Goal: Task Accomplishment & Management: Use online tool/utility

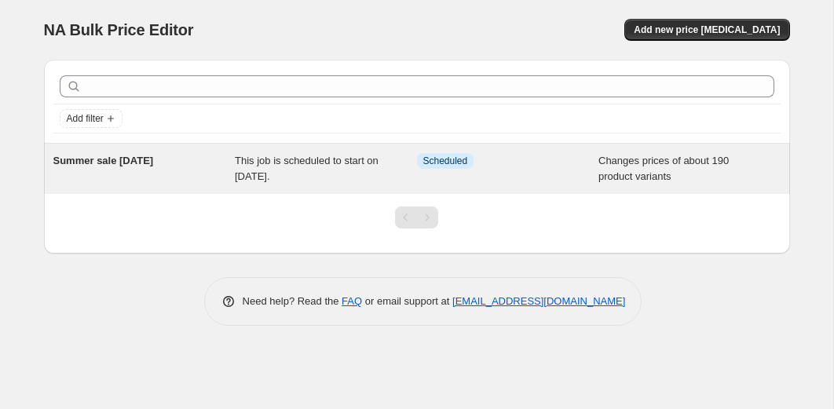
click at [247, 162] on span "This job is scheduled to start on [DATE]." at bounding box center [307, 168] width 144 height 27
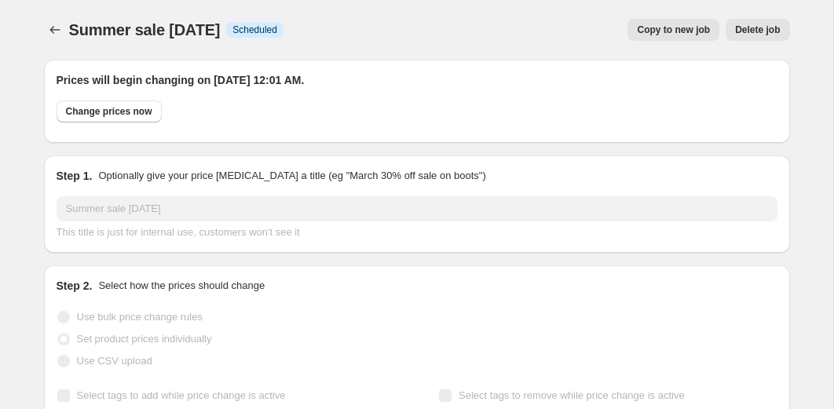
select select "collection"
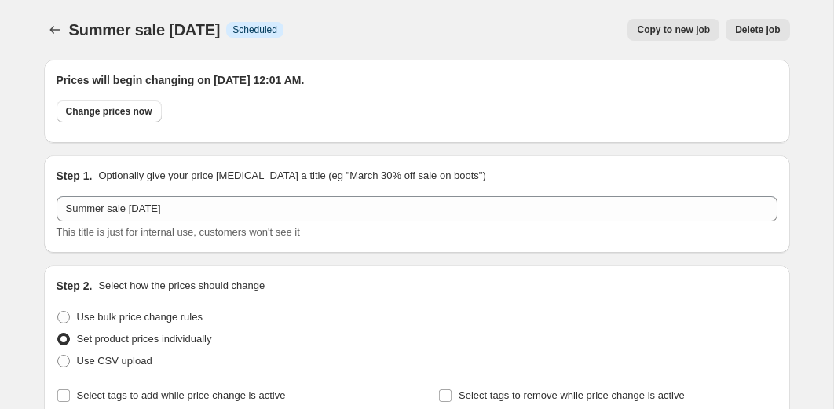
select select "collection"
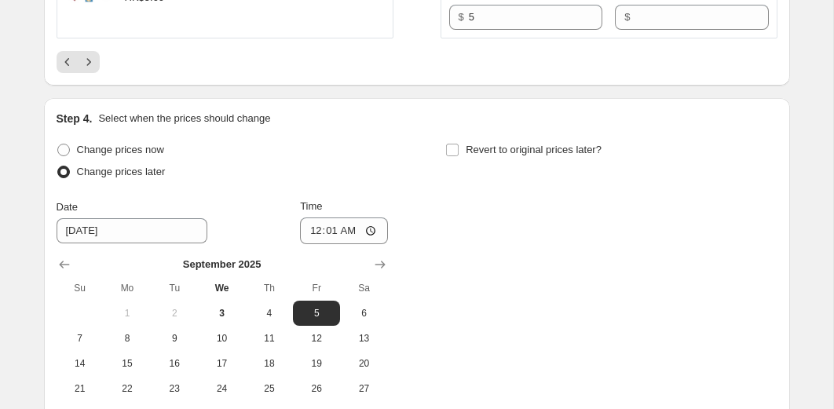
scroll to position [3180, 0]
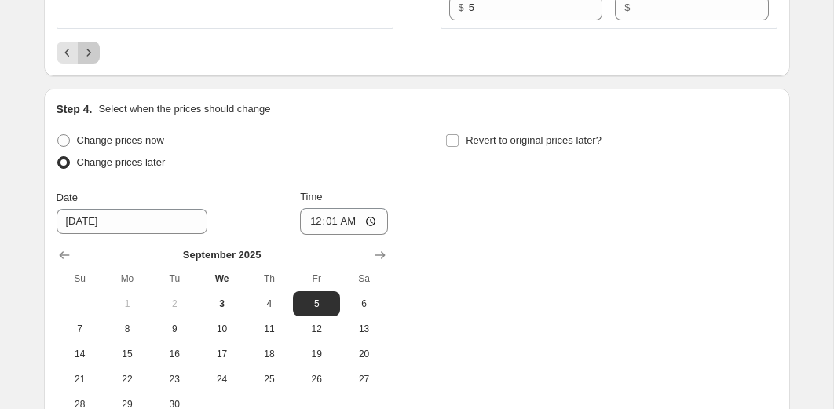
click at [94, 58] on icon "Next" at bounding box center [89, 53] width 16 height 16
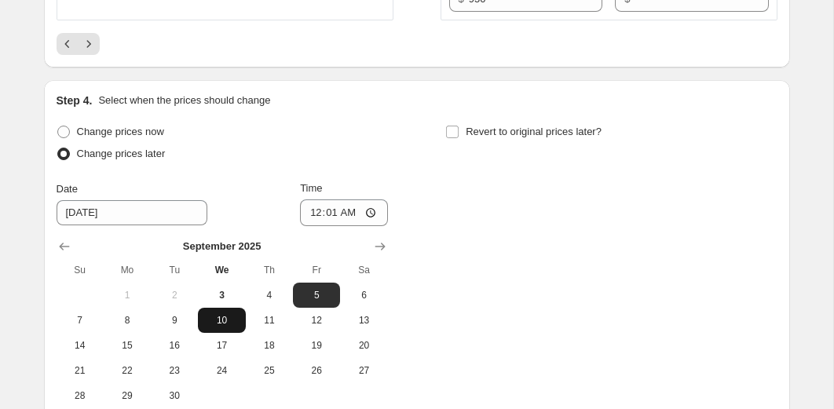
scroll to position [3122, 0]
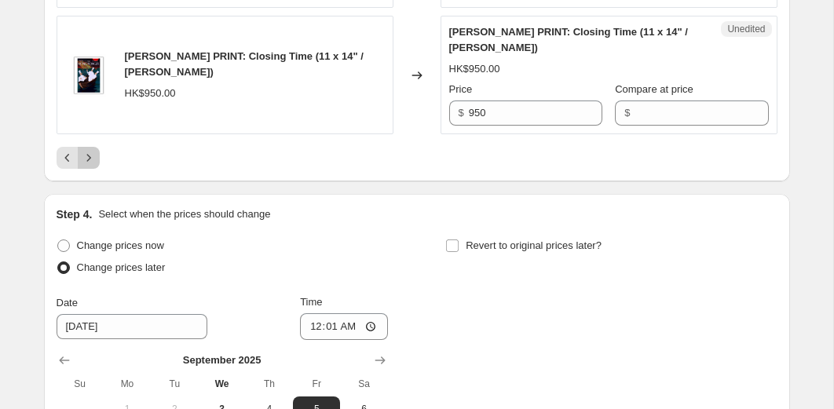
click at [93, 158] on icon "Next" at bounding box center [89, 158] width 16 height 16
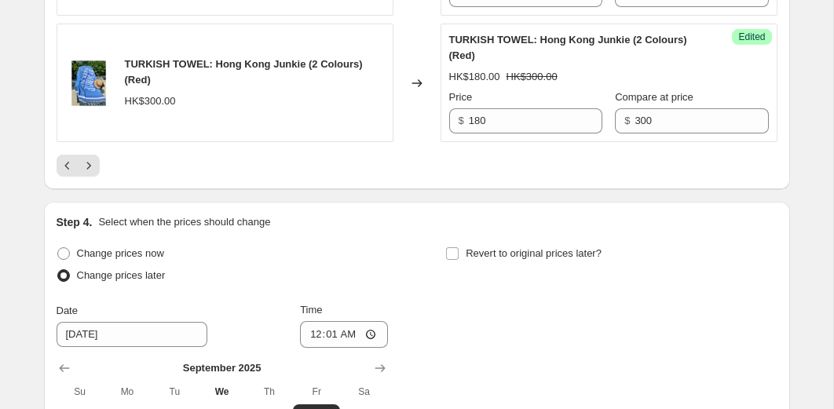
scroll to position [3105, 0]
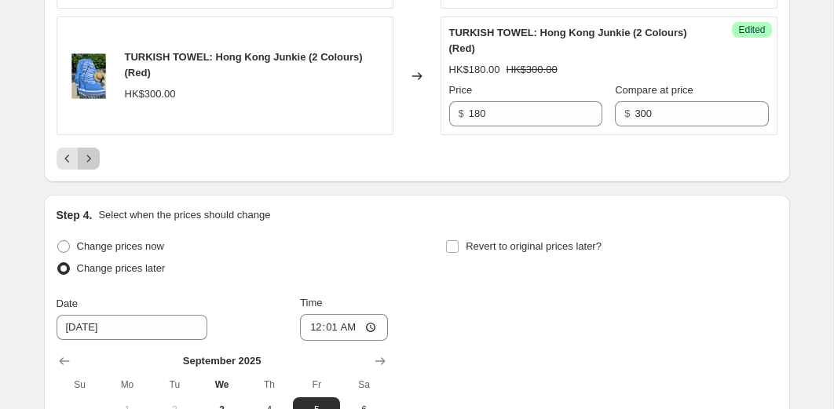
click at [90, 170] on button "Next" at bounding box center [89, 159] width 22 height 22
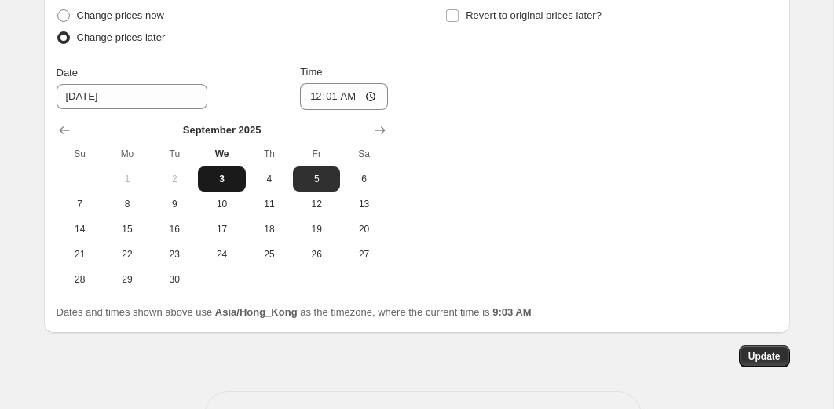
scroll to position [3181, 0]
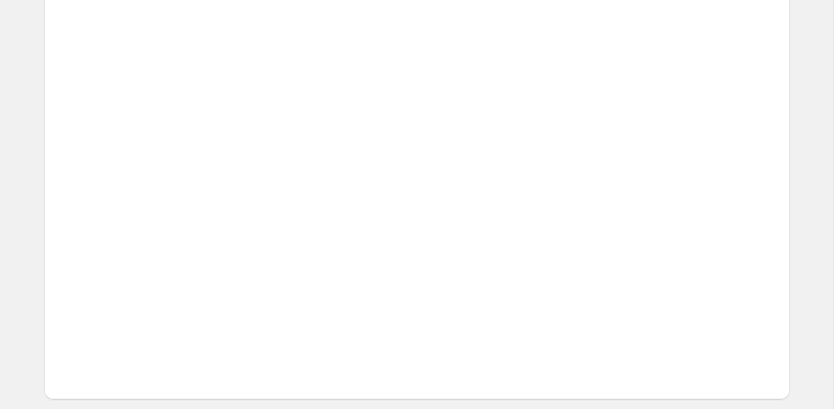
scroll to position [2646, 0]
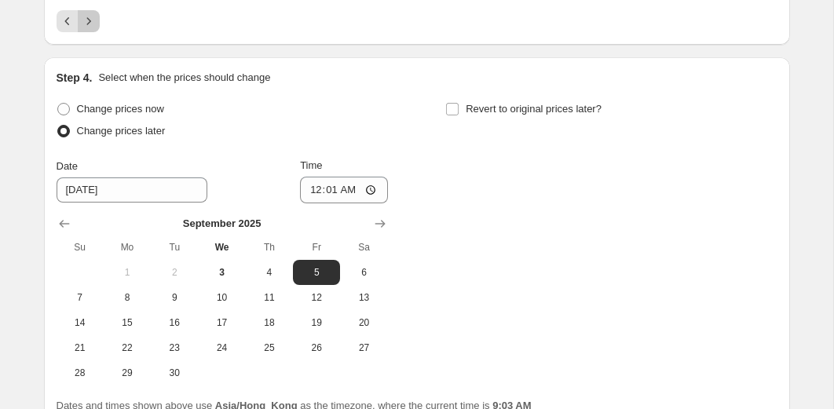
click at [88, 29] on icon "Next" at bounding box center [89, 21] width 16 height 16
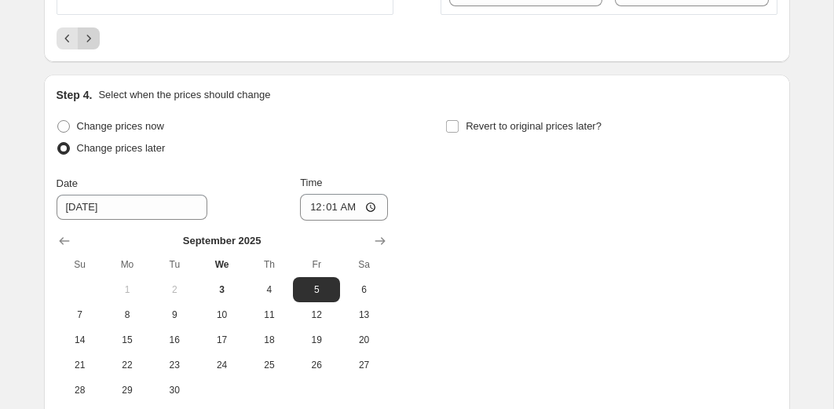
click at [93, 46] on icon "Next" at bounding box center [89, 39] width 16 height 16
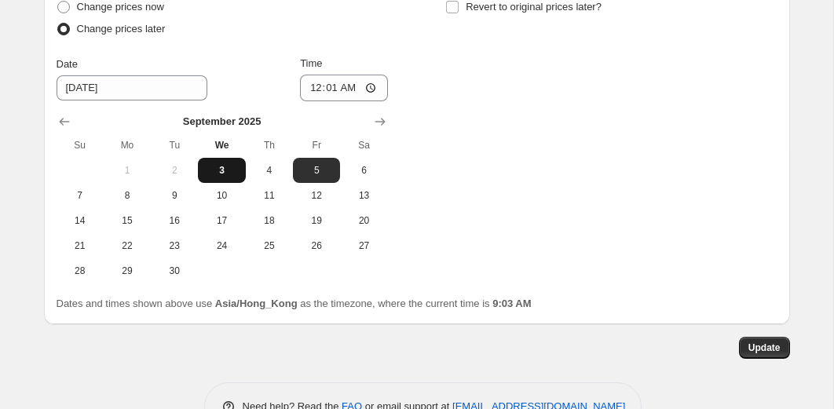
scroll to position [3201, 0]
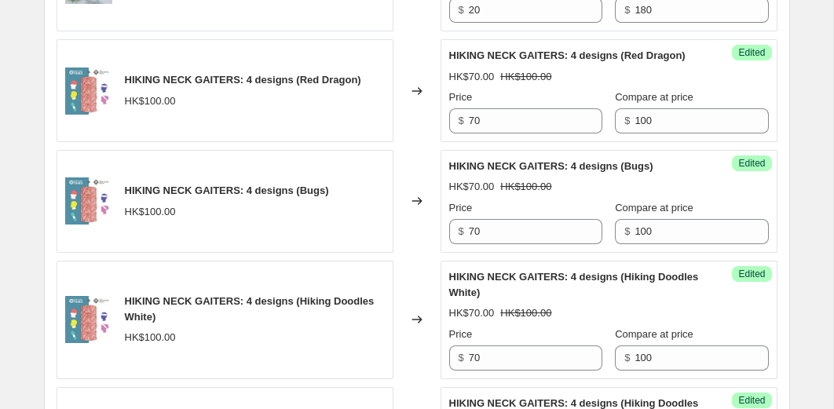
scroll to position [1382, 0]
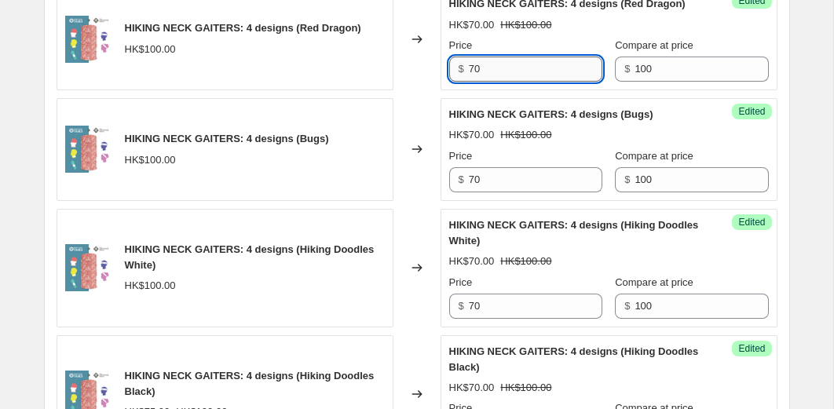
click at [488, 82] on input "70" at bounding box center [535, 69] width 133 height 25
type input "50"
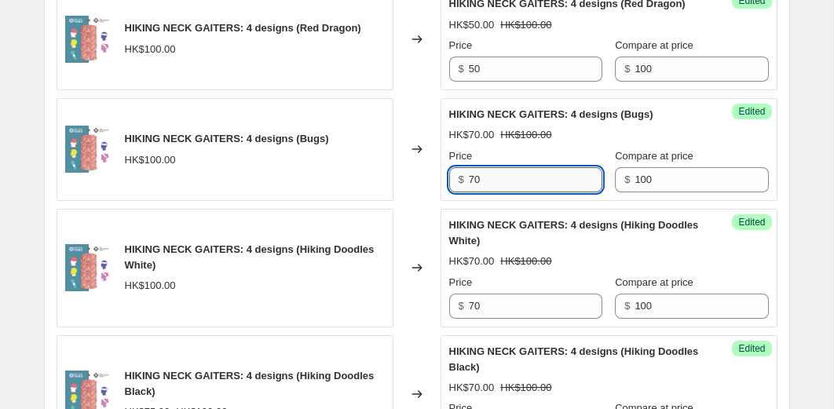
click at [499, 192] on input "70" at bounding box center [535, 179] width 133 height 25
type input "50"
click at [488, 319] on input "70" at bounding box center [535, 306] width 133 height 25
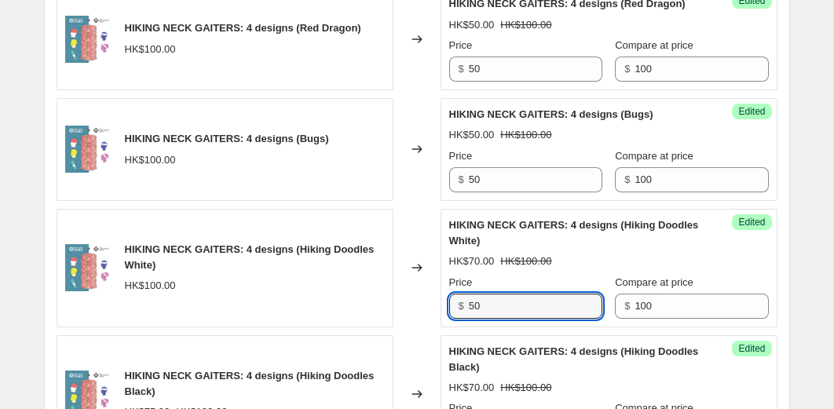
type input "50"
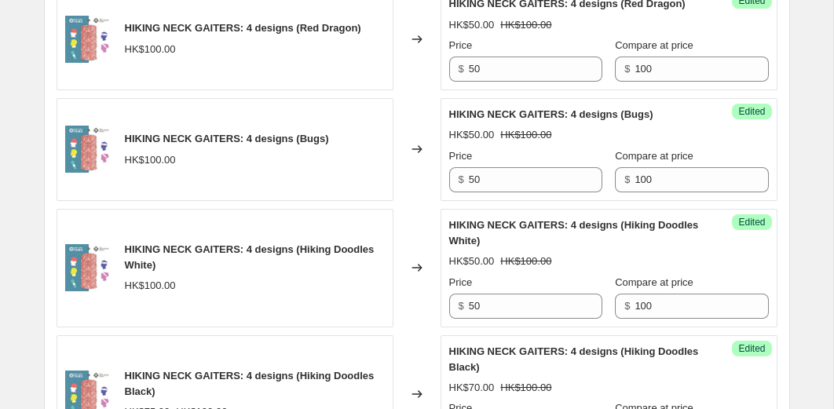
click at [422, 315] on div "Changed to" at bounding box center [416, 268] width 47 height 119
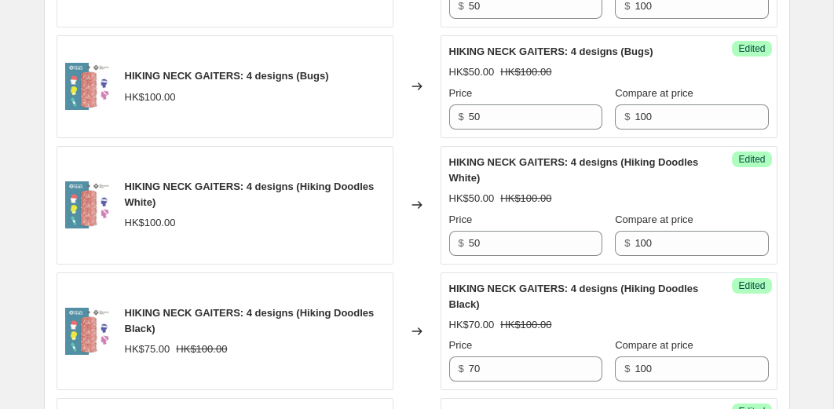
scroll to position [1496, 0]
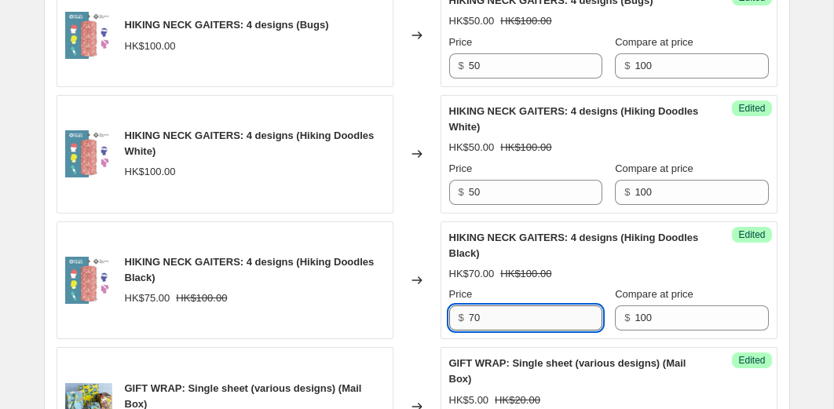
click at [492, 331] on input "70" at bounding box center [535, 317] width 133 height 25
type input "50"
click at [399, 340] on div "Changed to" at bounding box center [416, 280] width 47 height 119
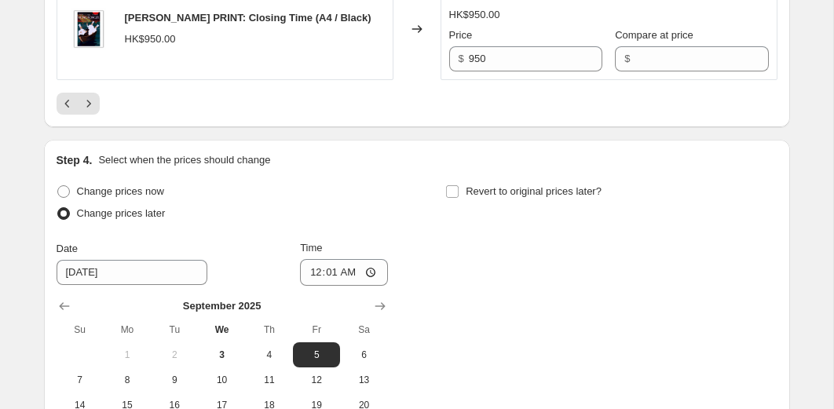
scroll to position [3148, 0]
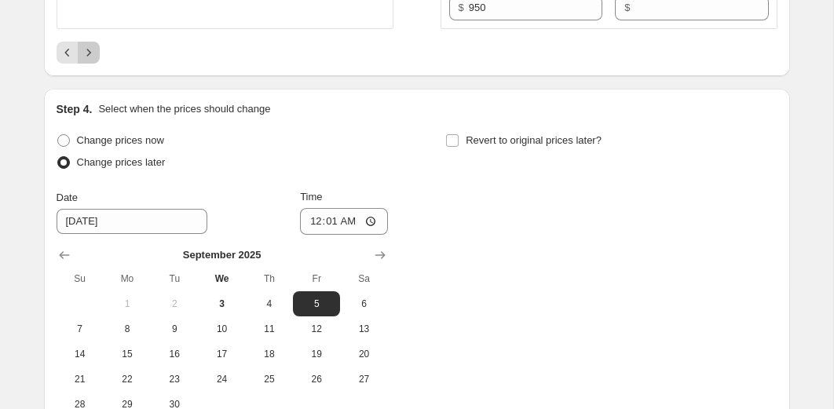
click at [92, 64] on button "Next" at bounding box center [89, 53] width 22 height 22
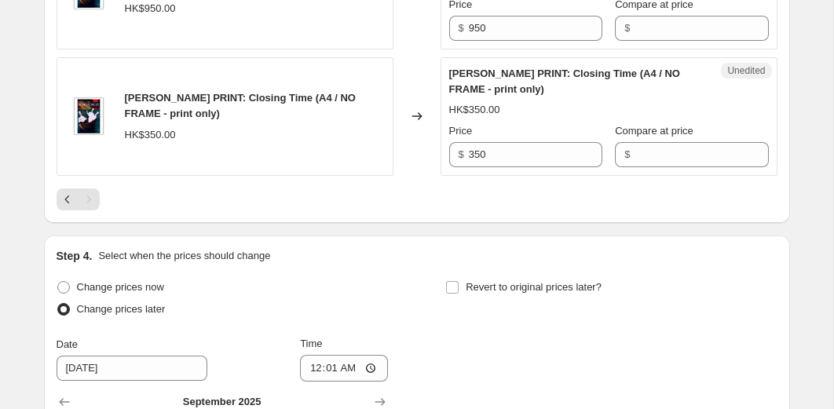
scroll to position [1004, 0]
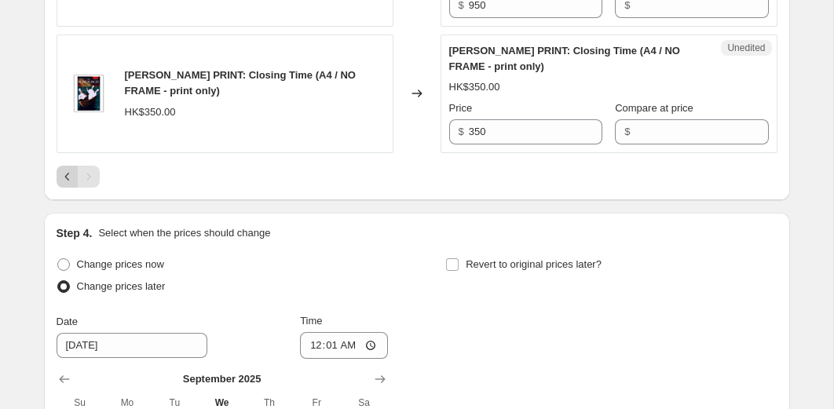
click at [64, 185] on icon "Previous" at bounding box center [68, 177] width 16 height 16
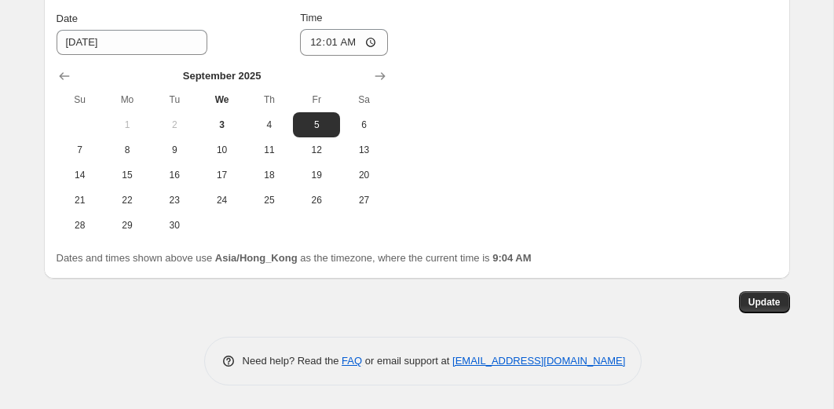
scroll to position [3352, 0]
click at [759, 313] on button "Update" at bounding box center [764, 302] width 51 height 22
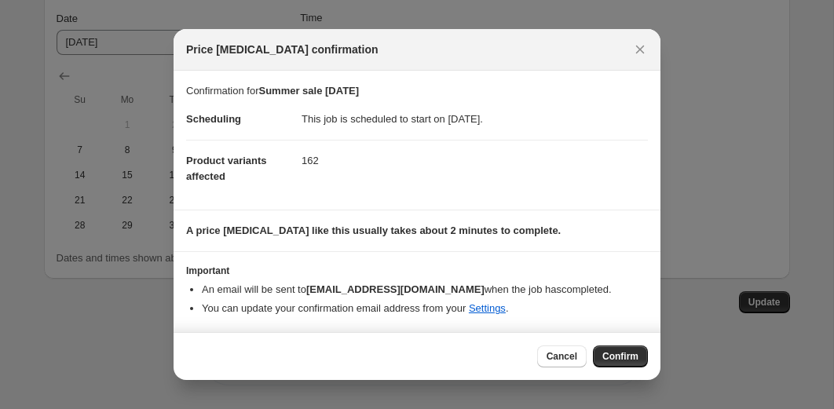
click at [611, 363] on span "Confirm" at bounding box center [620, 356] width 36 height 13
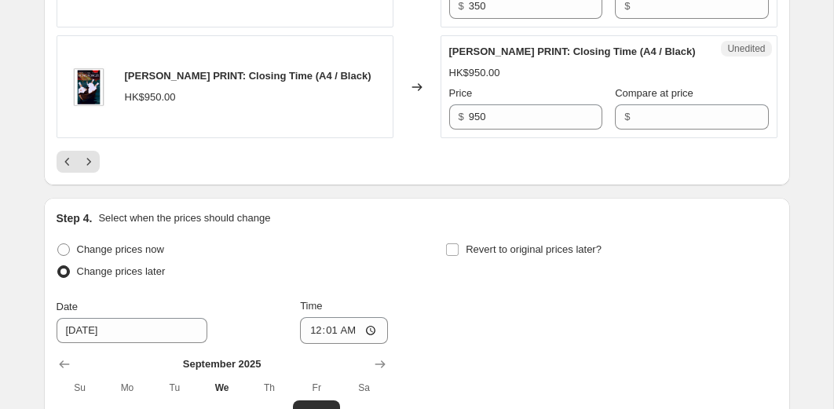
scroll to position [3027, 0]
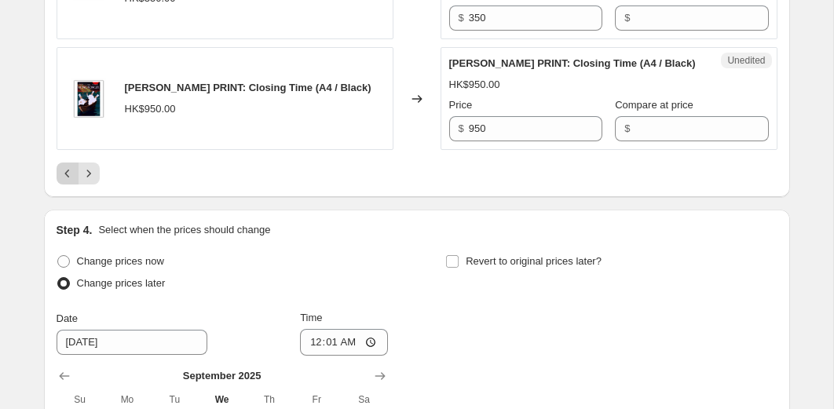
click at [60, 181] on icon "Previous" at bounding box center [68, 174] width 16 height 16
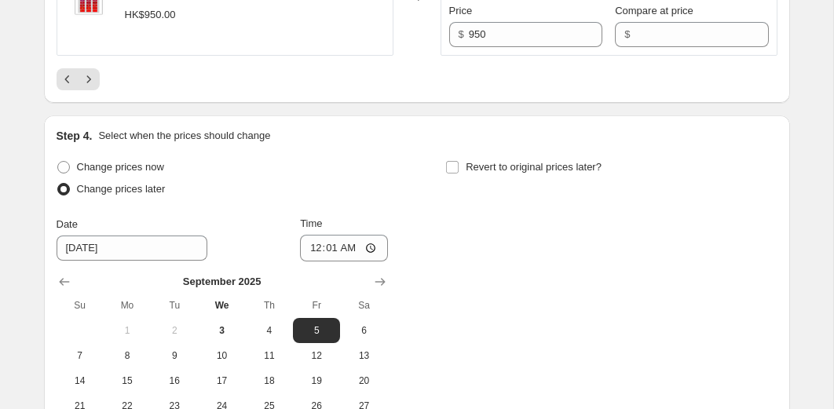
click at [98, 90] on div "Pagination" at bounding box center [89, 79] width 22 height 22
click at [90, 87] on icon "Next" at bounding box center [89, 79] width 16 height 16
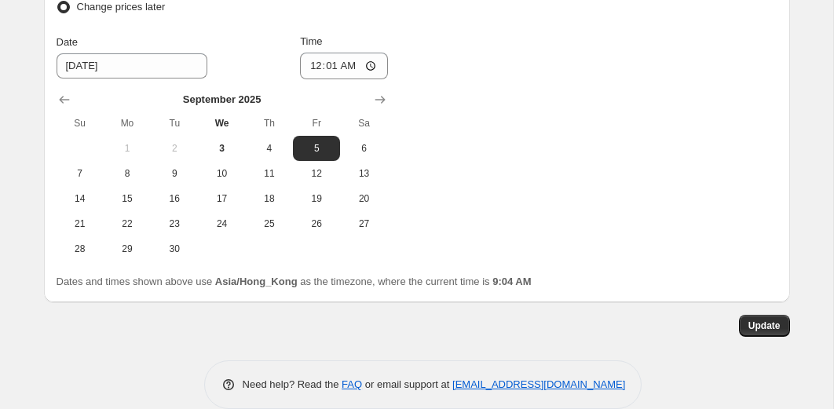
scroll to position [3215, 0]
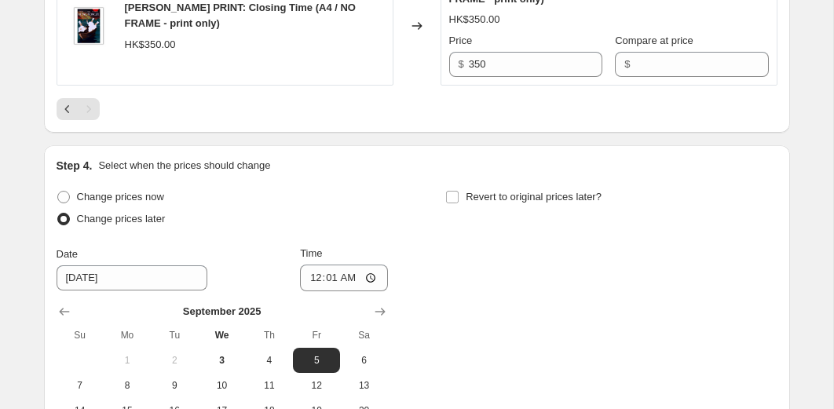
scroll to position [1062, 0]
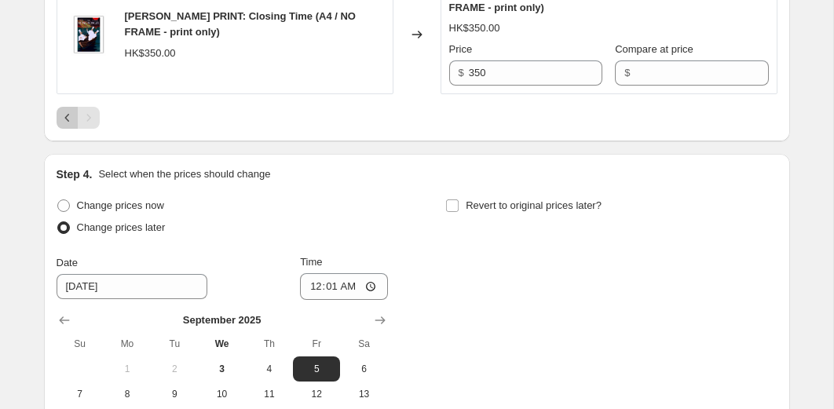
click at [67, 126] on icon "Previous" at bounding box center [68, 118] width 16 height 16
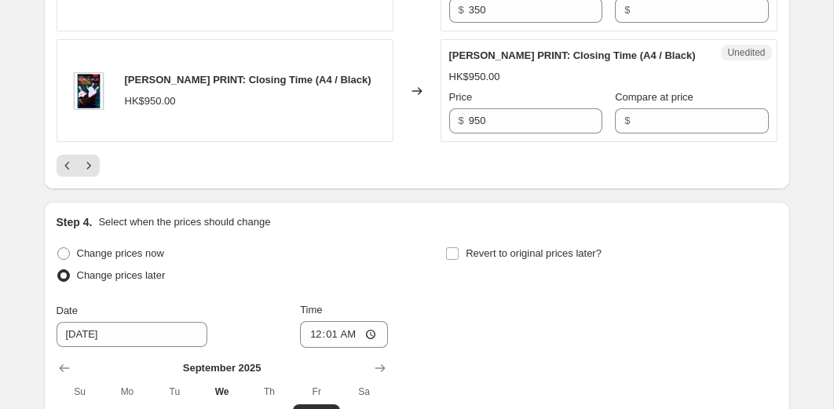
scroll to position [3070, 0]
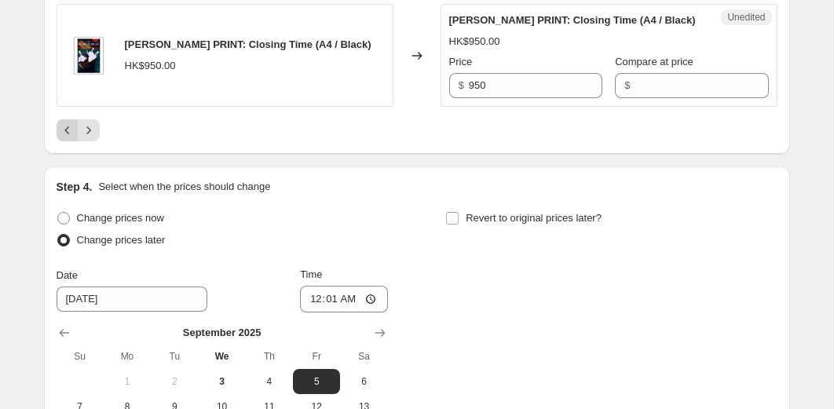
click at [64, 138] on icon "Previous" at bounding box center [68, 131] width 16 height 16
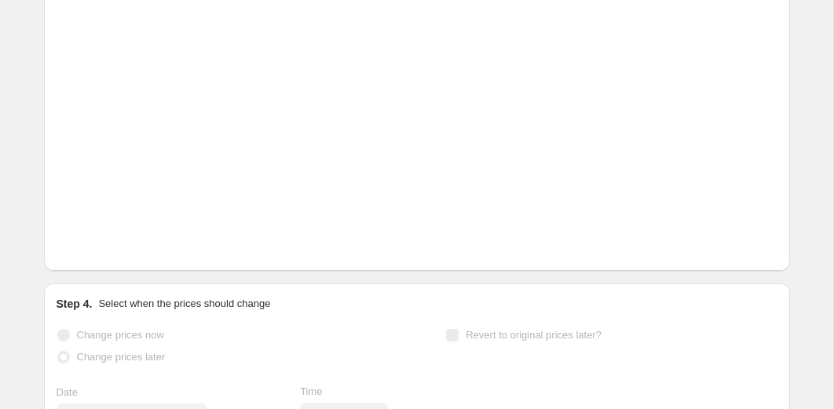
scroll to position [2792, 0]
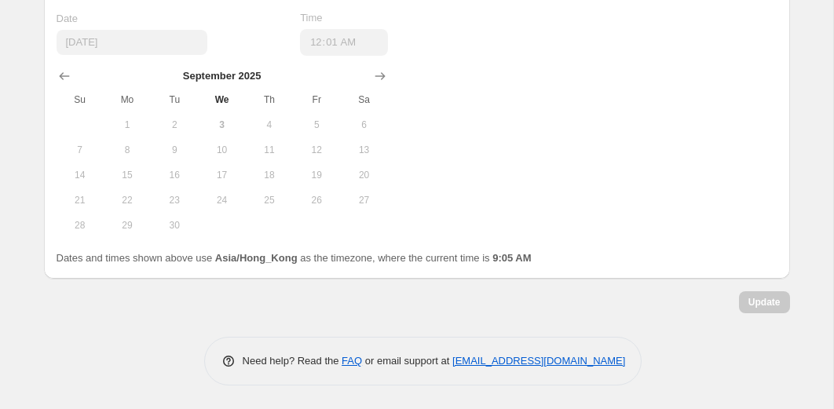
scroll to position [3154, 0]
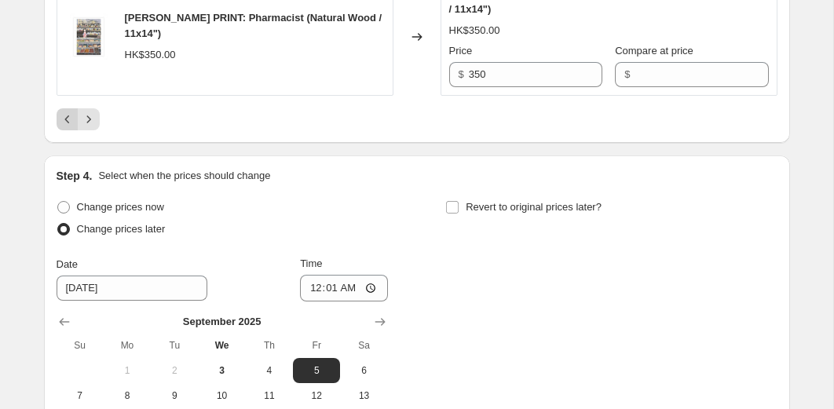
click at [64, 130] on button "Previous" at bounding box center [68, 119] width 22 height 22
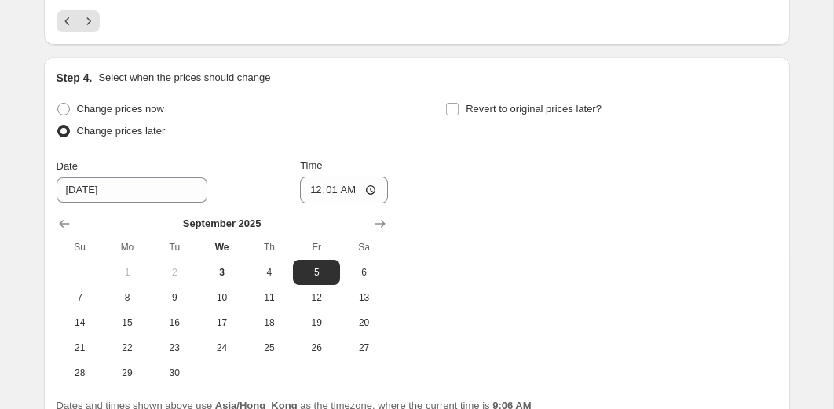
scroll to position [3078, 0]
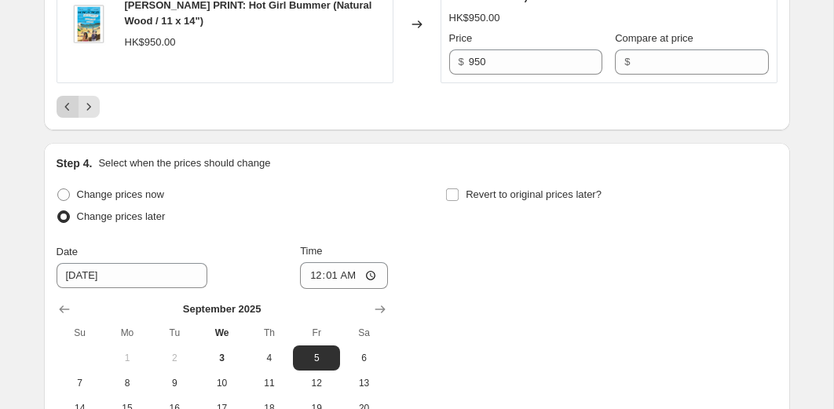
click at [68, 118] on button "Previous" at bounding box center [68, 107] width 22 height 22
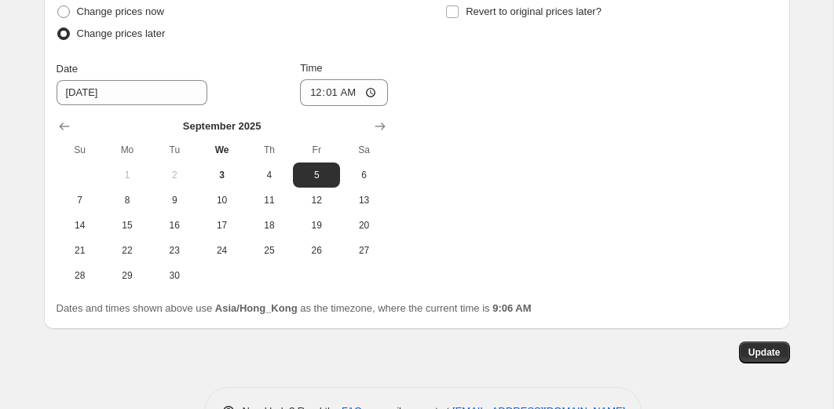
scroll to position [3131, 0]
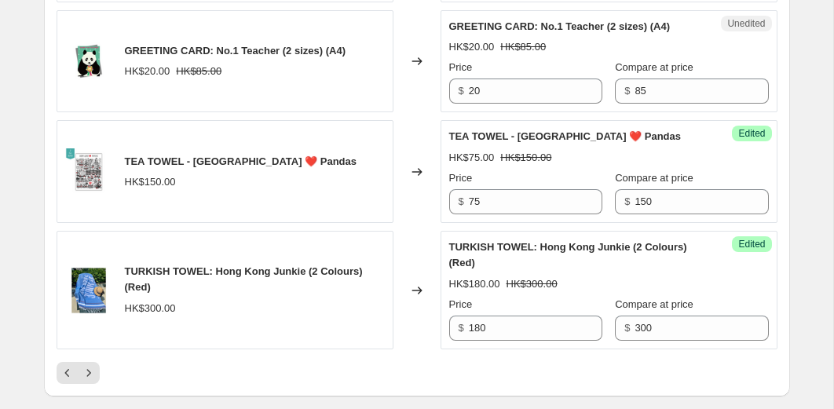
scroll to position [3044, 0]
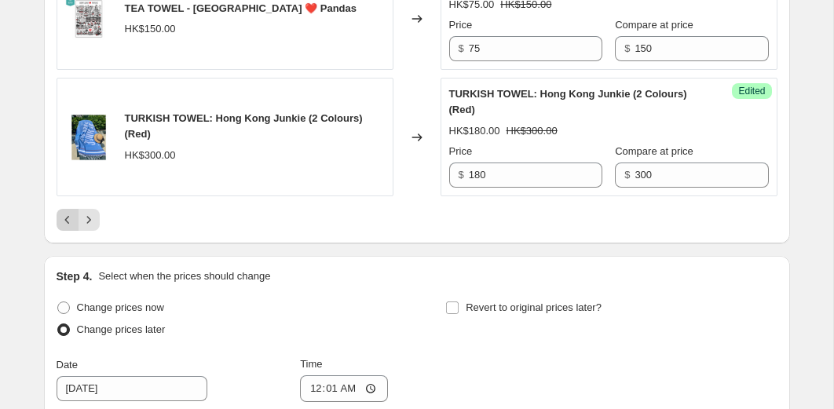
click at [62, 228] on icon "Previous" at bounding box center [68, 220] width 16 height 16
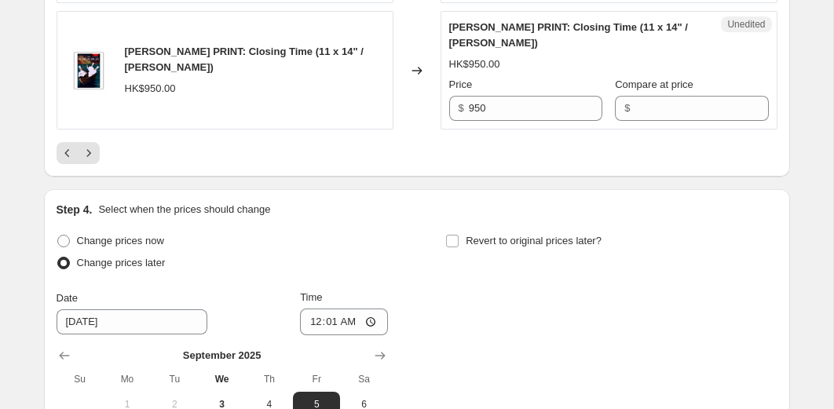
scroll to position [3132, 0]
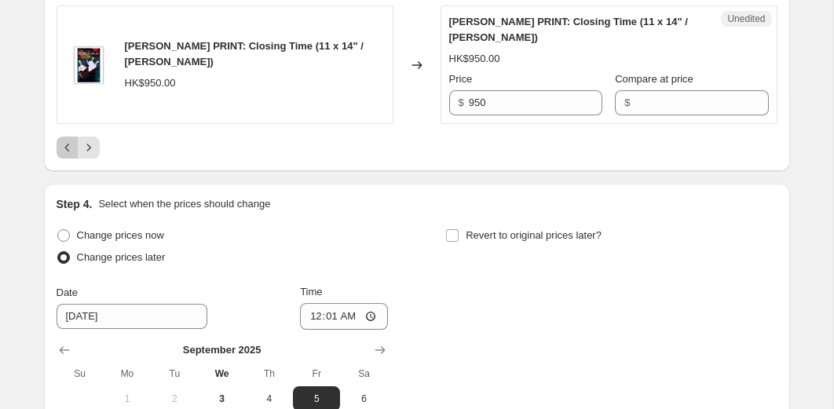
click at [64, 153] on icon "Previous" at bounding box center [68, 148] width 16 height 16
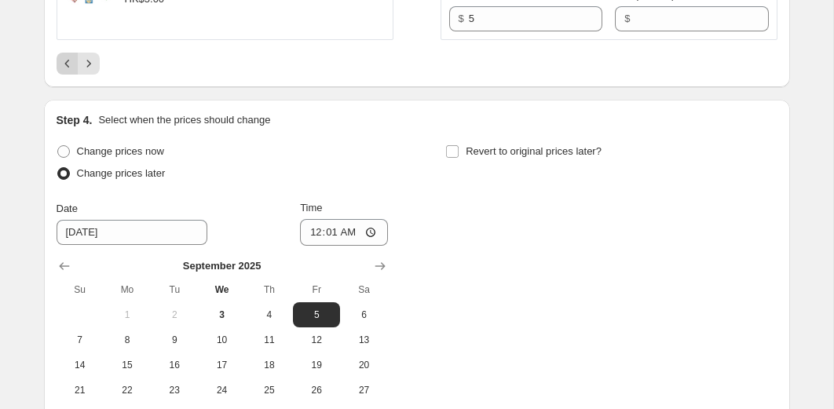
click at [66, 64] on icon "Previous" at bounding box center [68, 64] width 16 height 16
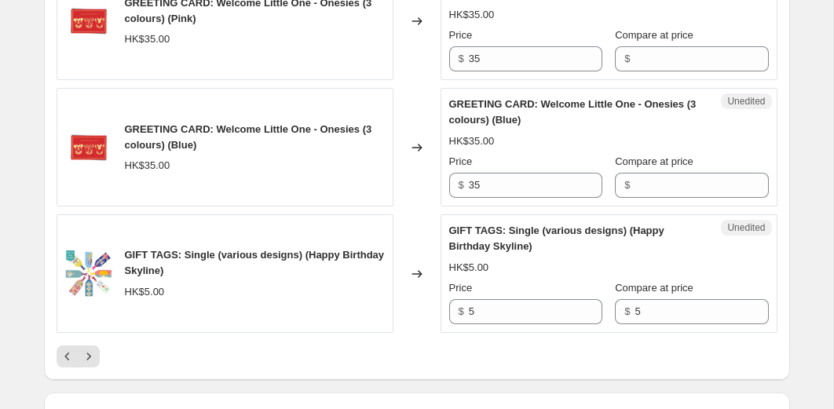
scroll to position [2881, 0]
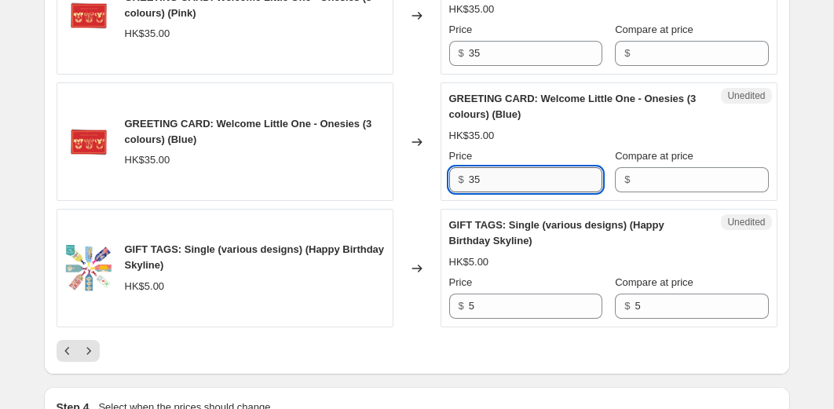
click at [496, 192] on input "35" at bounding box center [535, 179] width 133 height 25
type input "5"
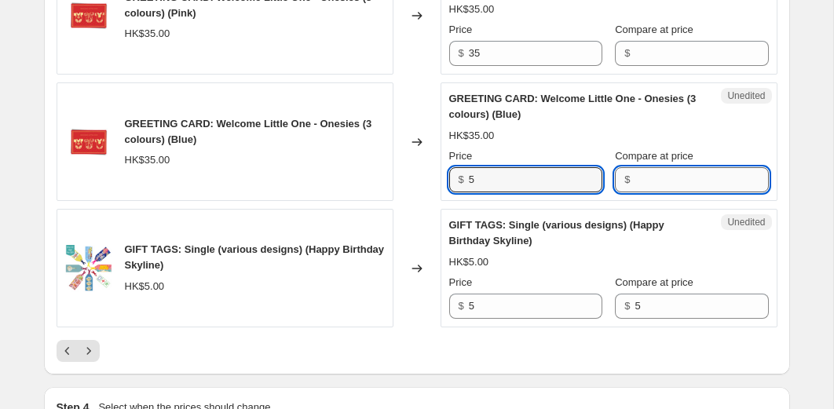
click at [664, 192] on input "Compare at price" at bounding box center [701, 179] width 133 height 25
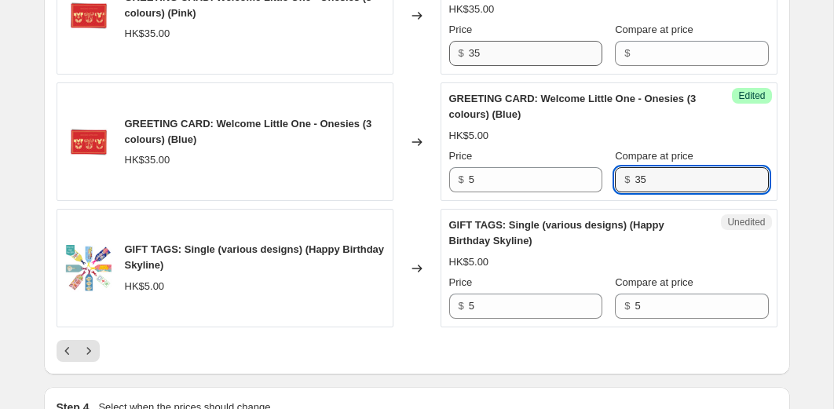
type input "35"
click at [538, 66] on input "35" at bounding box center [535, 53] width 133 height 25
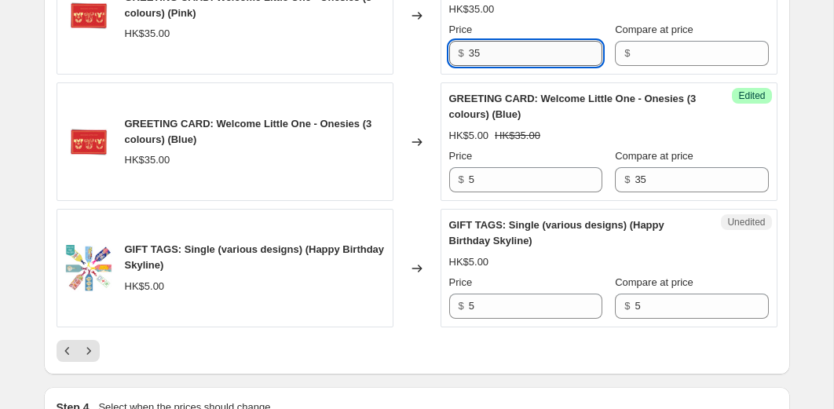
click at [538, 66] on input "35" at bounding box center [535, 53] width 133 height 25
type input "5"
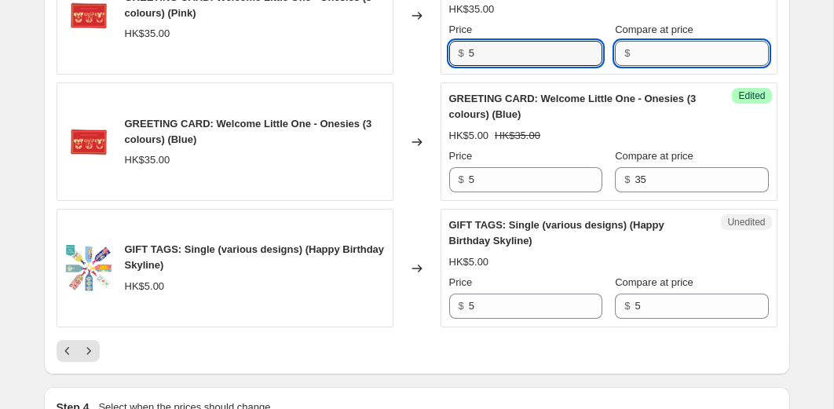
click at [650, 66] on input "Compare at price" at bounding box center [701, 53] width 133 height 25
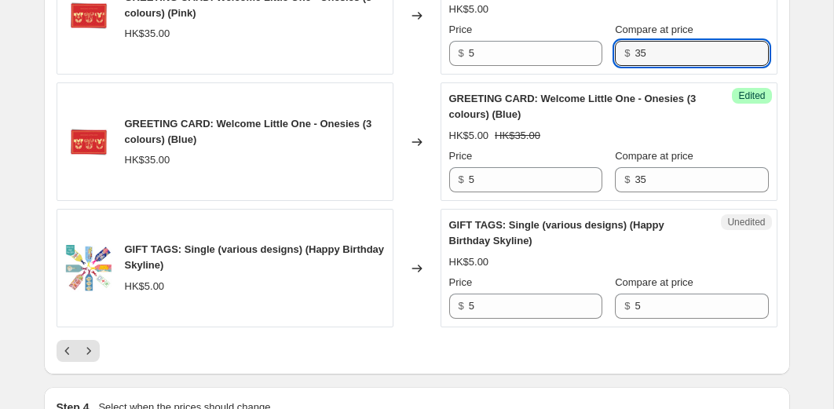
type input "35"
click at [435, 121] on div "Changed to" at bounding box center [416, 141] width 47 height 119
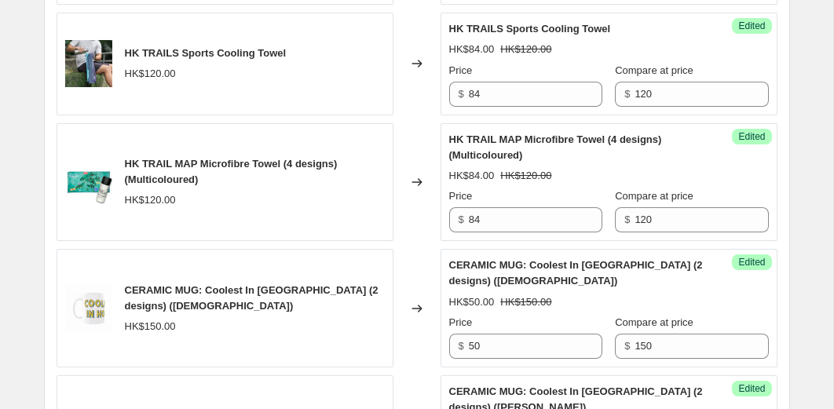
scroll to position [2206, 0]
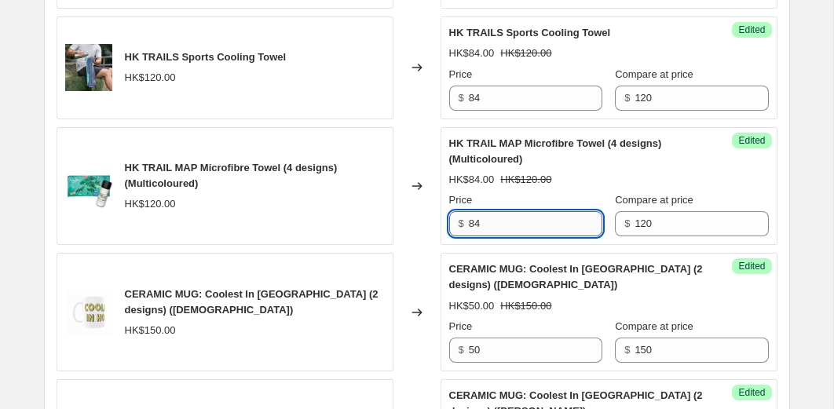
click at [498, 236] on input "84" at bounding box center [535, 223] width 133 height 25
type input "60"
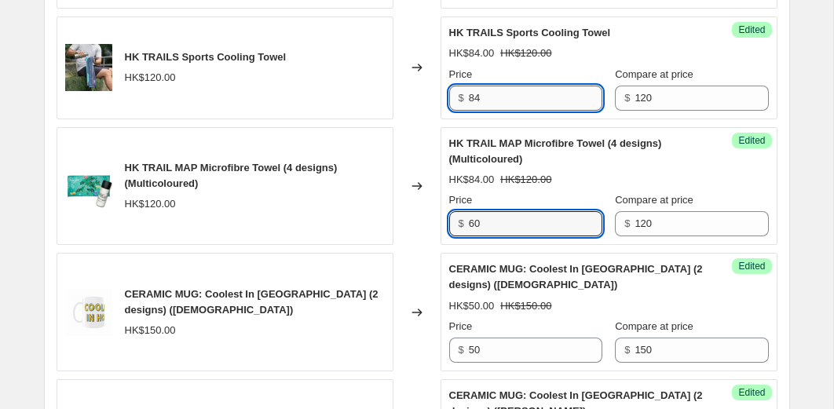
click at [503, 111] on input "84" at bounding box center [535, 98] width 133 height 25
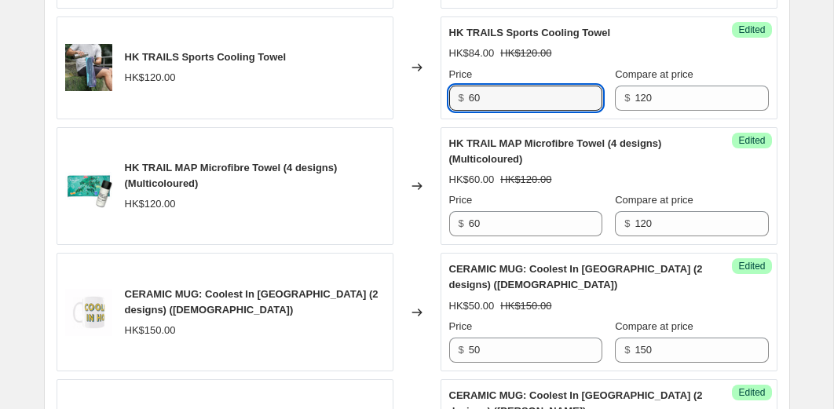
type input "60"
click at [422, 119] on div "Changed to" at bounding box center [416, 67] width 47 height 103
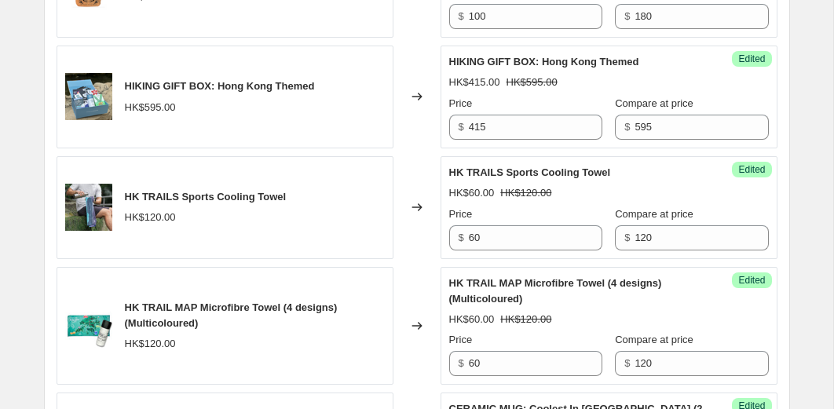
scroll to position [2060, 0]
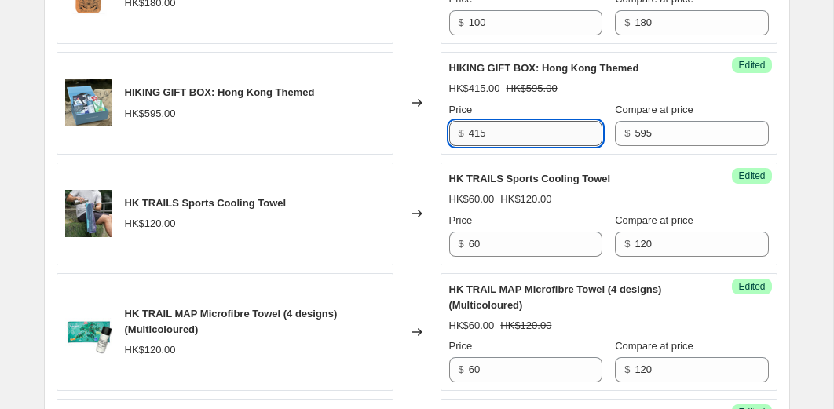
click at [491, 146] on input "415" at bounding box center [535, 133] width 133 height 25
type input "290"
click at [399, 265] on div "Changed to" at bounding box center [416, 214] width 47 height 103
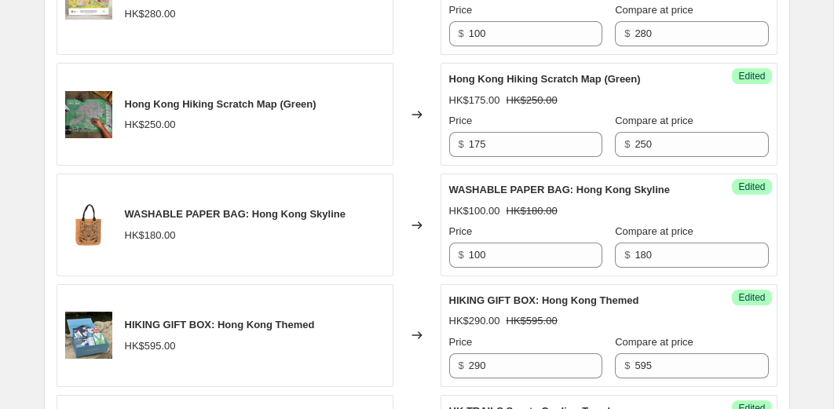
scroll to position [1794, 0]
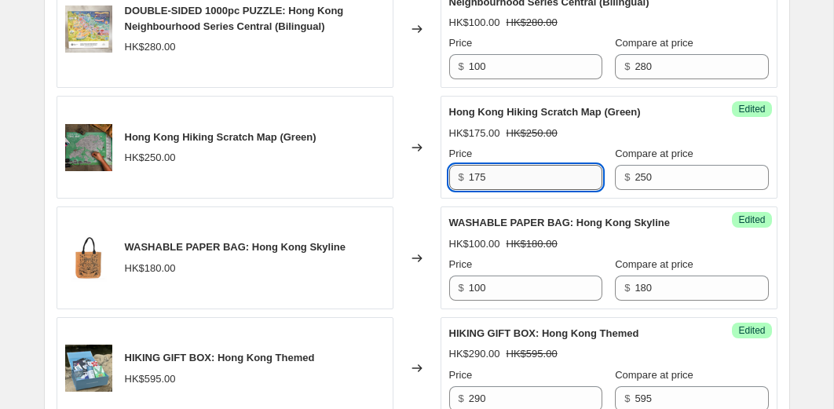
click at [511, 190] on input "175" at bounding box center [535, 177] width 133 height 25
type input "125"
click at [413, 199] on div "Changed to" at bounding box center [416, 147] width 47 height 103
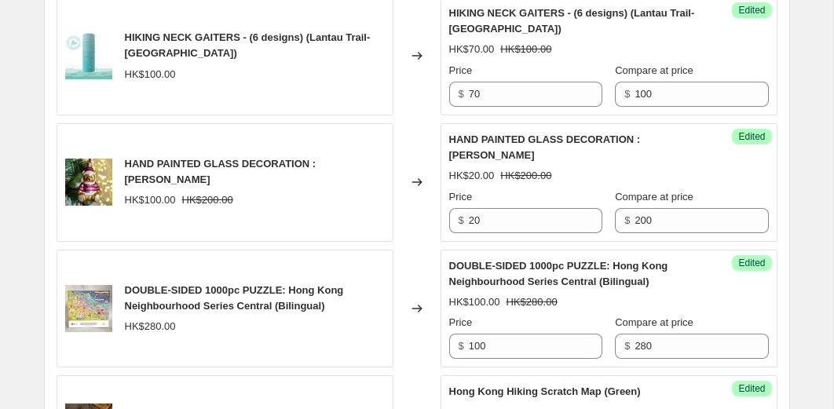
scroll to position [1504, 0]
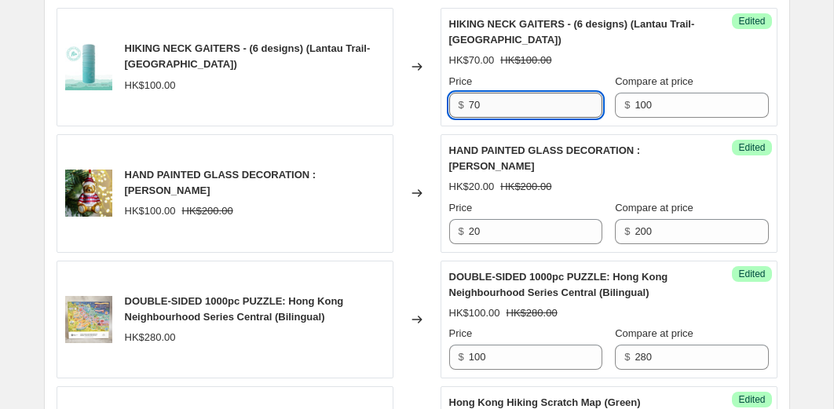
click at [493, 118] on input "70" at bounding box center [535, 105] width 133 height 25
type input "50"
click at [417, 126] on div "Changed to" at bounding box center [416, 67] width 47 height 119
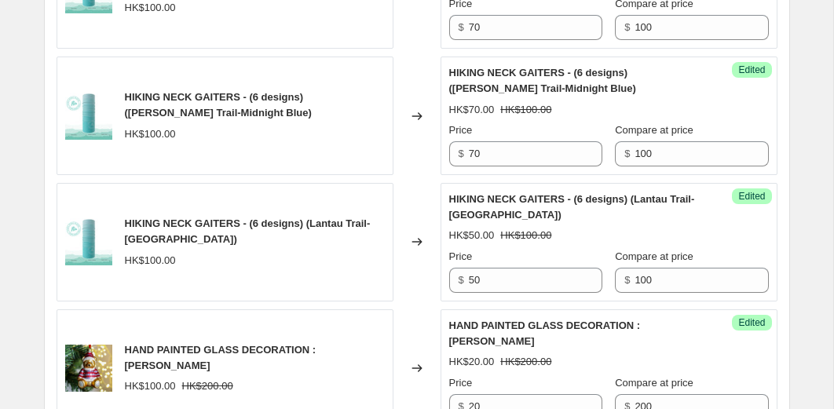
scroll to position [1251, 0]
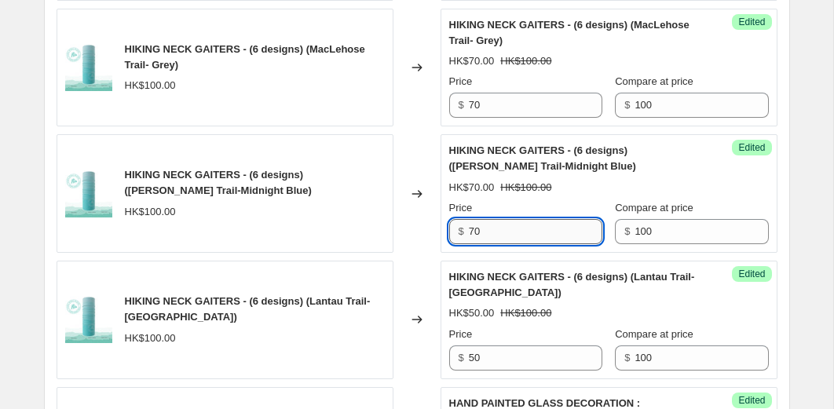
click at [485, 244] on input "70" at bounding box center [535, 231] width 133 height 25
type input "50"
click at [492, 118] on input "70" at bounding box center [535, 105] width 133 height 25
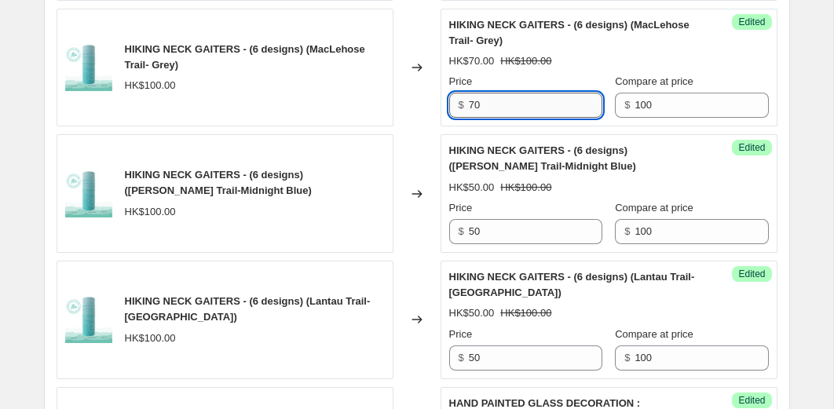
click at [492, 118] on input "70" at bounding box center [535, 105] width 133 height 25
type input "50"
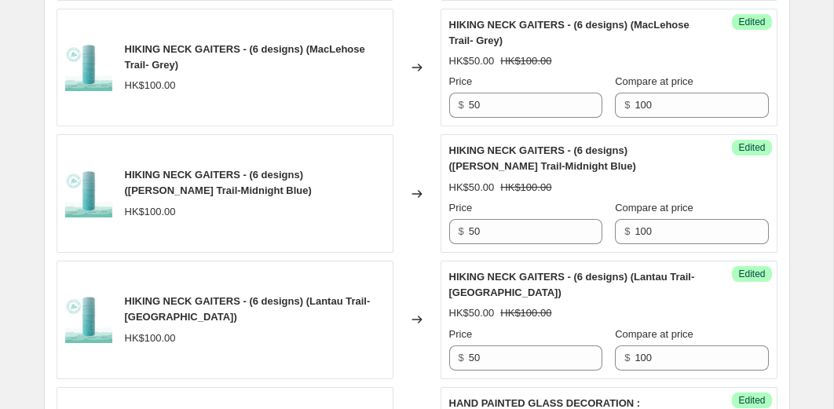
click at [432, 127] on div "Changed to" at bounding box center [416, 68] width 47 height 119
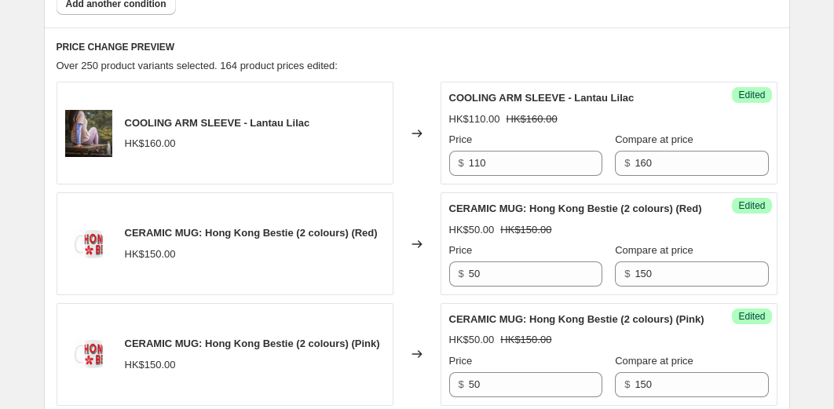
scroll to position [707, 0]
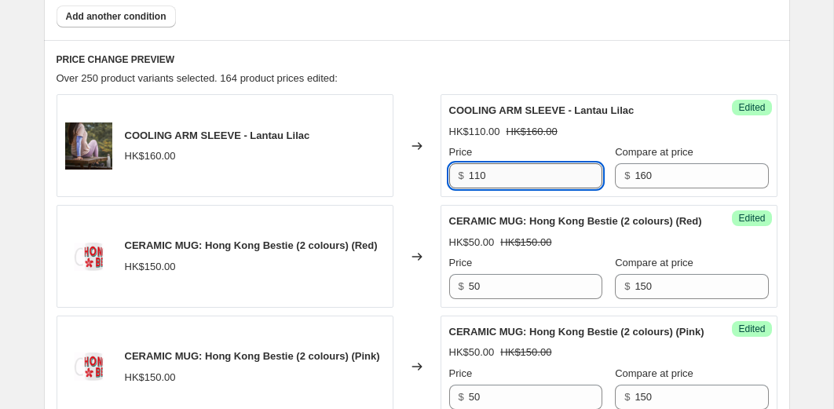
click at [479, 176] on input "110" at bounding box center [535, 175] width 133 height 25
type input "80"
click at [409, 210] on div "Changed to" at bounding box center [416, 256] width 47 height 103
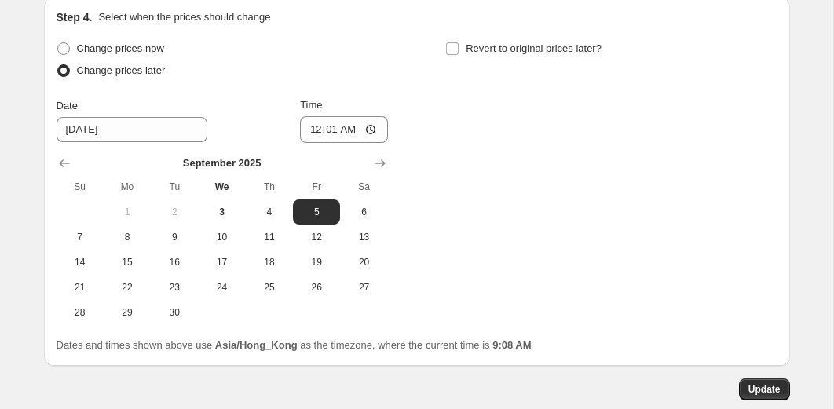
scroll to position [3390, 0]
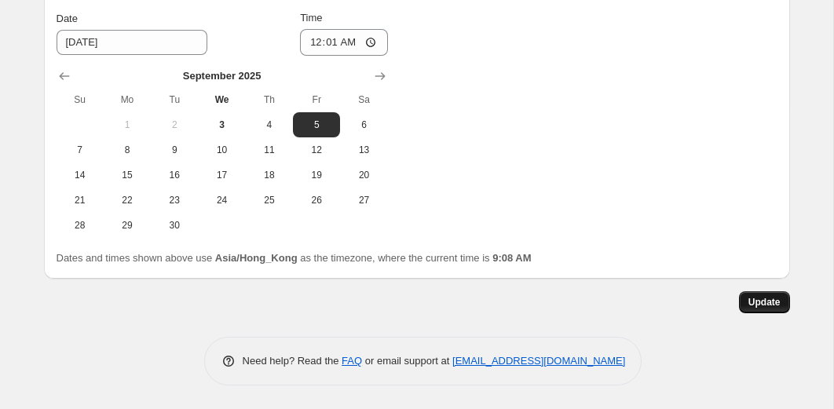
click at [754, 301] on span "Update" at bounding box center [764, 302] width 32 height 13
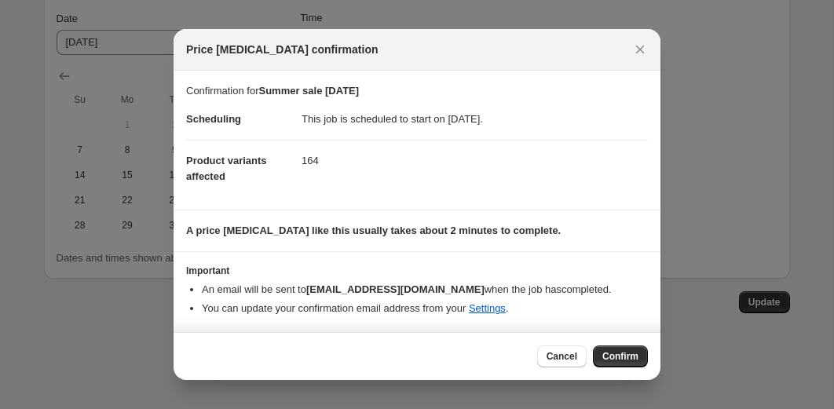
click at [613, 359] on span "Confirm" at bounding box center [620, 356] width 36 height 13
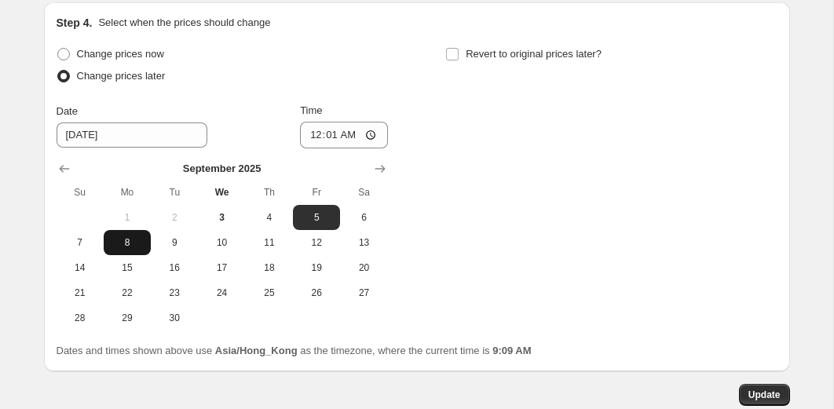
scroll to position [3199, 0]
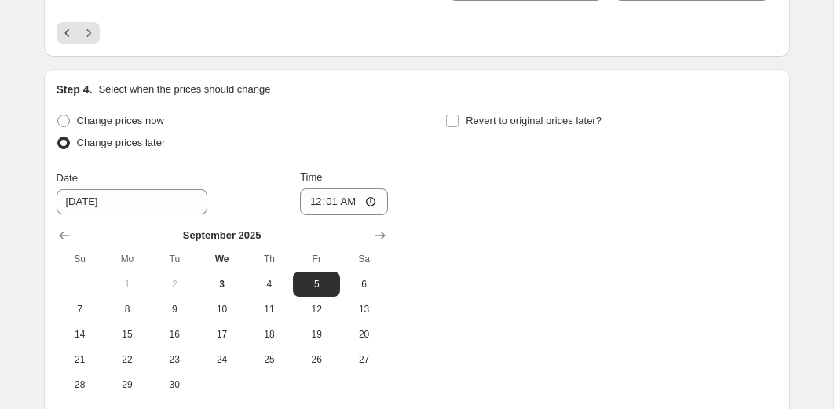
click at [65, 41] on icon "Previous" at bounding box center [68, 33] width 16 height 16
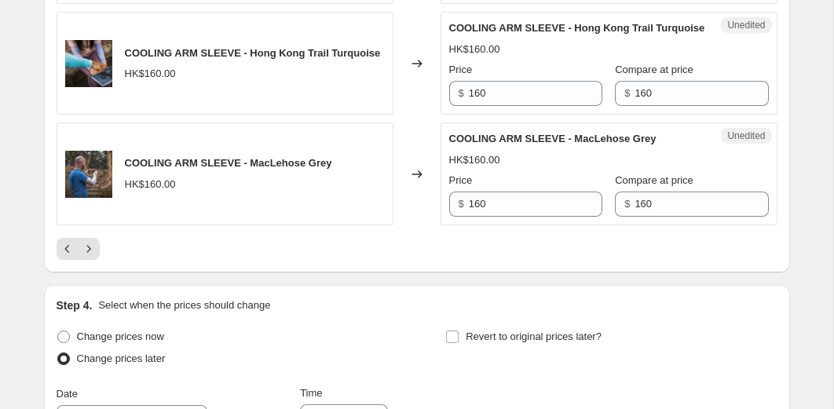
scroll to position [3019, 0]
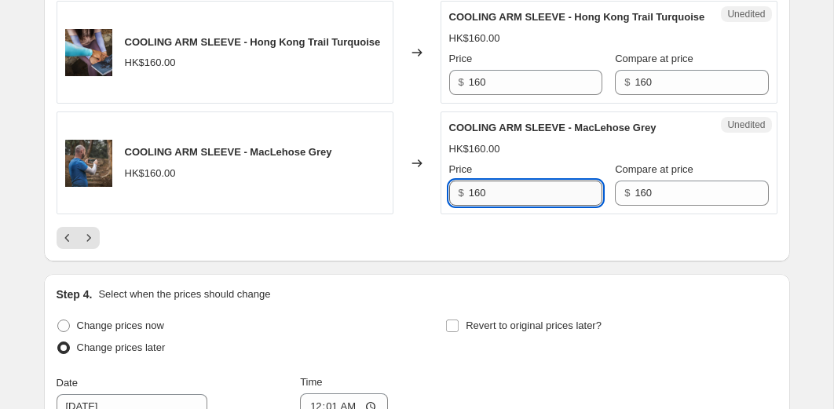
click at [494, 206] on input "160" at bounding box center [535, 193] width 133 height 25
type input "6"
type input "80"
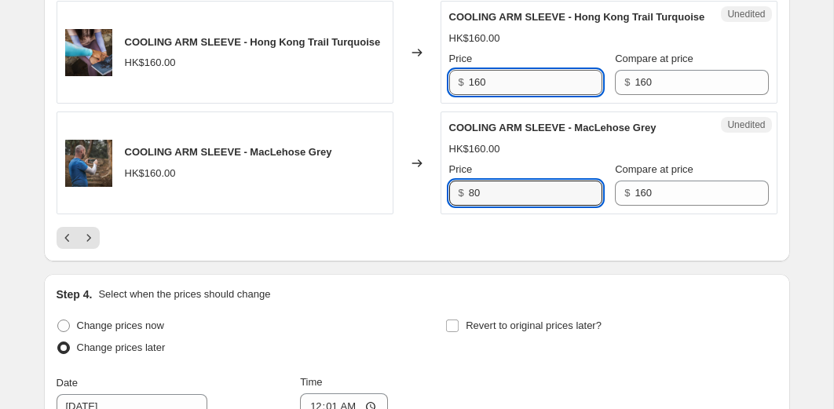
click at [538, 95] on input "160" at bounding box center [535, 82] width 133 height 25
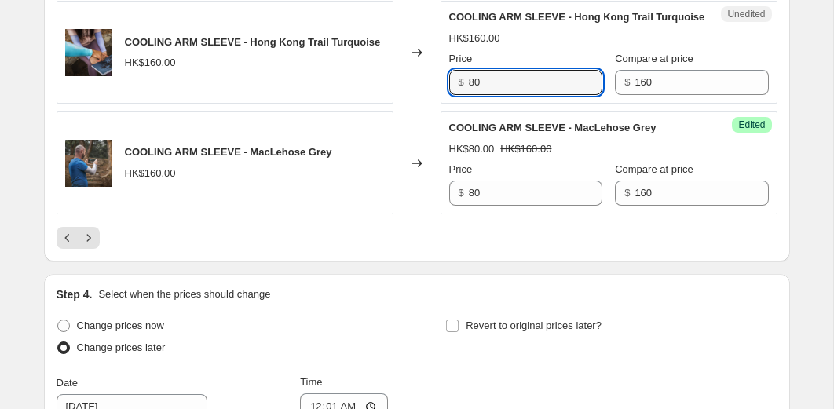
type input "80"
click at [437, 142] on div "Changed to" at bounding box center [416, 163] width 47 height 103
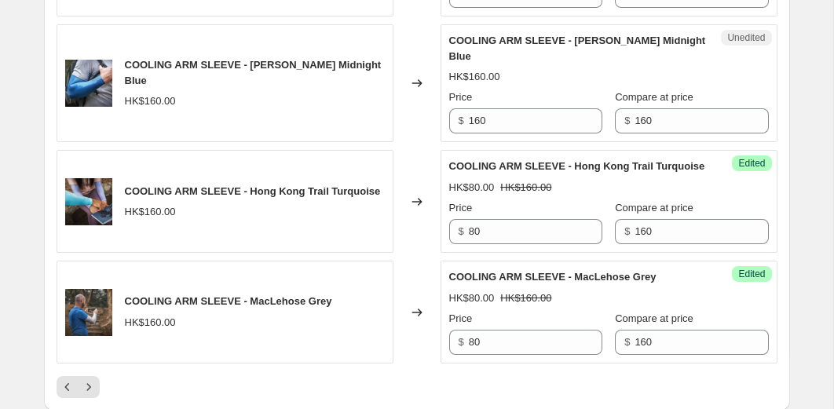
scroll to position [2860, 0]
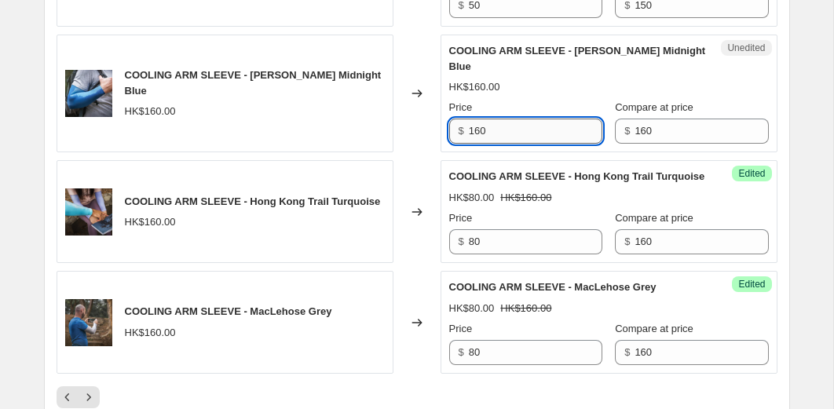
click at [508, 136] on input "160" at bounding box center [535, 131] width 133 height 25
type input "80"
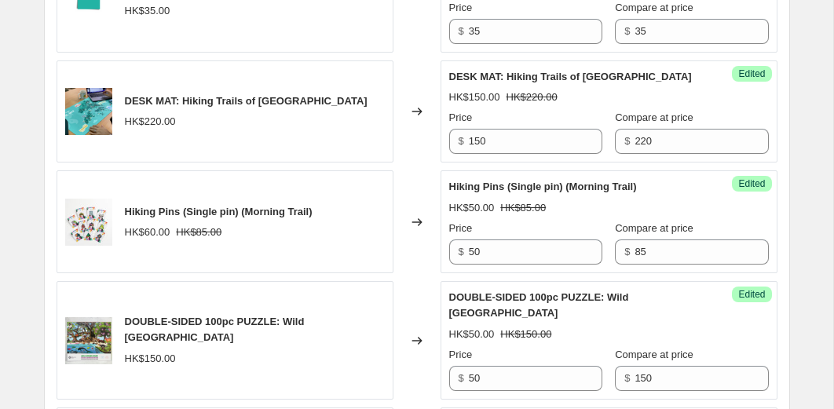
scroll to position [2366, 0]
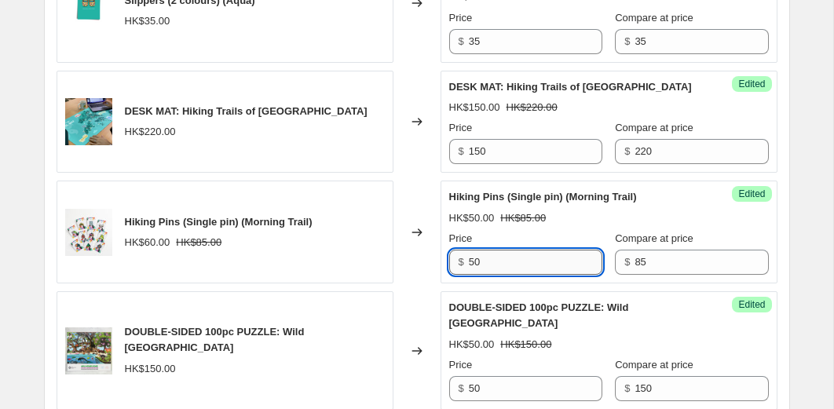
click at [500, 266] on input "50" at bounding box center [535, 262] width 133 height 25
type input "30"
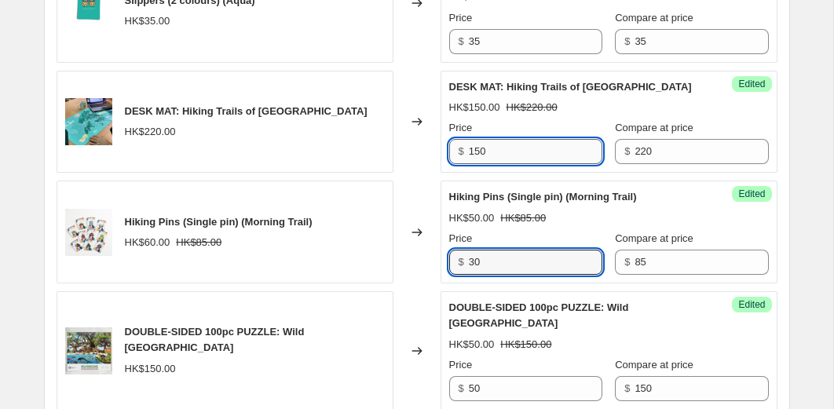
click at [499, 155] on input "150" at bounding box center [535, 151] width 133 height 25
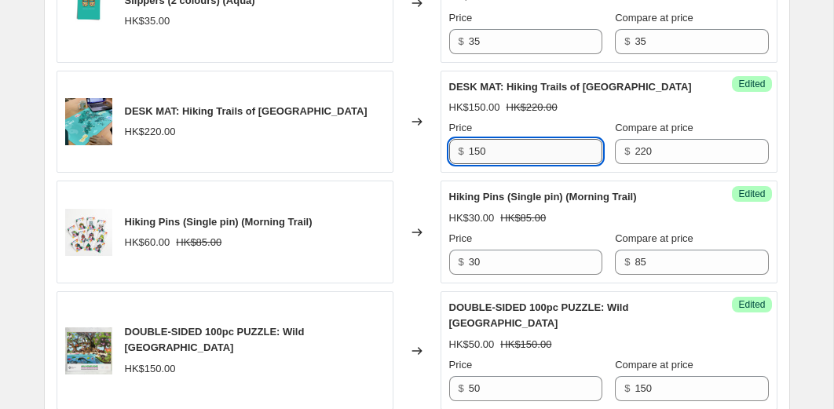
click at [499, 155] on input "150" at bounding box center [535, 151] width 133 height 25
type input "110"
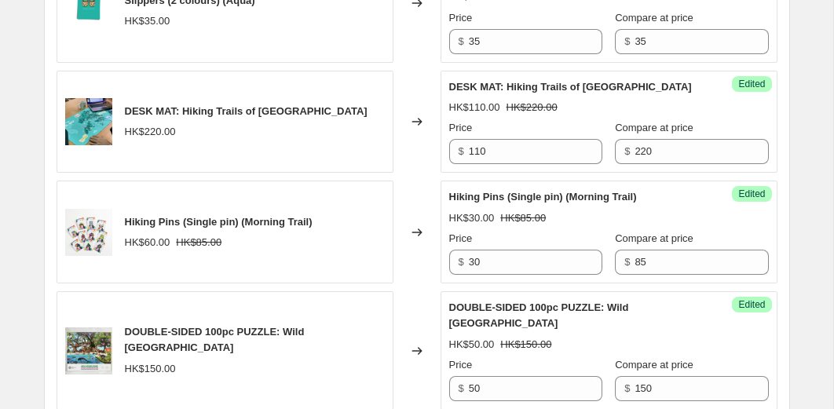
click at [416, 158] on div "Changed to" at bounding box center [416, 122] width 47 height 103
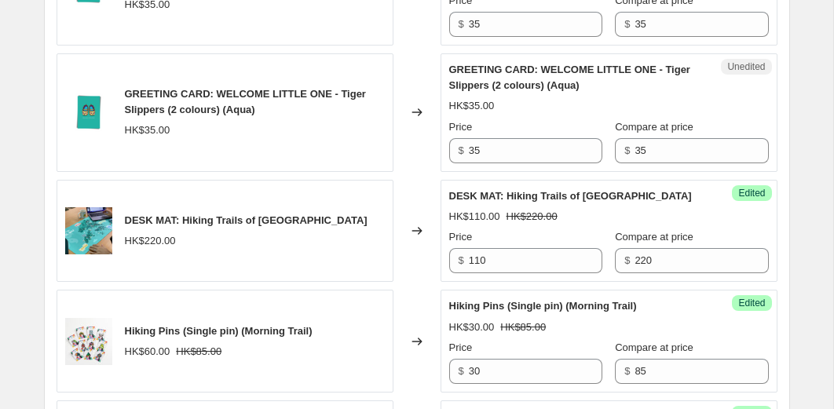
scroll to position [2255, 0]
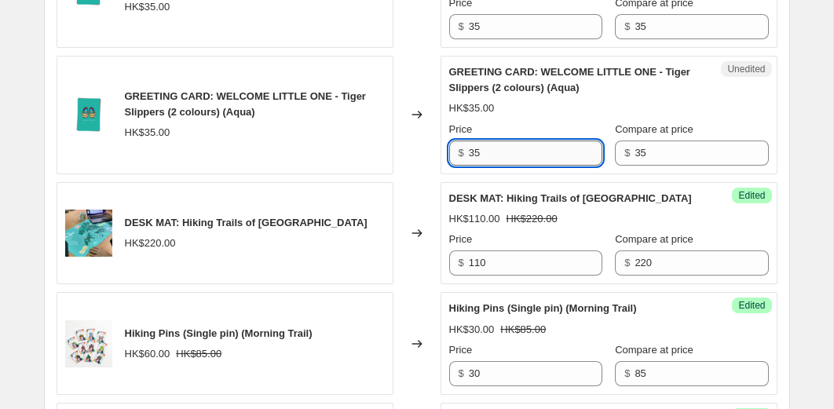
click at [502, 154] on input "35" at bounding box center [535, 153] width 133 height 25
type input "5"
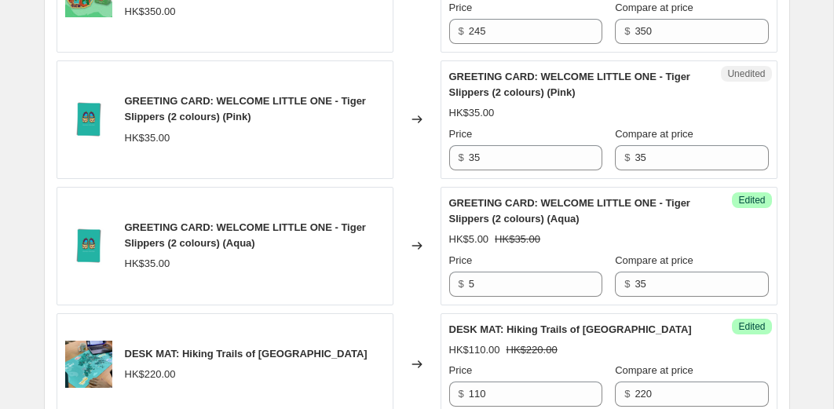
scroll to position [2113, 0]
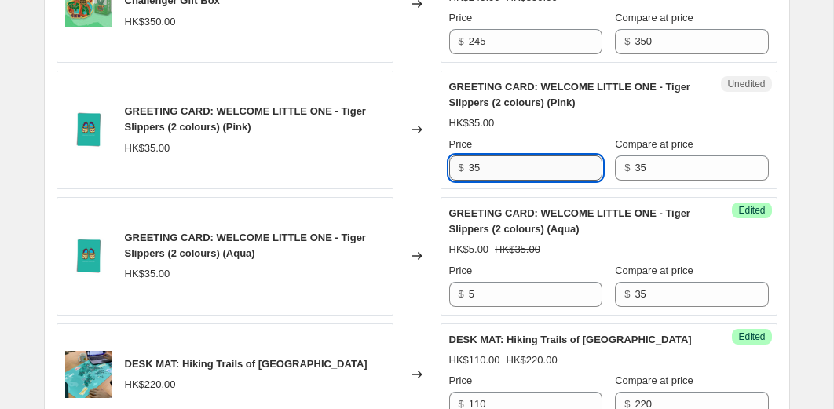
click at [487, 173] on input "35" at bounding box center [535, 167] width 133 height 25
type input "5"
click at [436, 181] on div "Changed to" at bounding box center [416, 130] width 47 height 119
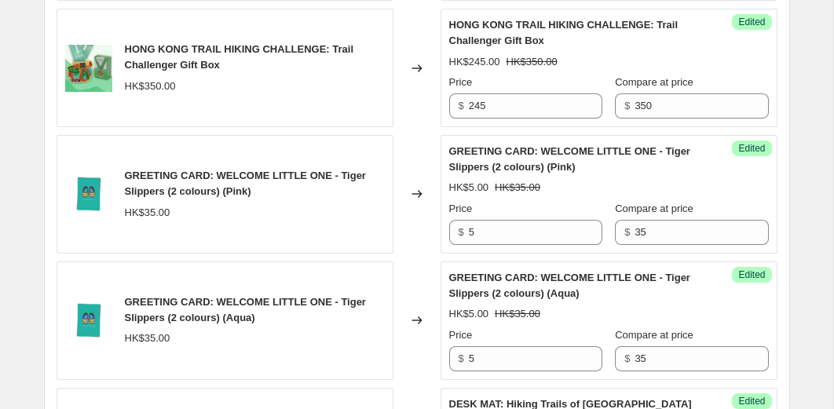
scroll to position [2035, 0]
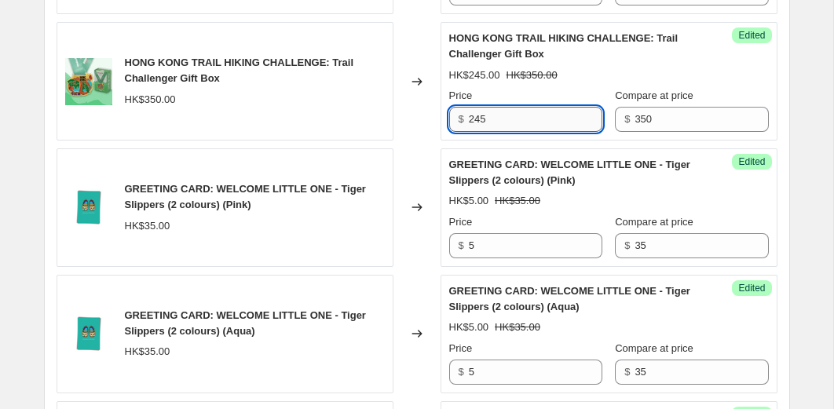
click at [510, 123] on input "245" at bounding box center [535, 119] width 133 height 25
type input "175"
click at [441, 136] on div "Success Edited HONG KONG TRAIL HIKING CHALLENGE: Trail Challenger Gift Box HK$2…" at bounding box center [609, 81] width 337 height 119
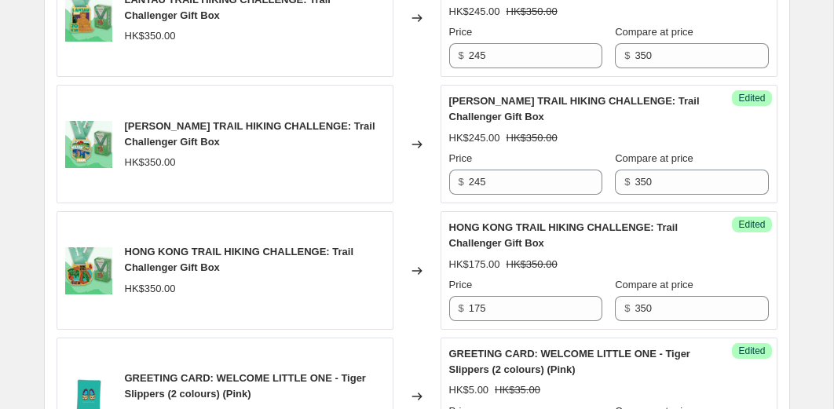
scroll to position [1833, 0]
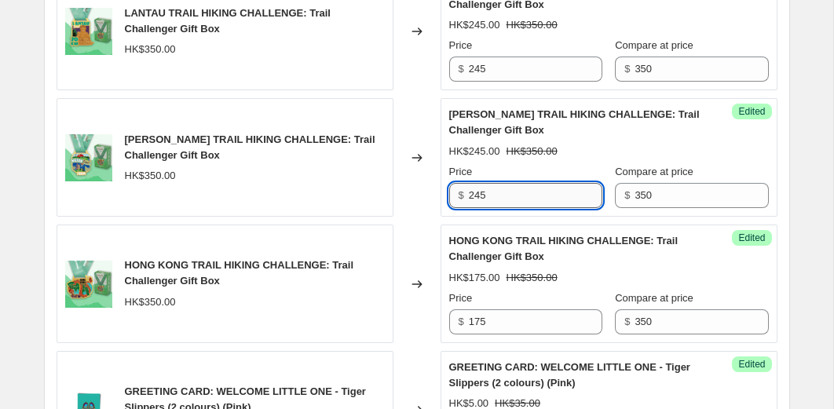
click at [492, 192] on input "245" at bounding box center [535, 195] width 133 height 25
type input "175"
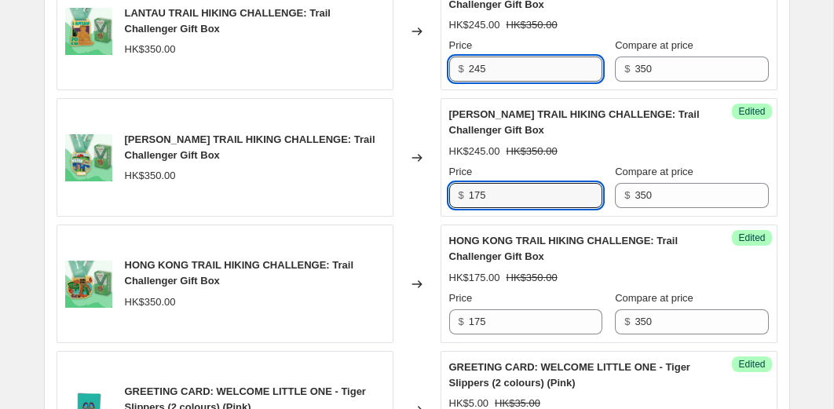
click at [502, 70] on input "245" at bounding box center [535, 69] width 133 height 25
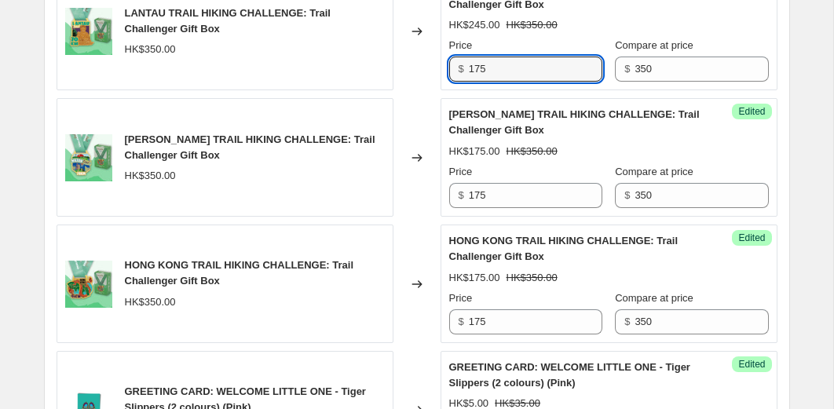
type input "175"
click at [393, 166] on div "Changed to" at bounding box center [416, 157] width 47 height 119
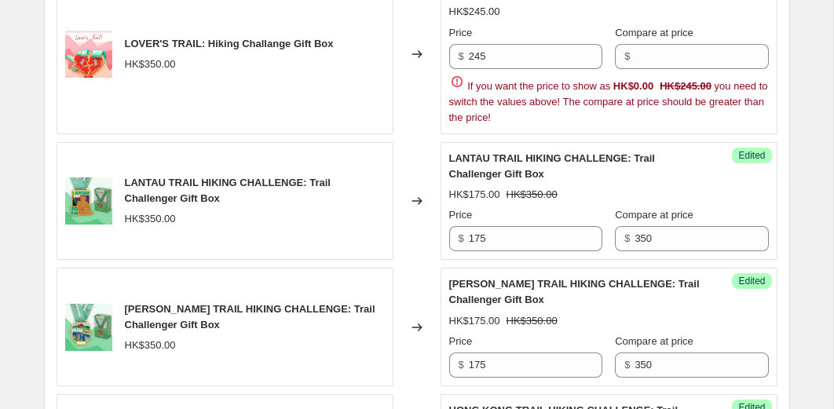
scroll to position [1614, 0]
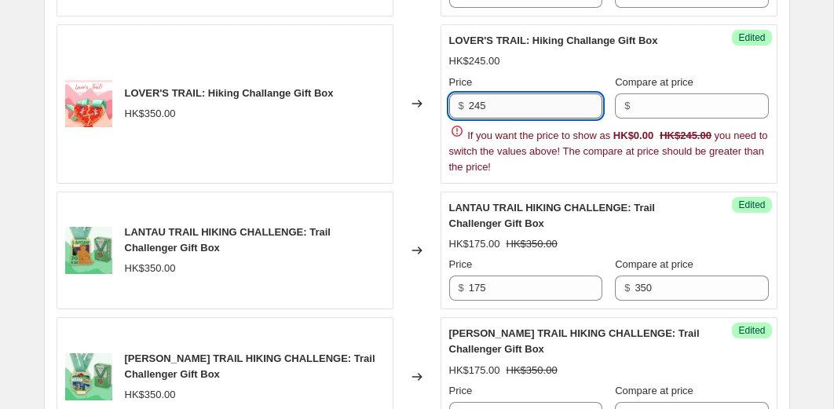
click at [492, 108] on input "245" at bounding box center [535, 105] width 133 height 25
type input "175"
click at [647, 104] on input "Compare at price" at bounding box center [701, 105] width 133 height 25
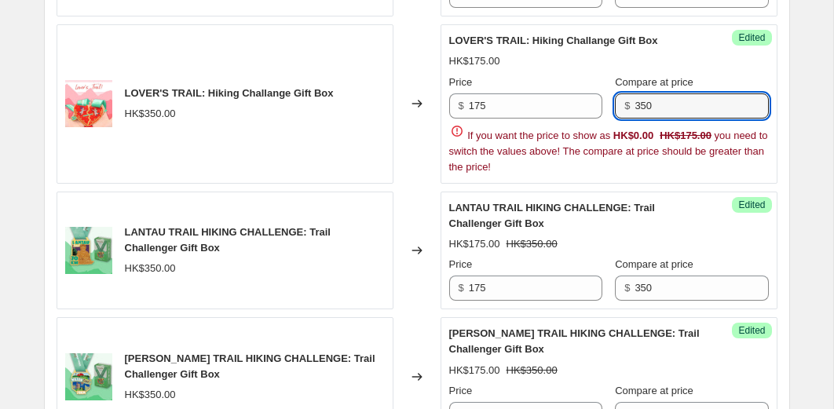
type input "350"
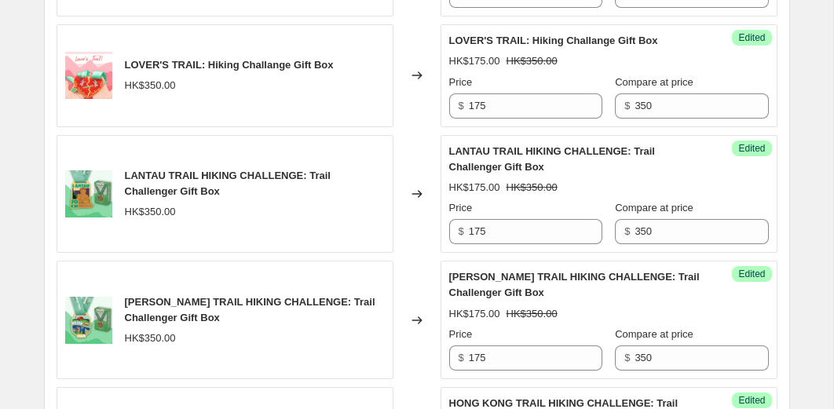
click at [411, 188] on div "POSTER - Hong Kong Wildlife HK$160.00 HK$200.00 Changed to Success Edited POSTE…" at bounding box center [417, 375] width 721 height 2376
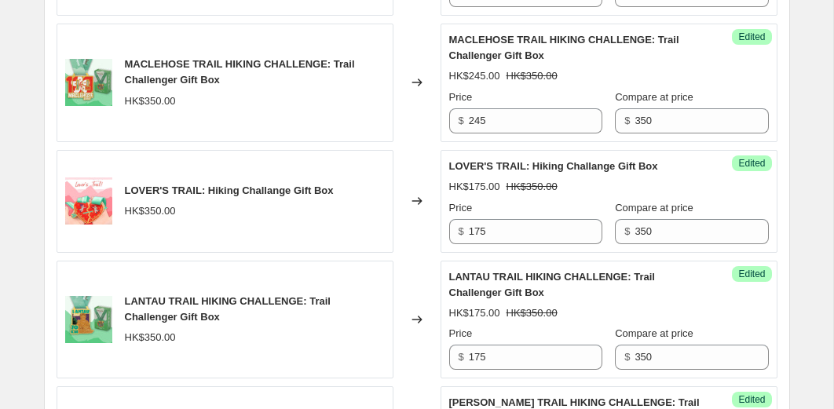
scroll to position [1486, 0]
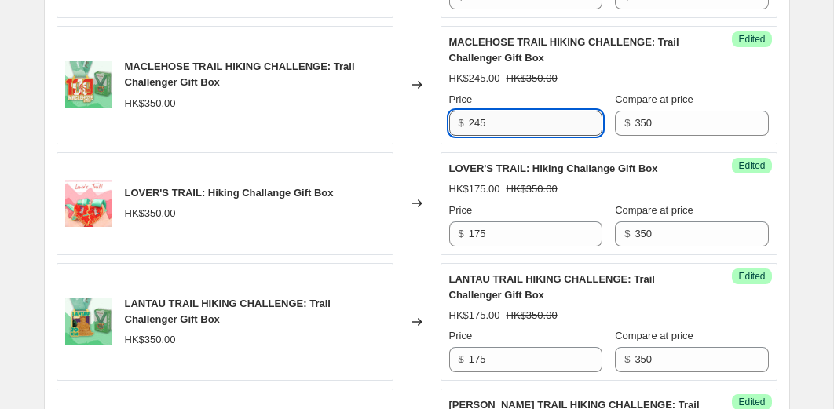
click at [501, 118] on input "245" at bounding box center [535, 123] width 133 height 25
type input "175"
click at [391, 168] on div "LOVER'S TRAIL: Hiking Challange Gift Box HK$350.00" at bounding box center [225, 203] width 337 height 103
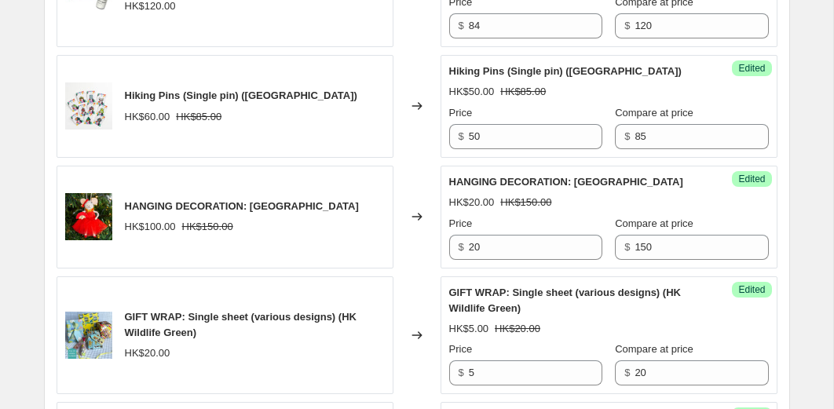
scroll to position [955, 0]
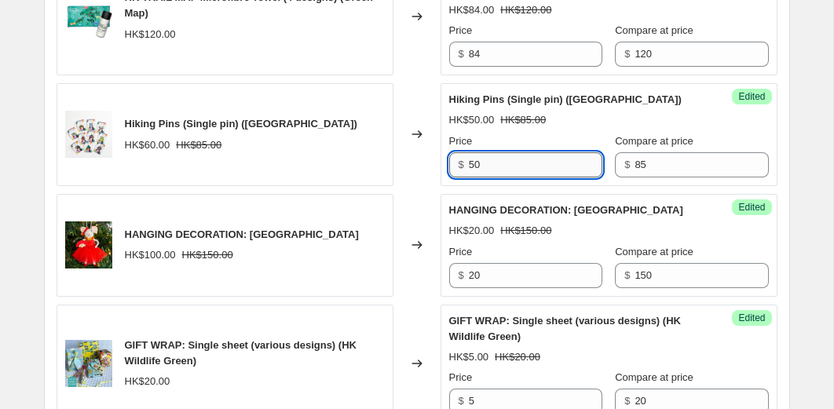
click at [504, 156] on input "50" at bounding box center [535, 164] width 133 height 25
type input "30"
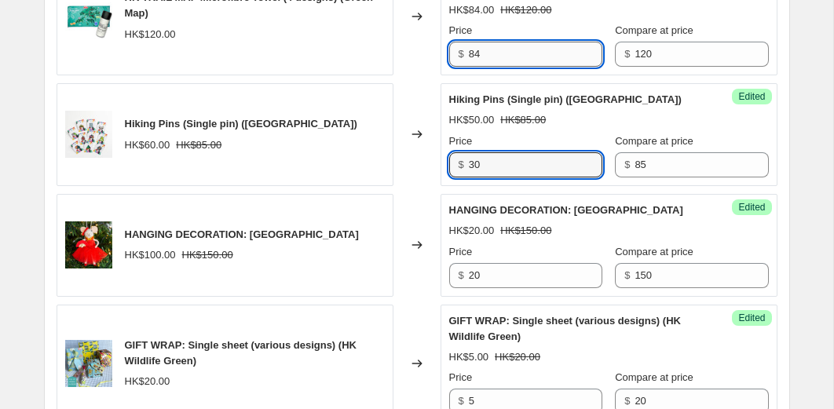
click at [492, 59] on input "84" at bounding box center [535, 54] width 133 height 25
type input "60"
click at [403, 71] on div "Changed to" at bounding box center [416, 16] width 47 height 119
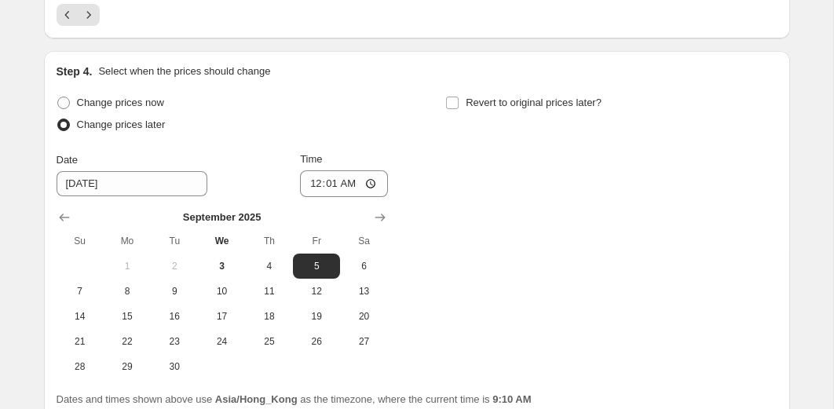
scroll to position [3343, 0]
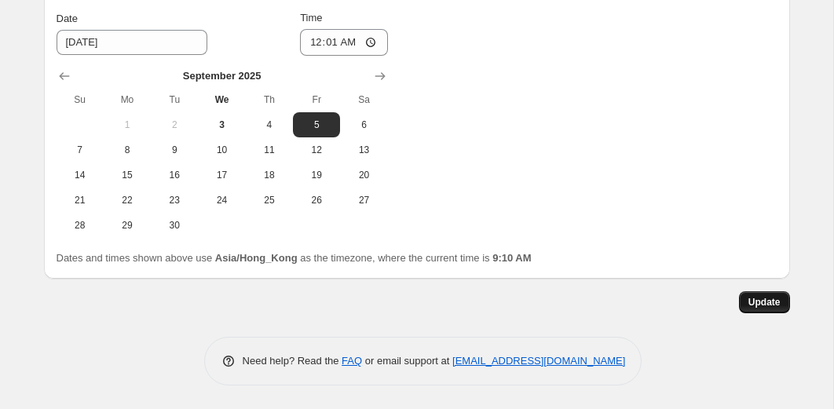
click at [759, 301] on span "Update" at bounding box center [764, 302] width 32 height 13
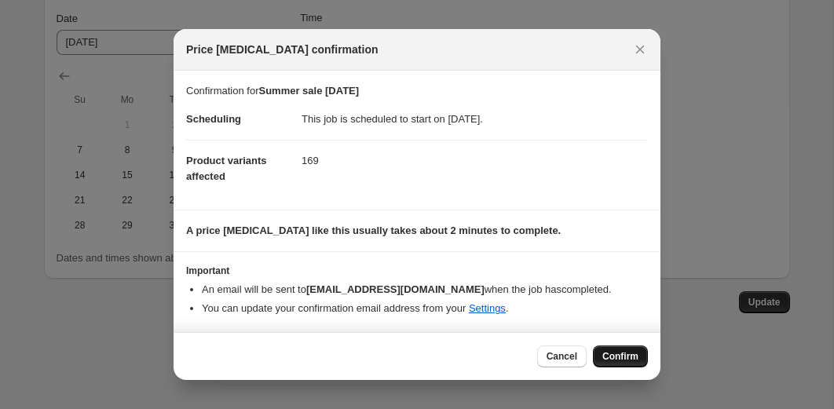
click at [609, 362] on span "Confirm" at bounding box center [620, 356] width 36 height 13
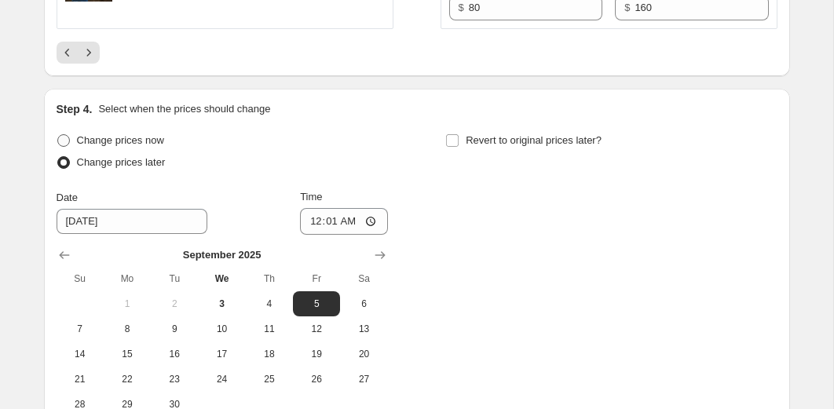
scroll to position [3101, 0]
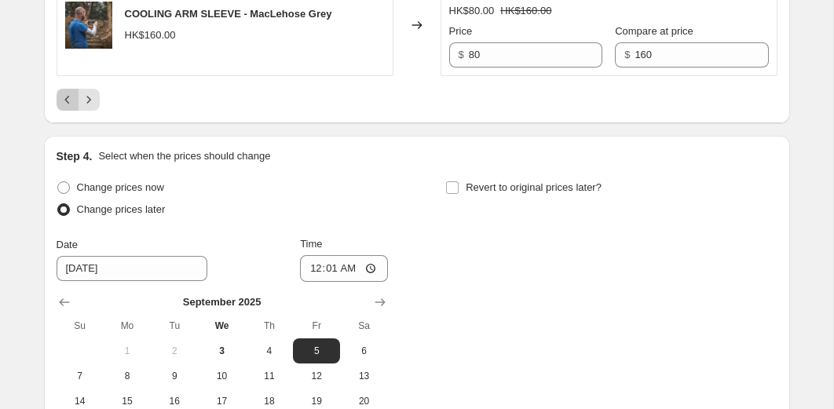
click at [67, 108] on icon "Previous" at bounding box center [68, 100] width 16 height 16
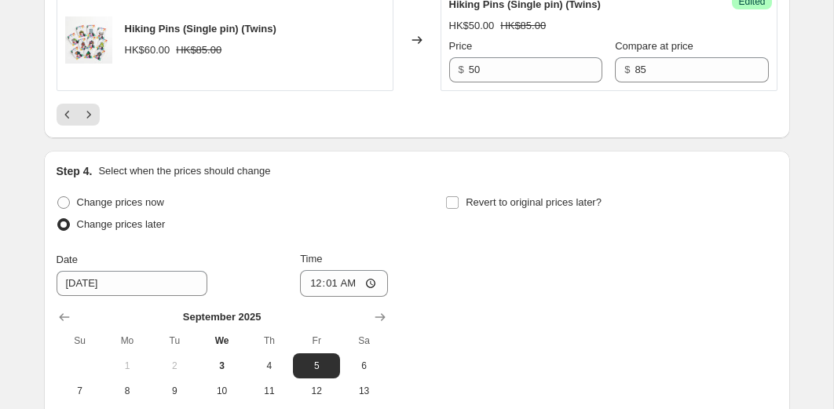
scroll to position [2914, 0]
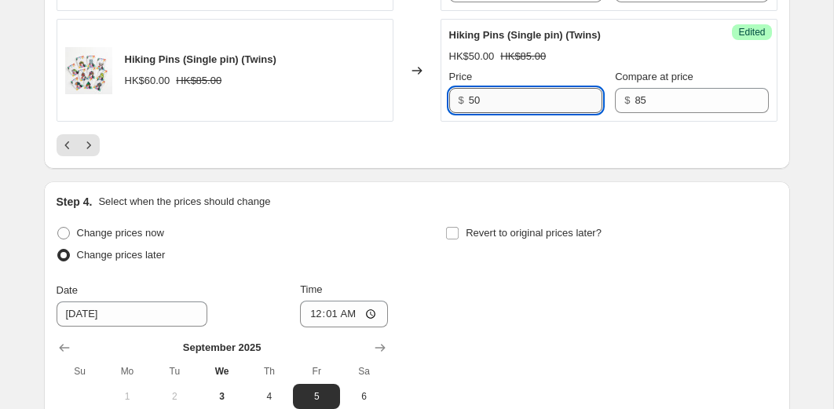
click at [514, 113] on input "50" at bounding box center [535, 100] width 133 height 25
type input "30"
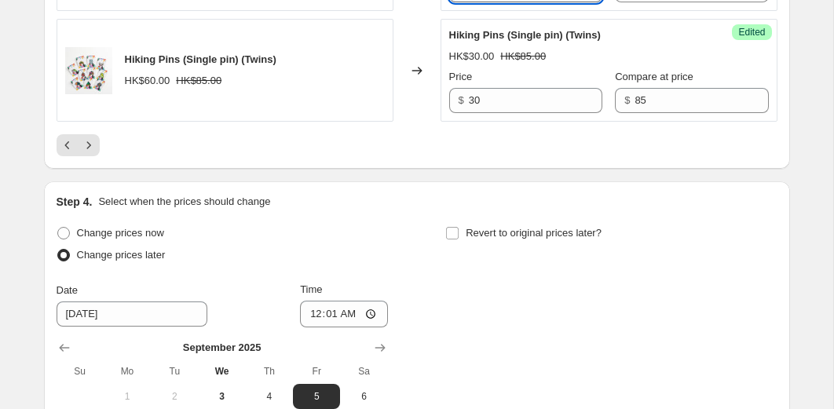
type input "30"
click at [419, 122] on div "Changed to" at bounding box center [416, 70] width 47 height 103
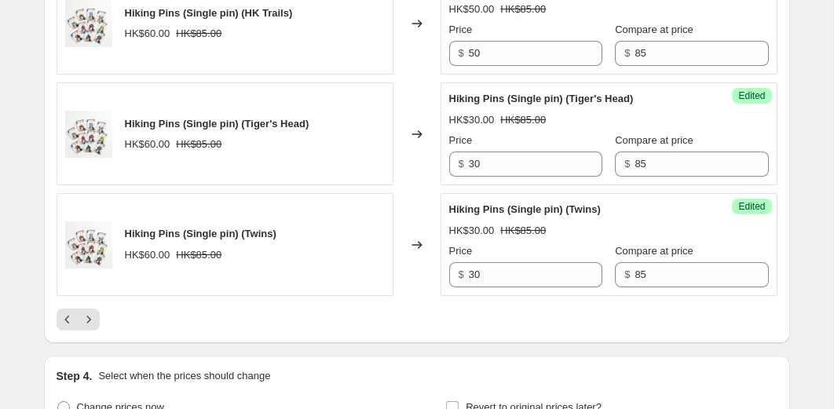
scroll to position [2724, 0]
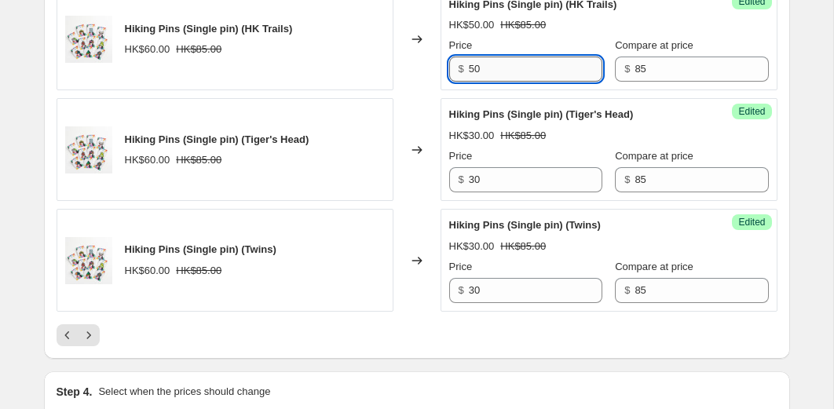
click at [485, 82] on input "50" at bounding box center [535, 69] width 133 height 25
type input "30"
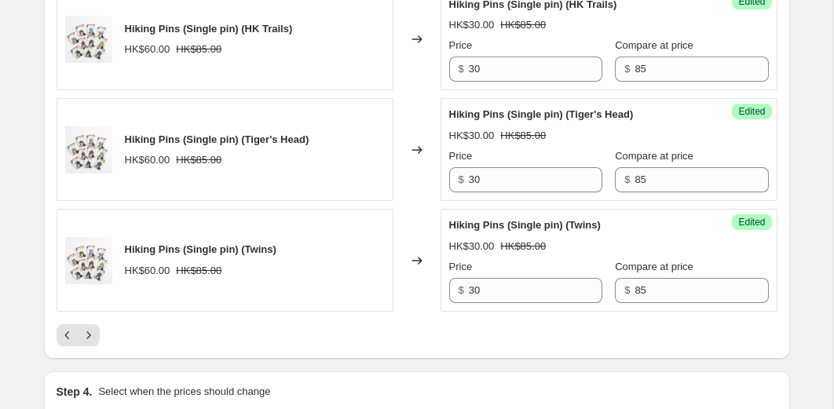
type input "30"
click at [433, 91] on div "Changed to" at bounding box center [416, 39] width 47 height 103
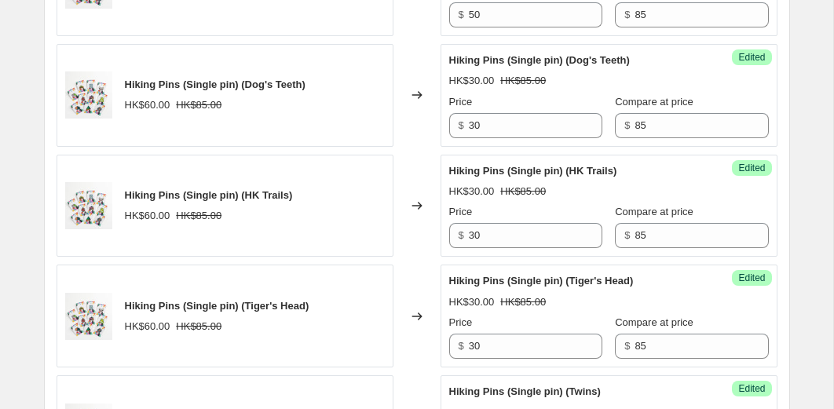
scroll to position [2549, 0]
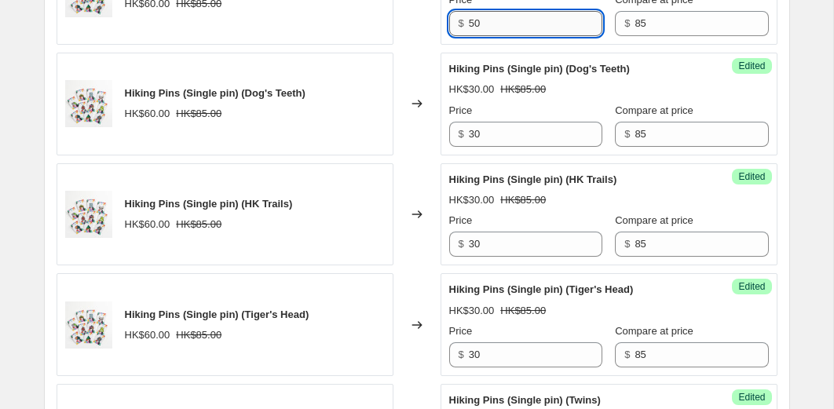
click at [488, 36] on input "50" at bounding box center [535, 23] width 133 height 25
type input "30"
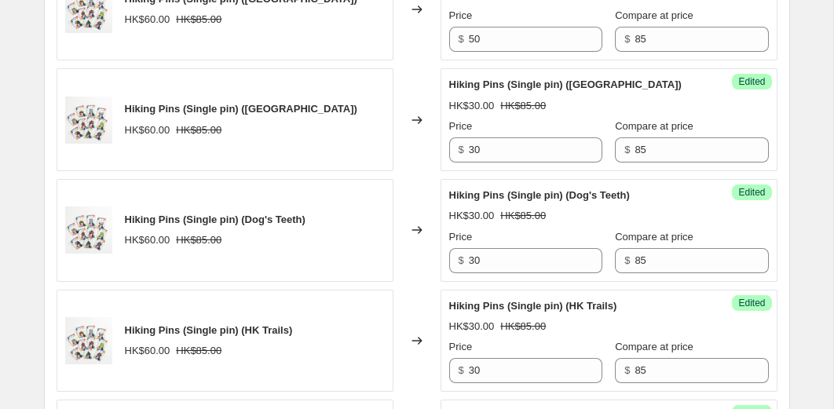
scroll to position [2401, 0]
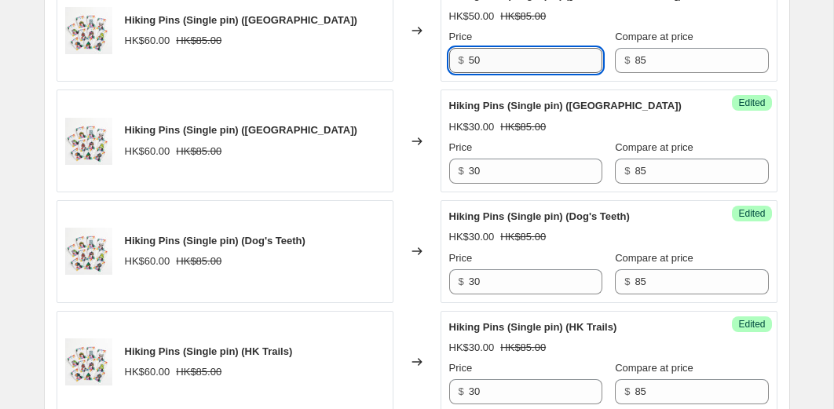
click at [480, 73] on input "50" at bounding box center [535, 60] width 133 height 25
type input "30"
click at [429, 82] on div "Changed to" at bounding box center [416, 30] width 47 height 103
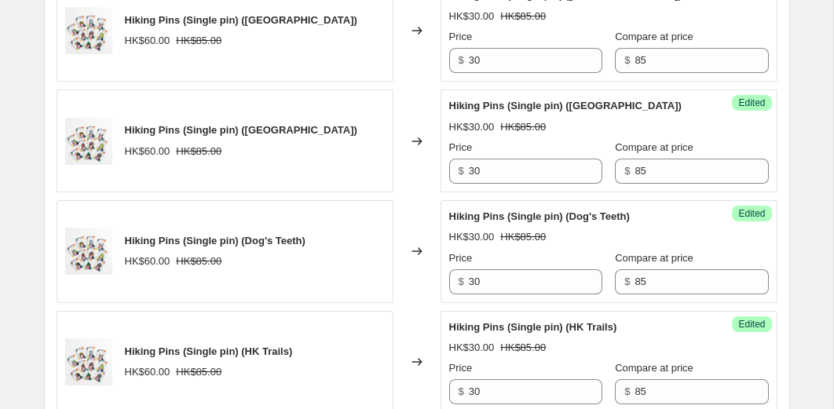
type input "30"
click at [430, 82] on div "Changed to" at bounding box center [416, 30] width 47 height 103
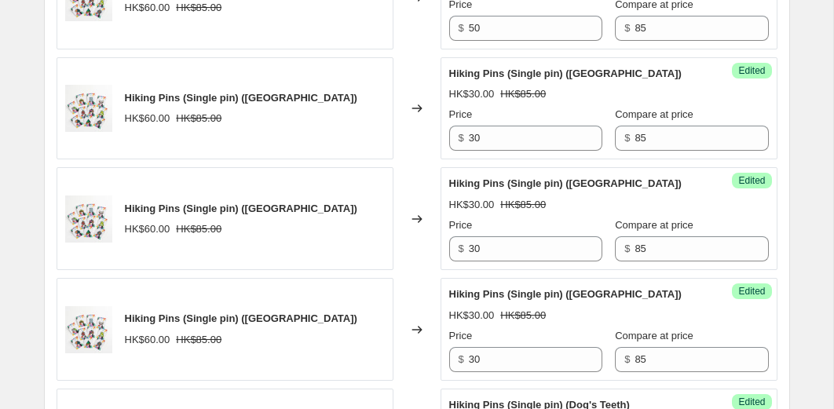
scroll to position [2200, 0]
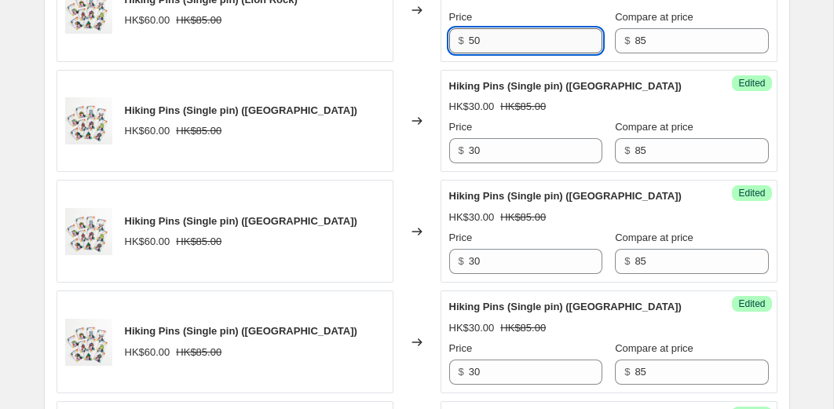
click at [479, 53] on input "50" at bounding box center [535, 40] width 133 height 25
type input "30"
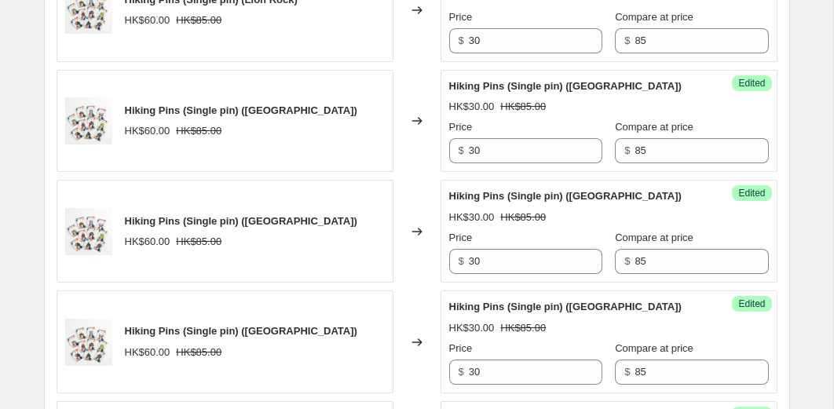
type input "30"
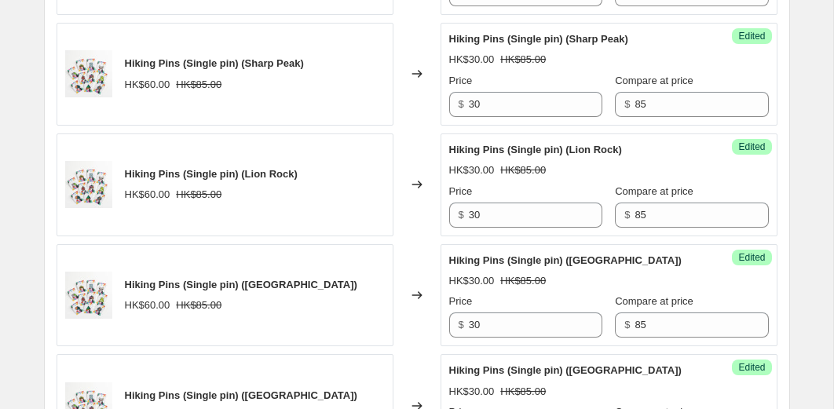
scroll to position [2021, 0]
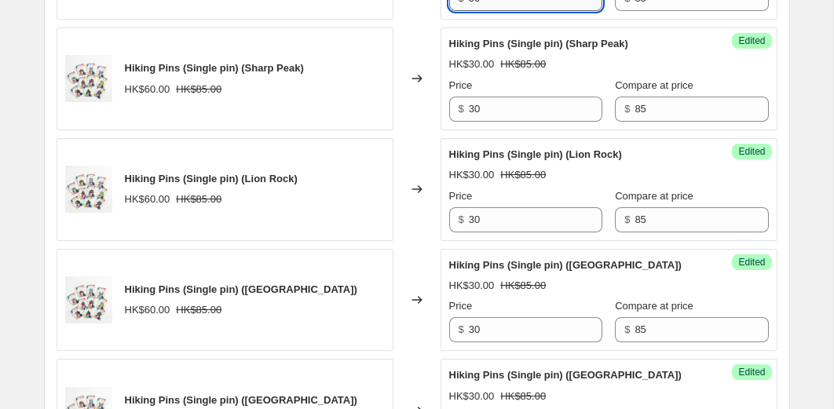
type input "30"
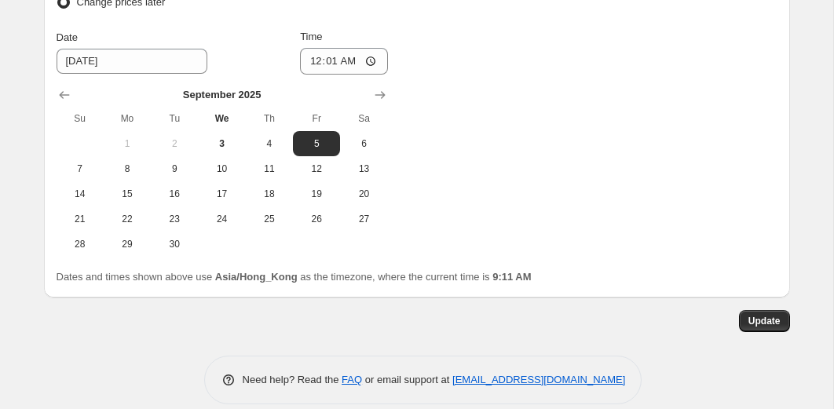
scroll to position [3224, 0]
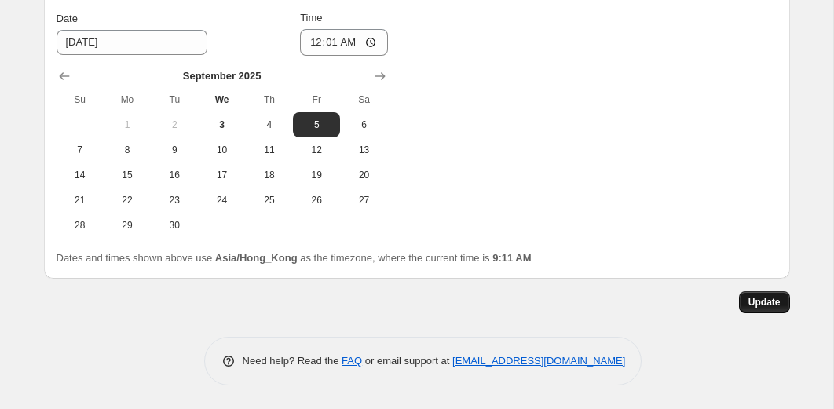
click at [760, 313] on button "Update" at bounding box center [764, 302] width 51 height 22
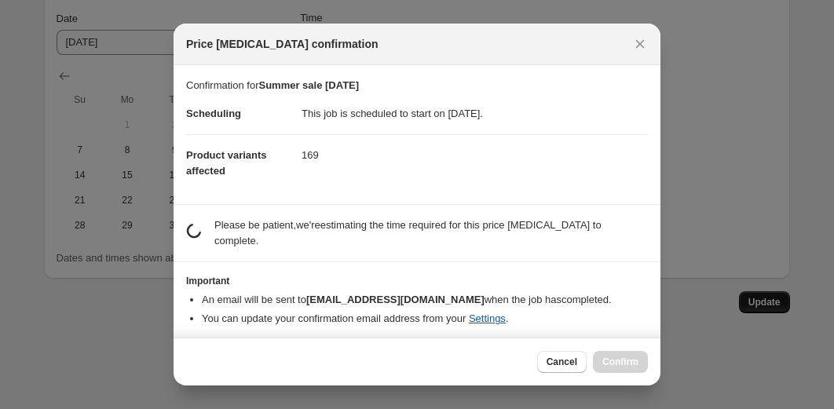
scroll to position [0, 0]
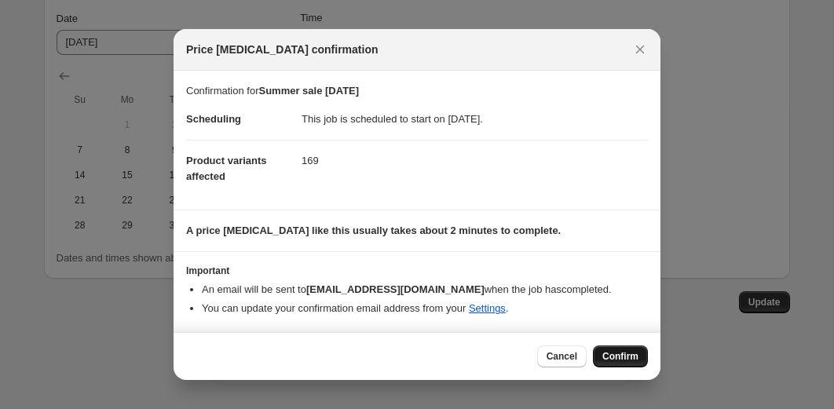
click at [621, 363] on button "Confirm" at bounding box center [620, 357] width 55 height 22
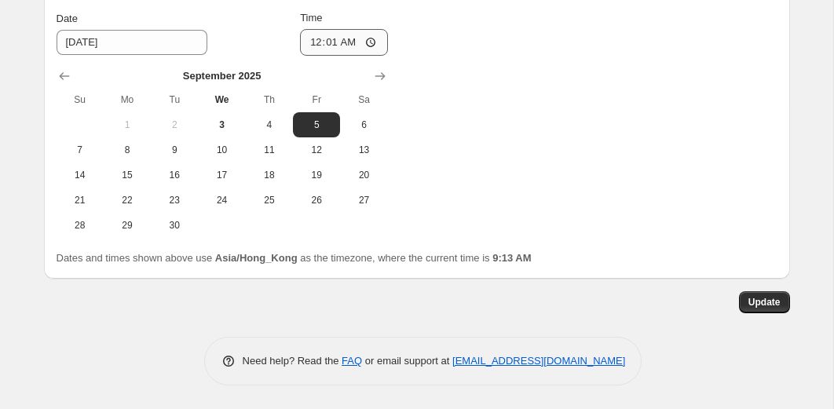
scroll to position [3296, 0]
click at [758, 306] on span "Update" at bounding box center [764, 302] width 32 height 13
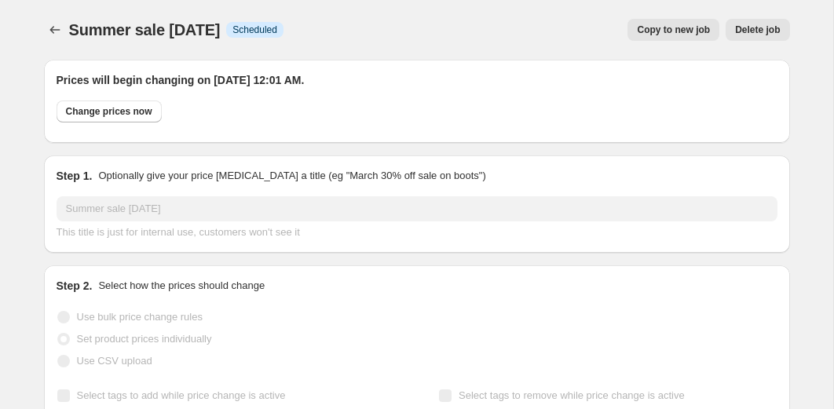
select select "collection"
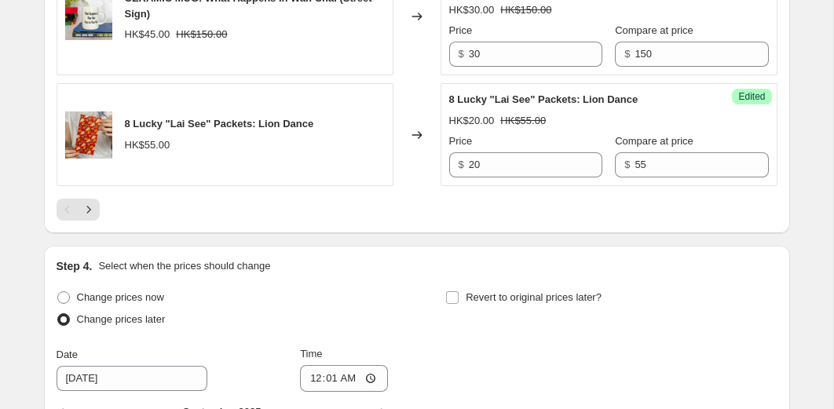
scroll to position [2901, 0]
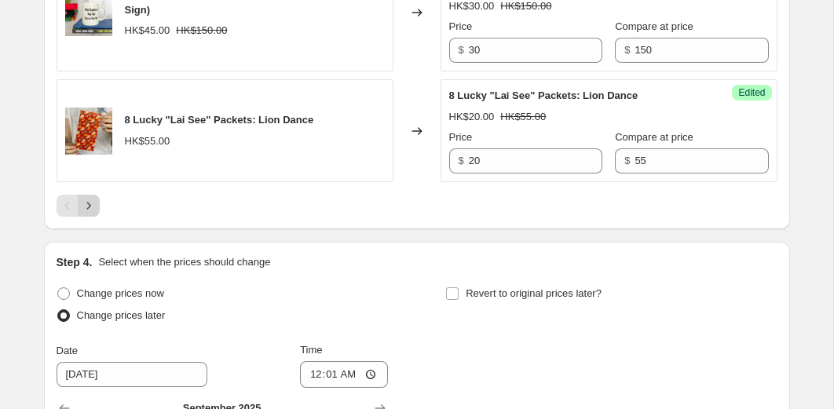
click at [87, 214] on icon "Next" at bounding box center [89, 206] width 16 height 16
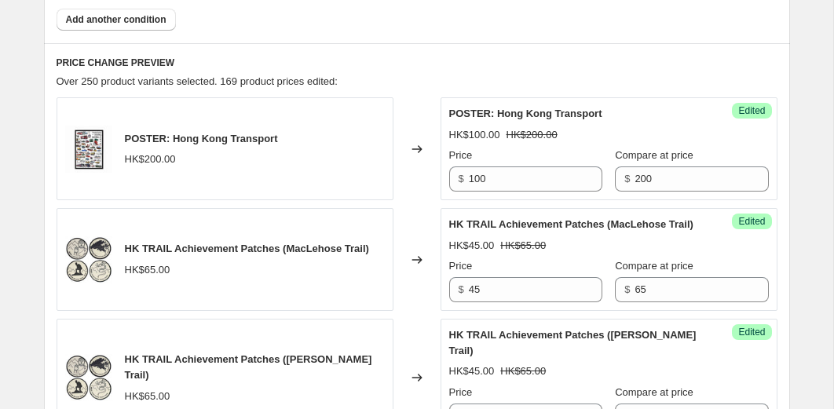
scroll to position [755, 0]
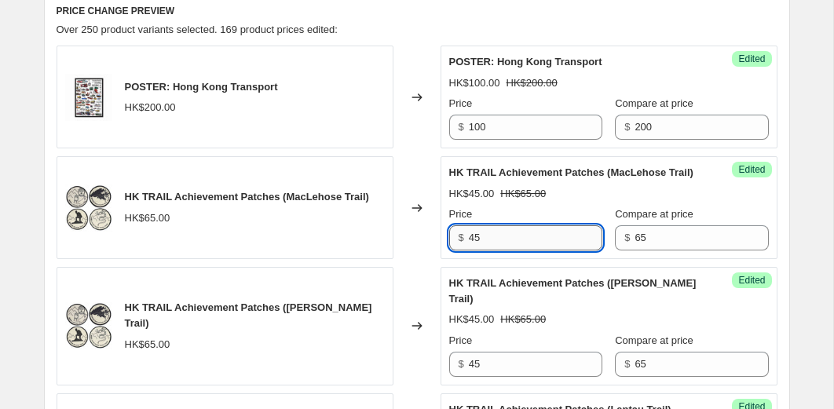
click at [528, 251] on input "45" at bounding box center [535, 237] width 133 height 25
type input "30"
click at [405, 284] on div "Changed to" at bounding box center [416, 326] width 47 height 119
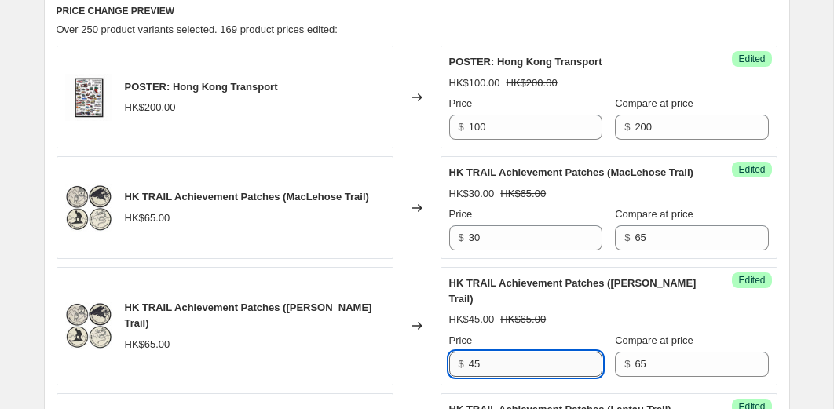
click at [496, 377] on input "45" at bounding box center [535, 364] width 133 height 25
type input "30"
click at [415, 377] on div "Changed to" at bounding box center [416, 326] width 47 height 119
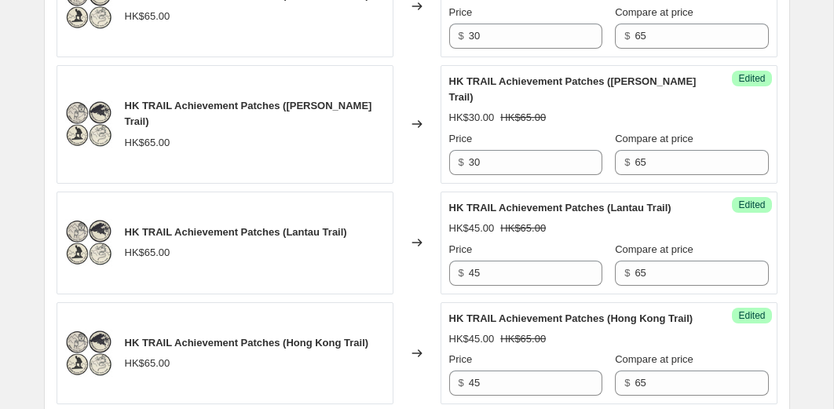
scroll to position [967, 0]
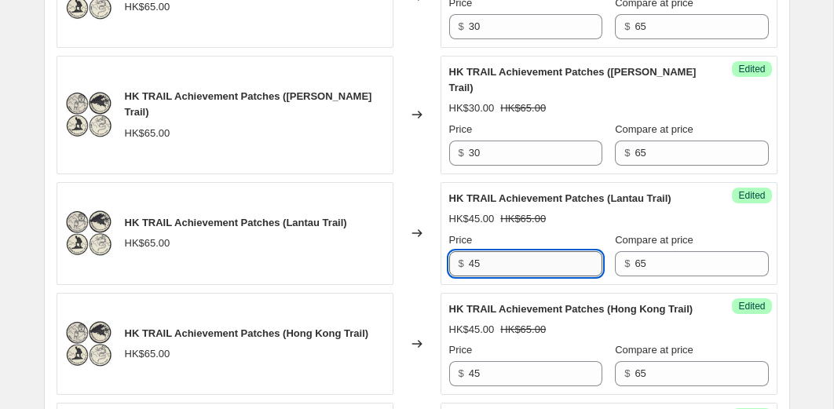
click at [488, 276] on input "45" at bounding box center [535, 263] width 133 height 25
type input "30"
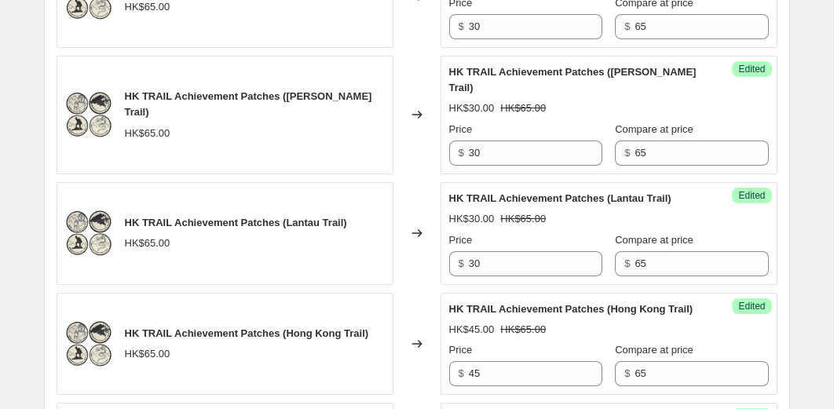
click at [419, 285] on div "Changed to" at bounding box center [416, 233] width 47 height 103
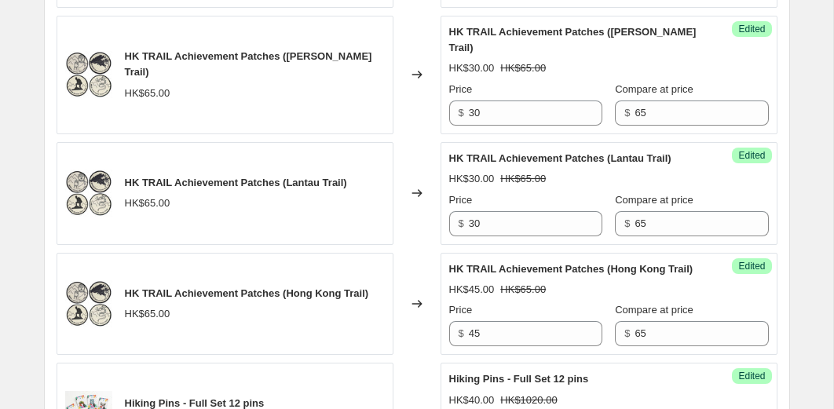
scroll to position [1100, 0]
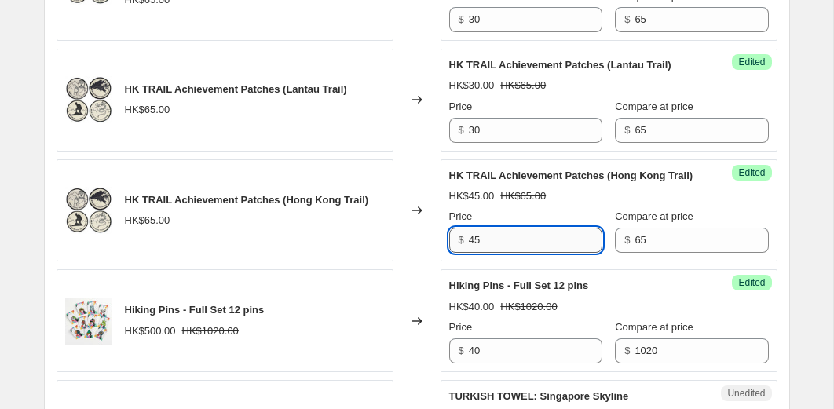
click at [504, 253] on input "45" at bounding box center [535, 240] width 133 height 25
type input "30"
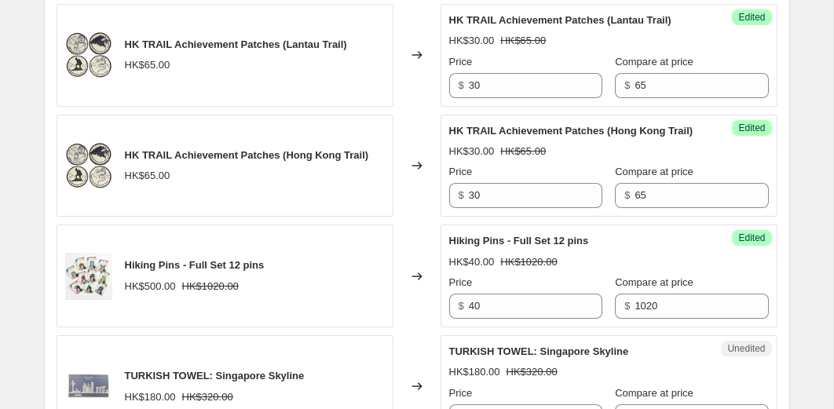
scroll to position [1218, 0]
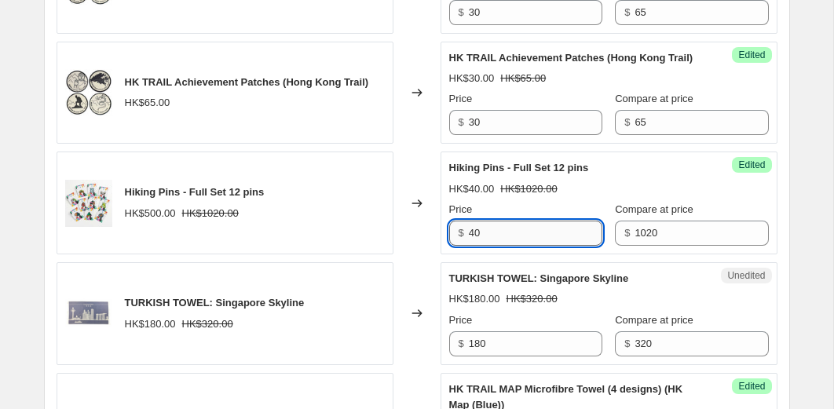
click at [495, 246] on input "40" at bounding box center [535, 233] width 133 height 25
type input "400"
click at [418, 254] on div "Changed to" at bounding box center [416, 203] width 47 height 103
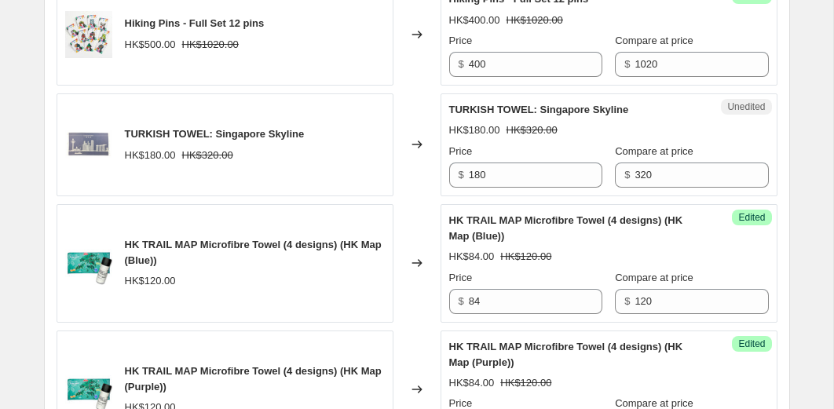
scroll to position [1436, 0]
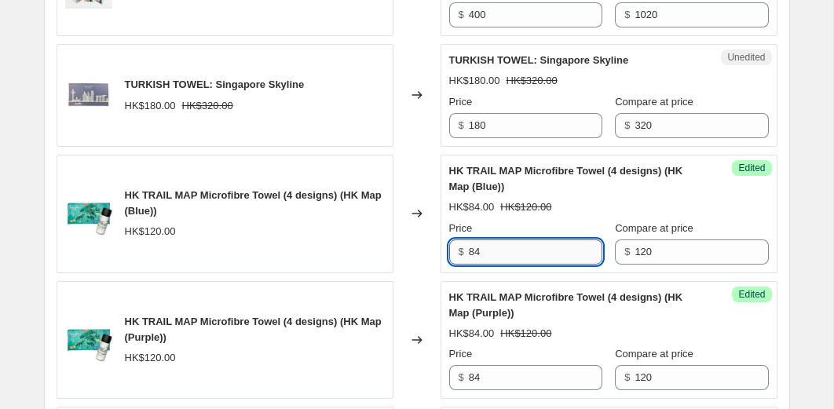
click at [501, 265] on input "84" at bounding box center [535, 252] width 133 height 25
type input "60"
click at [412, 273] on div "Changed to" at bounding box center [416, 214] width 47 height 119
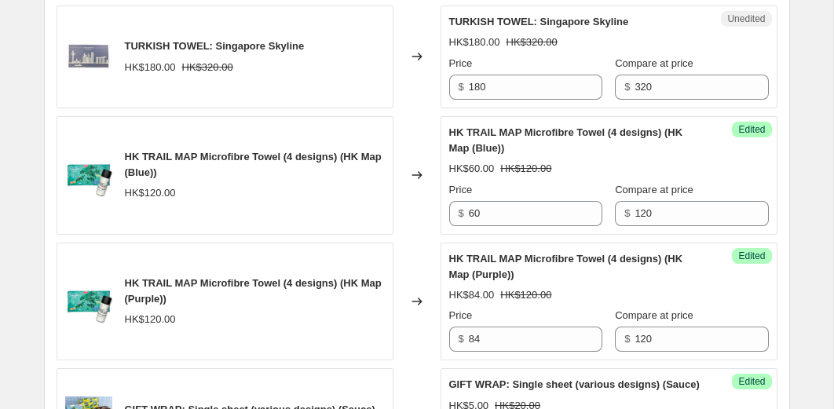
scroll to position [1520, 0]
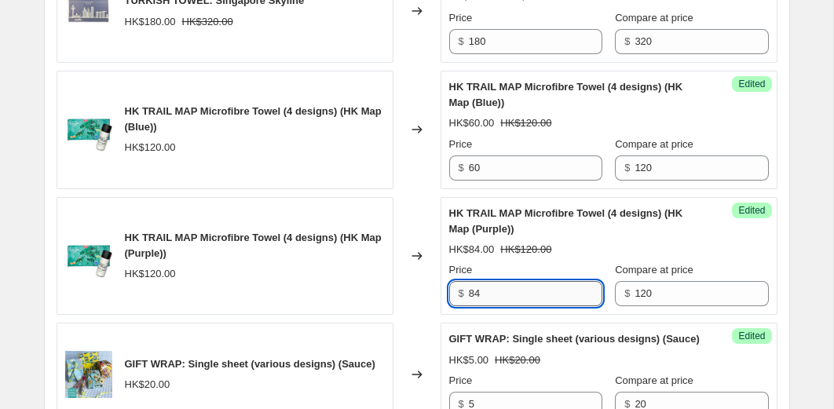
click at [500, 306] on input "84" at bounding box center [535, 293] width 133 height 25
type input "60"
click at [422, 316] on div "Changed to" at bounding box center [416, 256] width 47 height 119
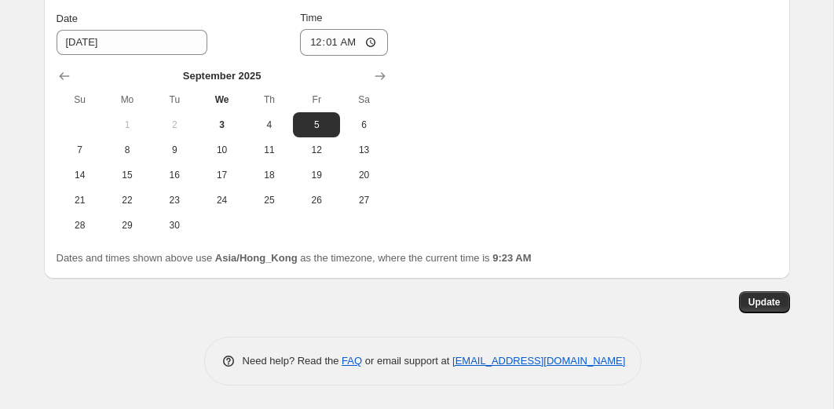
scroll to position [3406, 0]
click at [740, 305] on button "Update" at bounding box center [764, 302] width 51 height 22
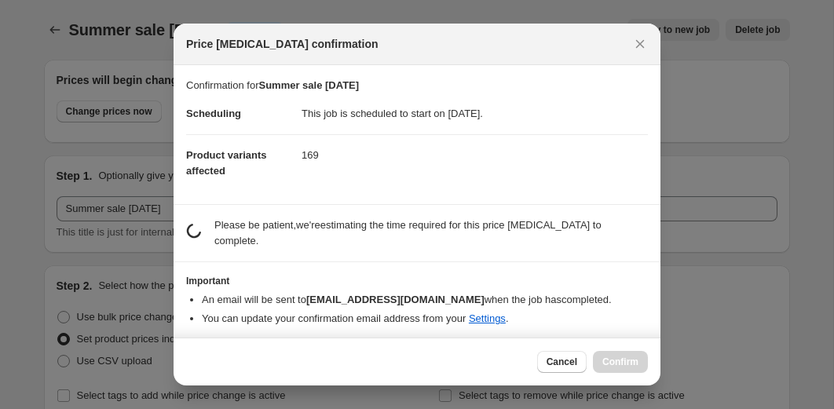
scroll to position [0, 0]
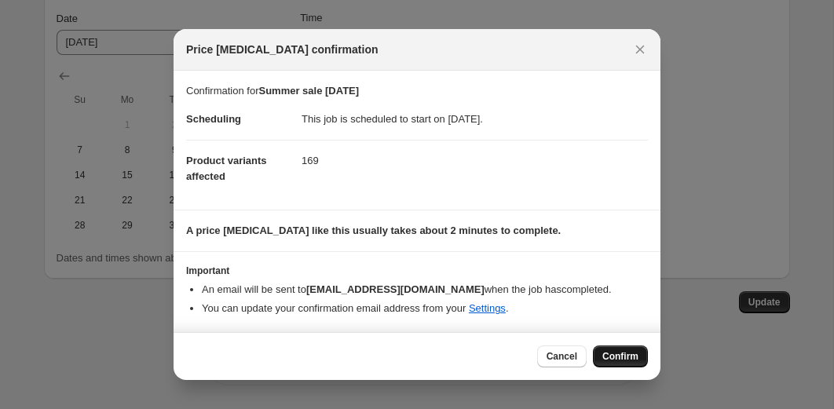
click at [613, 358] on span "Confirm" at bounding box center [620, 356] width 36 height 13
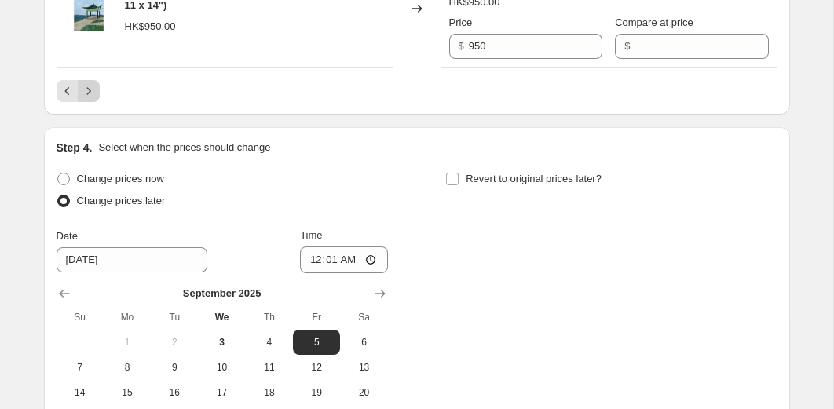
scroll to position [3187, 0]
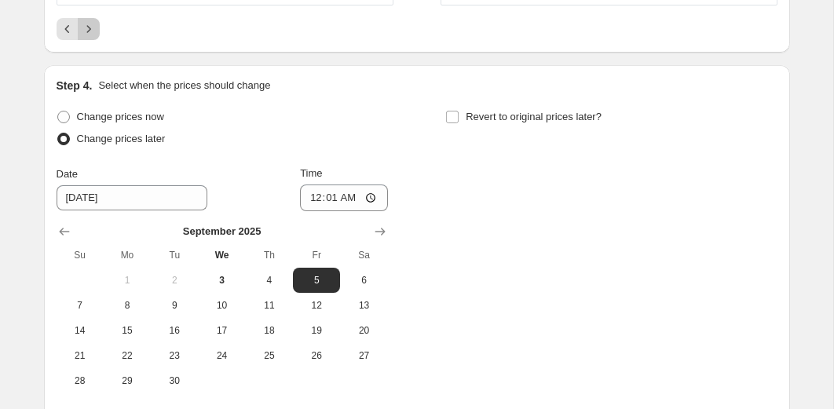
click at [84, 40] on button "Next" at bounding box center [89, 29] width 22 height 22
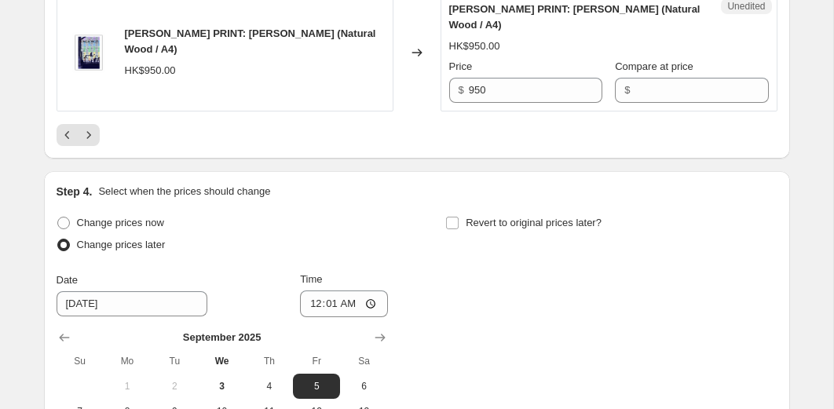
scroll to position [3154, 0]
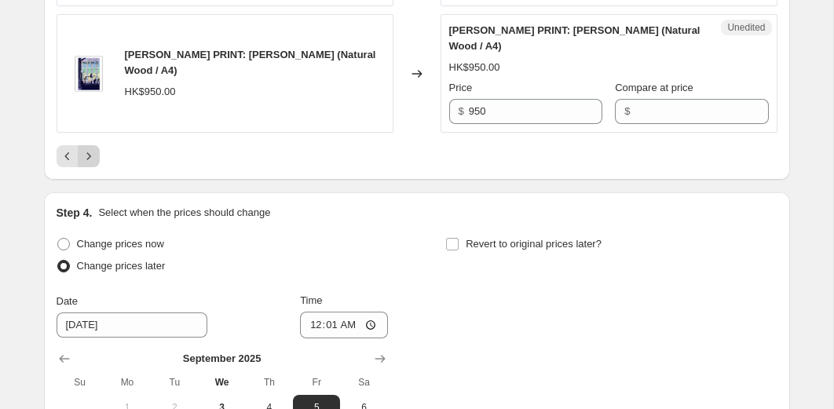
click at [94, 164] on icon "Next" at bounding box center [89, 156] width 16 height 16
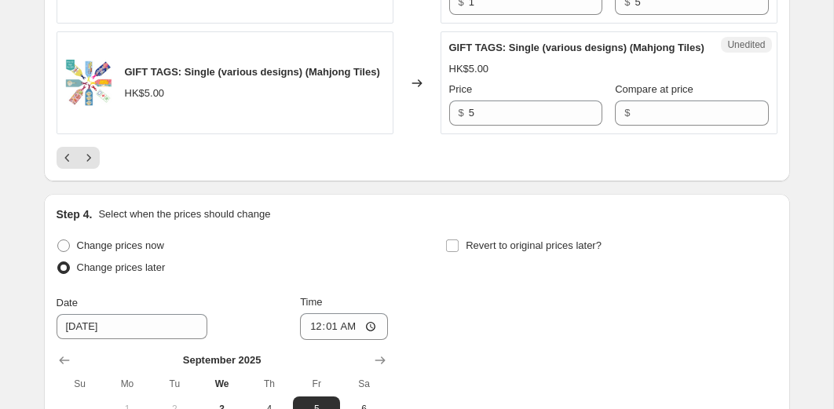
scroll to position [3033, 0]
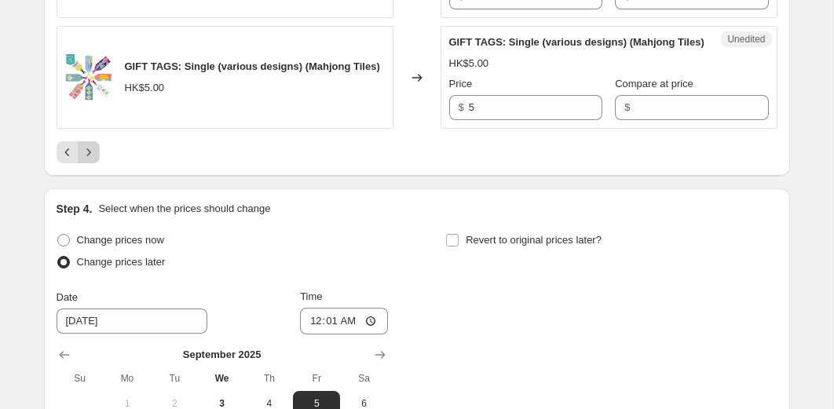
click at [88, 160] on icon "Next" at bounding box center [89, 152] width 16 height 16
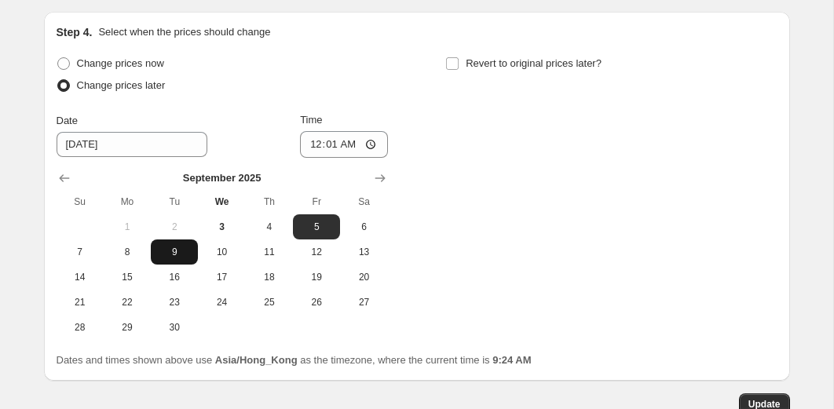
scroll to position [3095, 0]
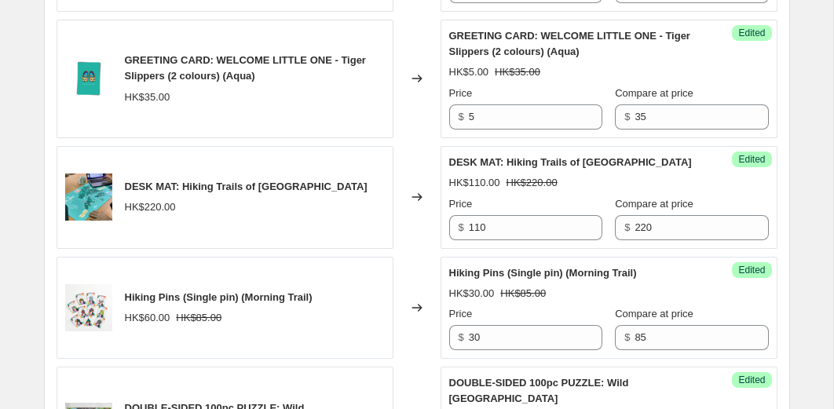
scroll to position [1522, 0]
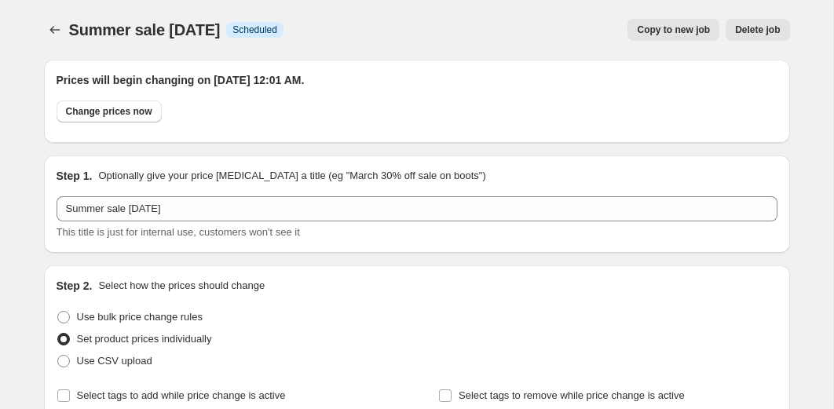
select select "collection"
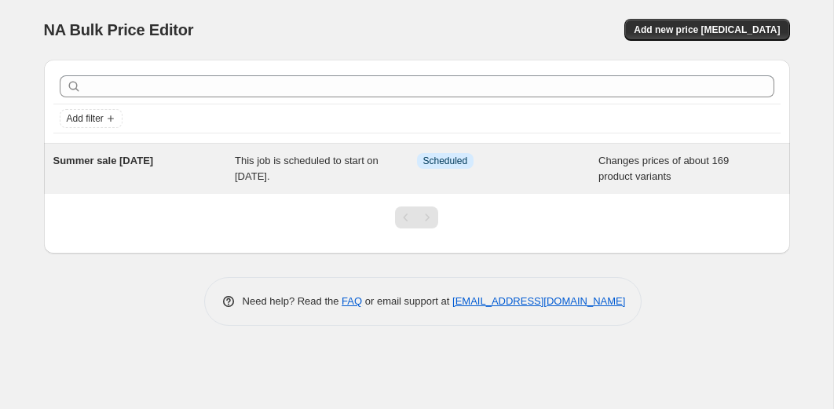
click at [282, 177] on span "This job is scheduled to start on [DATE]." at bounding box center [307, 168] width 144 height 27
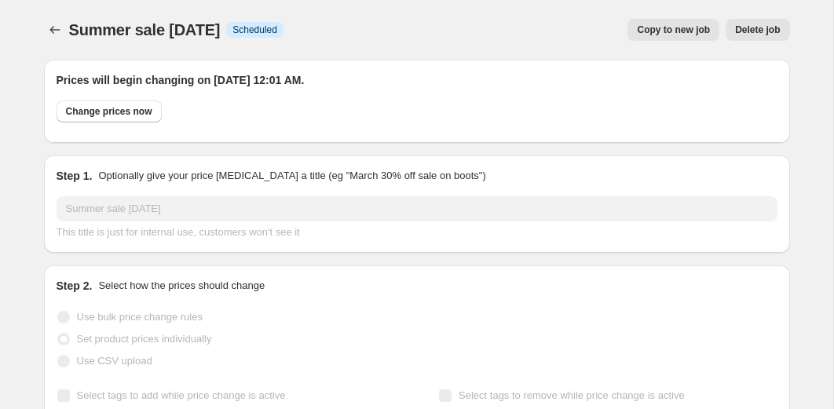
select select "collection"
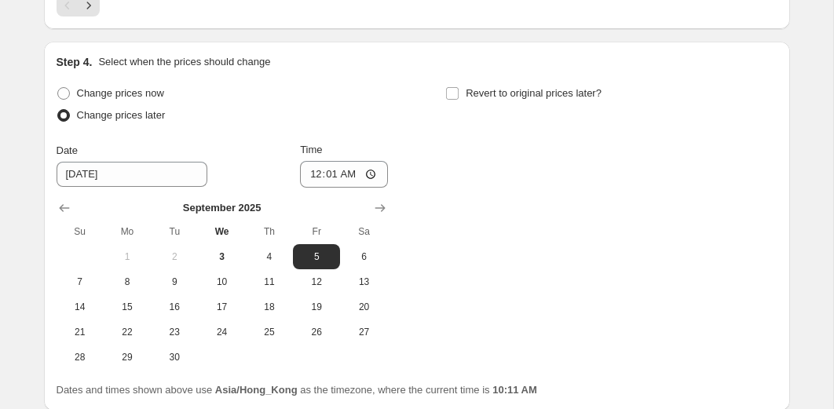
scroll to position [3043, 0]
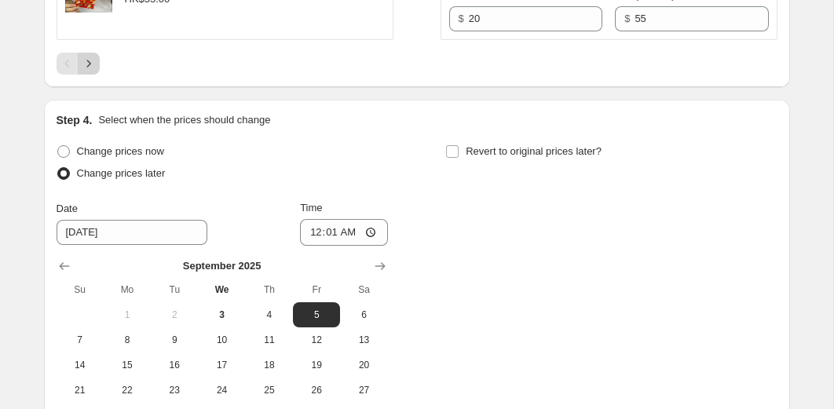
click at [97, 75] on button "Next" at bounding box center [89, 64] width 22 height 22
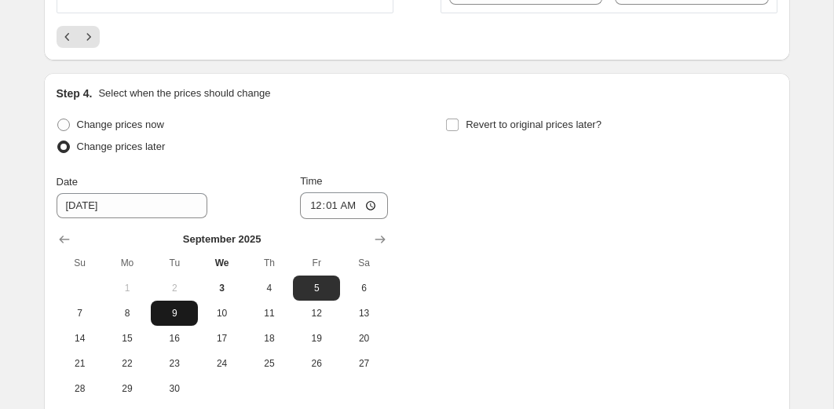
scroll to position [3148, 0]
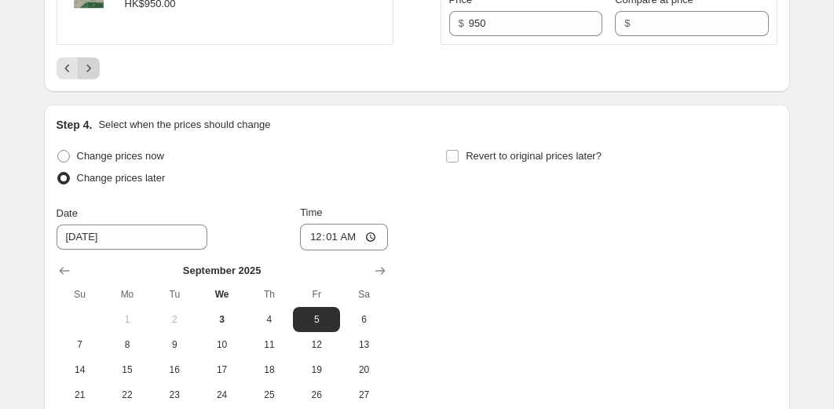
click at [88, 76] on icon "Next" at bounding box center [89, 68] width 16 height 16
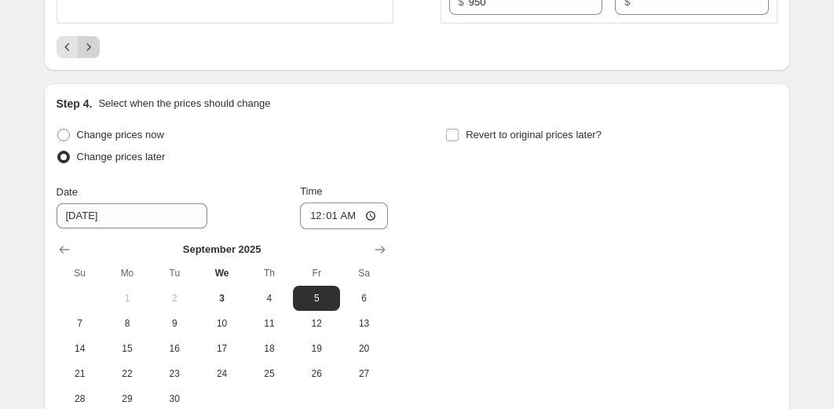
click at [89, 55] on icon "Next" at bounding box center [89, 47] width 16 height 16
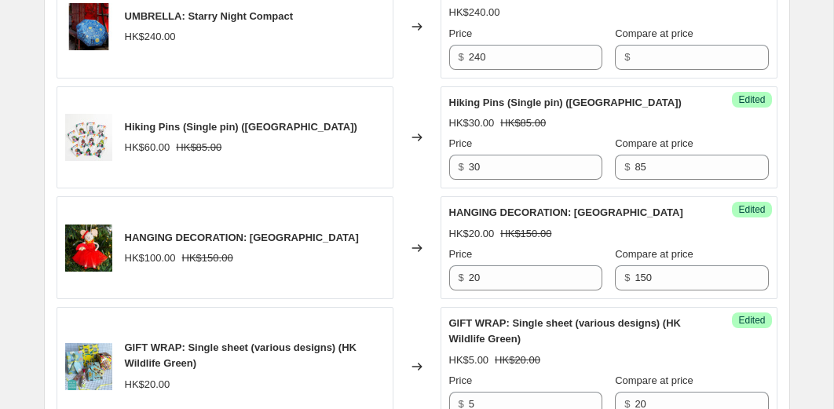
scroll to position [2587, 0]
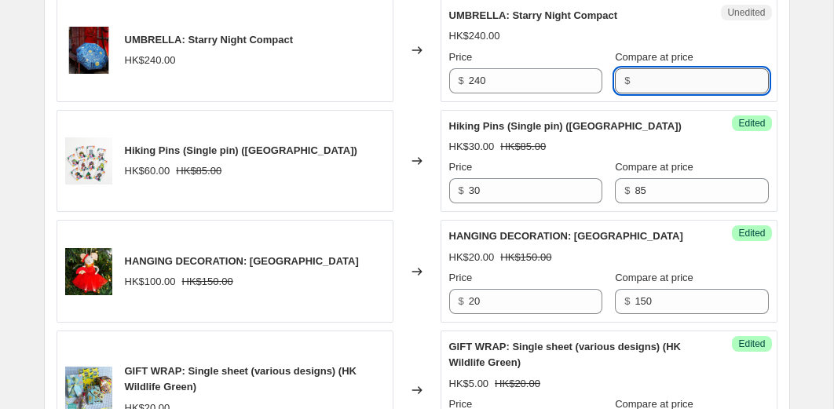
click at [635, 93] on input "Compare at price" at bounding box center [701, 80] width 133 height 25
type input "240"
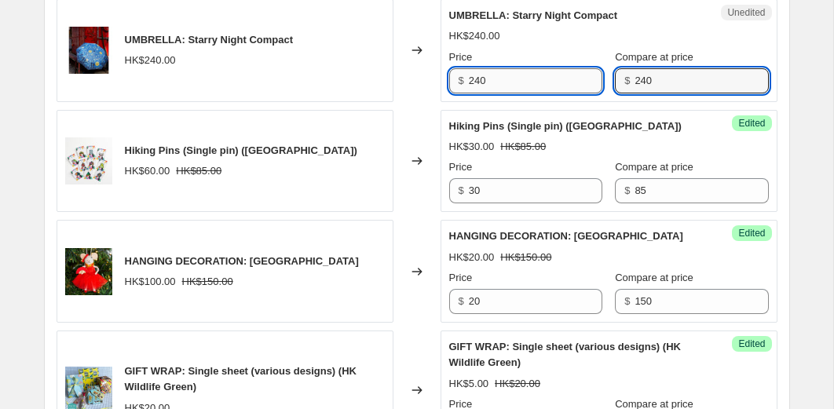
click at [572, 93] on input "240" at bounding box center [535, 80] width 133 height 25
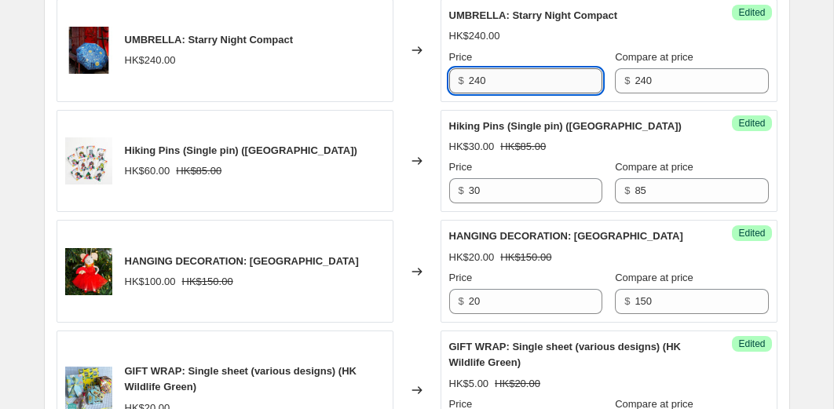
click at [572, 93] on input "240" at bounding box center [535, 80] width 133 height 25
type input "180"
click at [422, 54] on div "Changed to" at bounding box center [416, 50] width 47 height 103
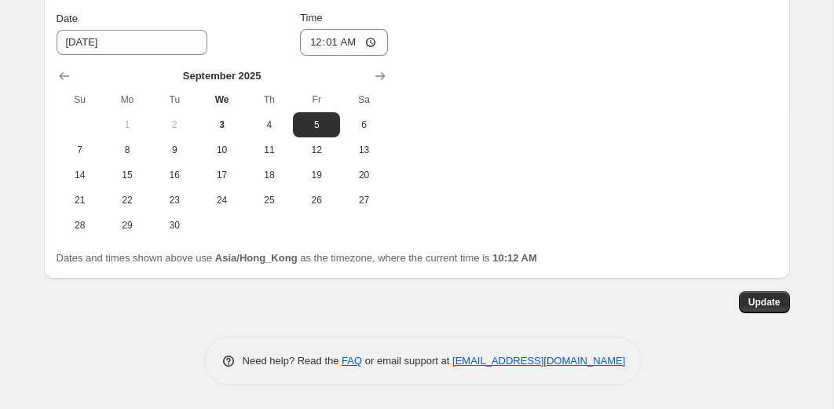
scroll to position [3228, 0]
click at [763, 309] on span "Update" at bounding box center [764, 302] width 32 height 13
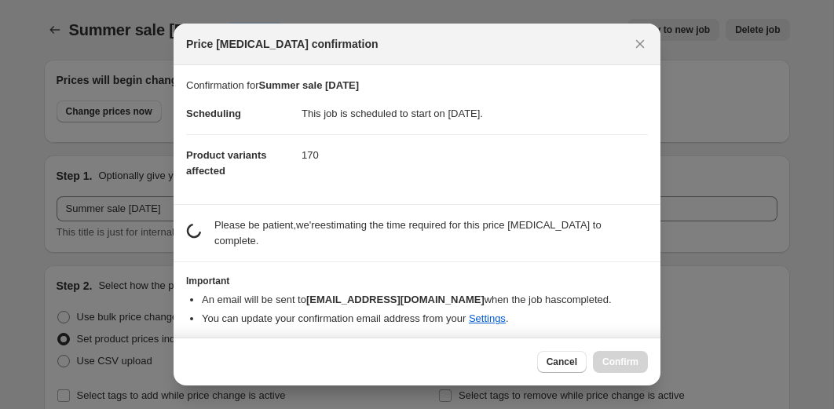
scroll to position [0, 0]
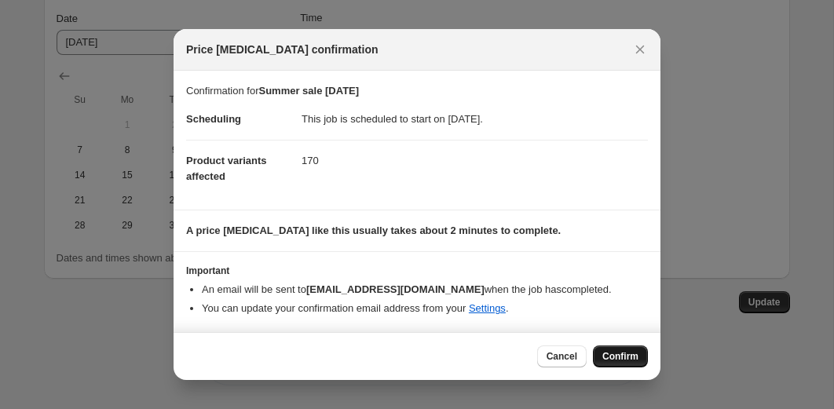
click at [636, 348] on button "Confirm" at bounding box center [620, 357] width 55 height 22
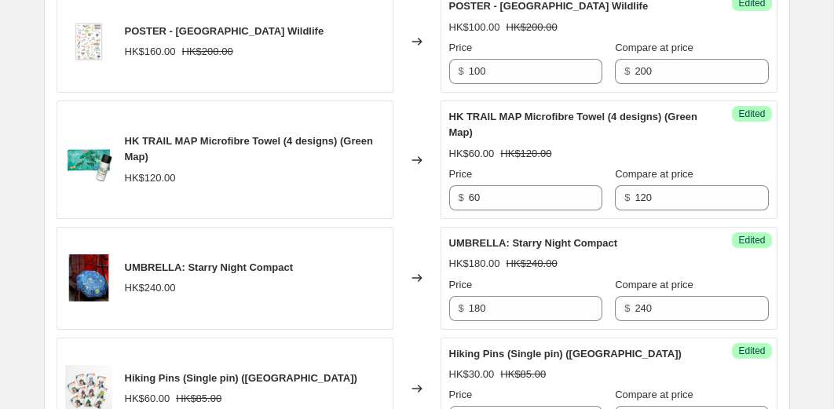
scroll to position [2354, 0]
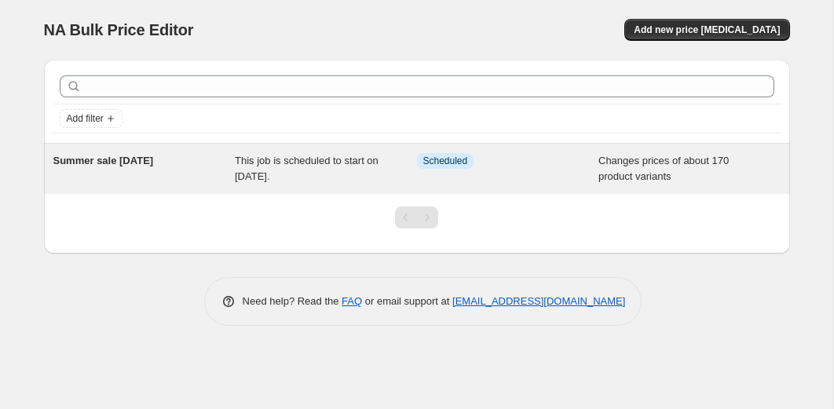
click at [320, 177] on span "This job is scheduled to start on [DATE]." at bounding box center [307, 168] width 144 height 27
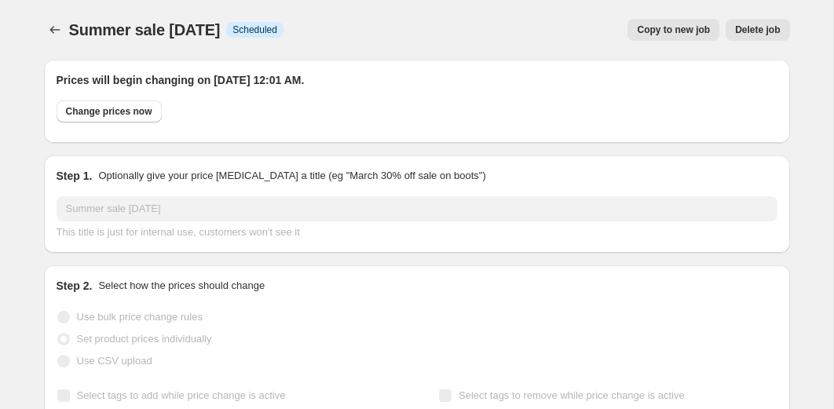
select select "collection"
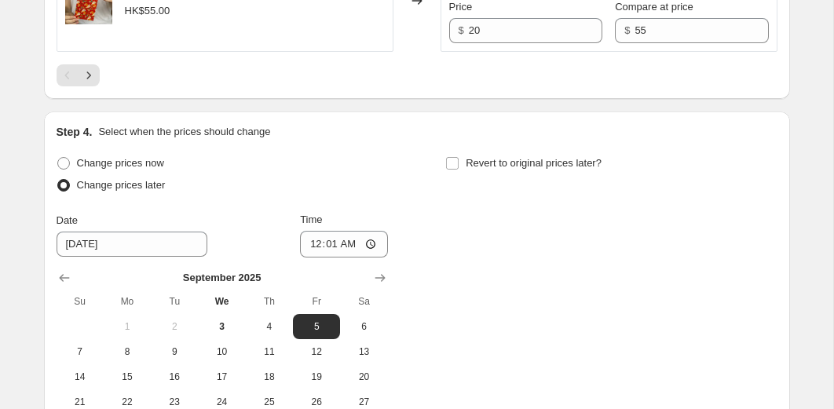
scroll to position [3045, 0]
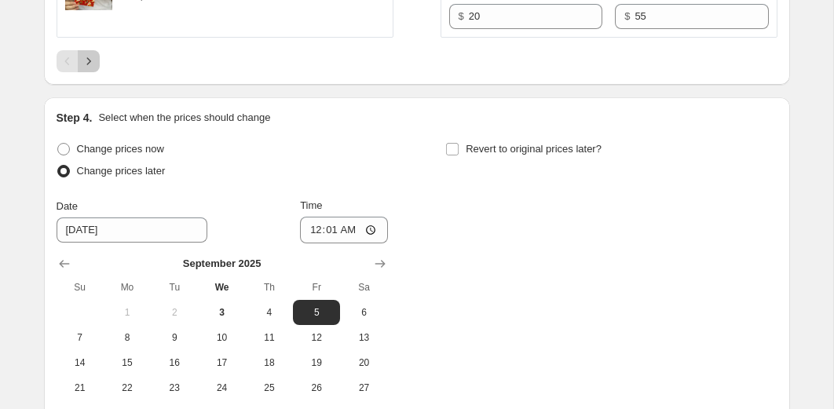
click at [94, 69] on icon "Next" at bounding box center [89, 61] width 16 height 16
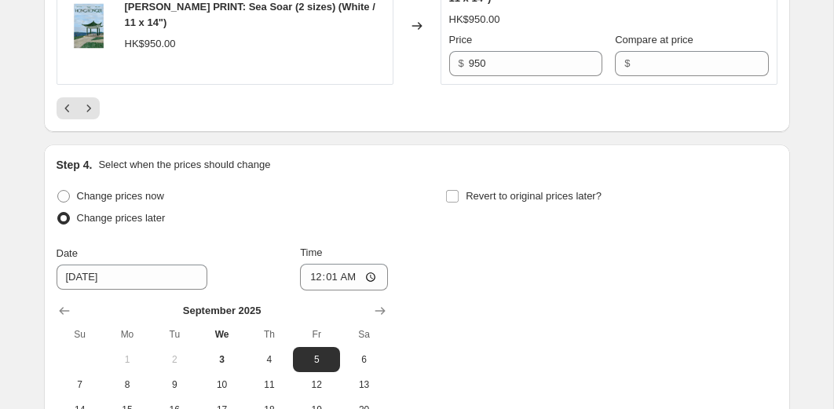
scroll to position [3111, 0]
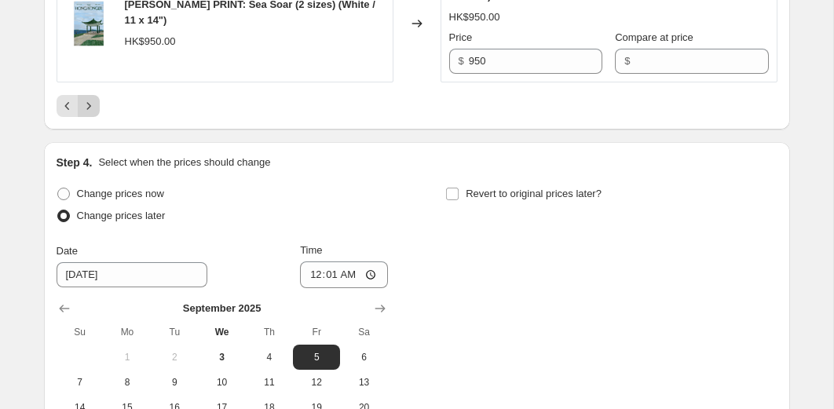
click at [93, 117] on button "Next" at bounding box center [89, 106] width 22 height 22
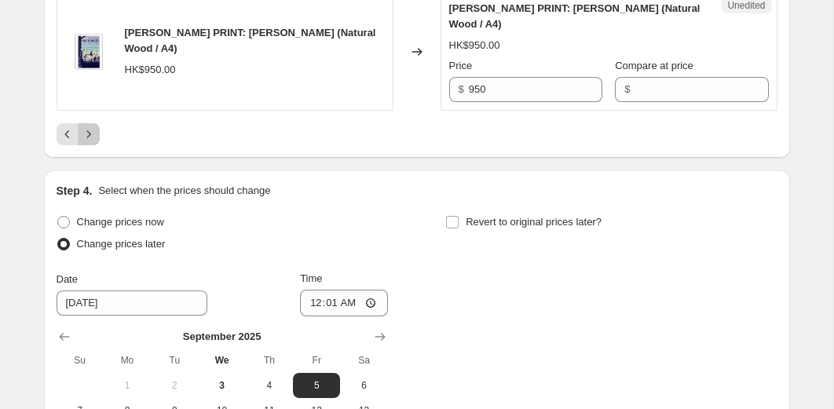
click at [89, 142] on icon "Next" at bounding box center [89, 134] width 16 height 16
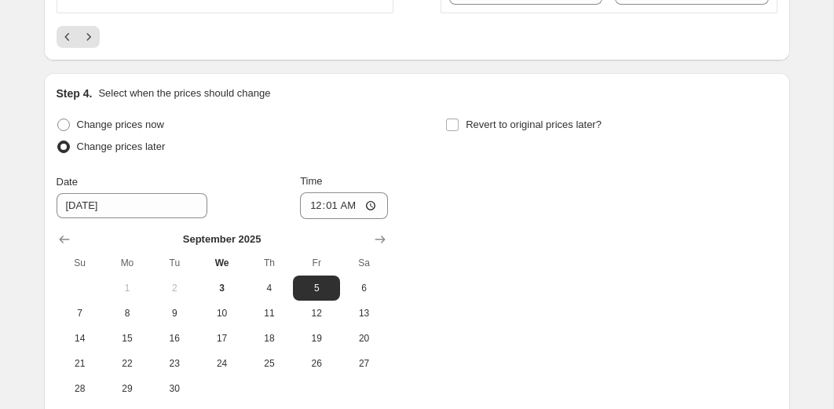
scroll to position [3080, 0]
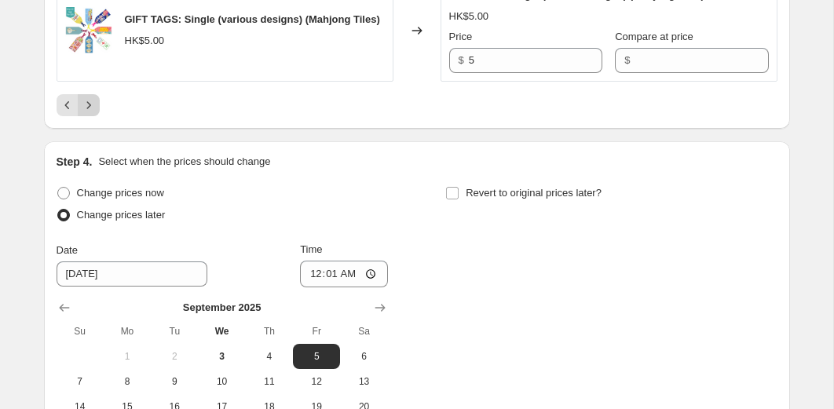
click at [86, 113] on icon "Next" at bounding box center [89, 105] width 16 height 16
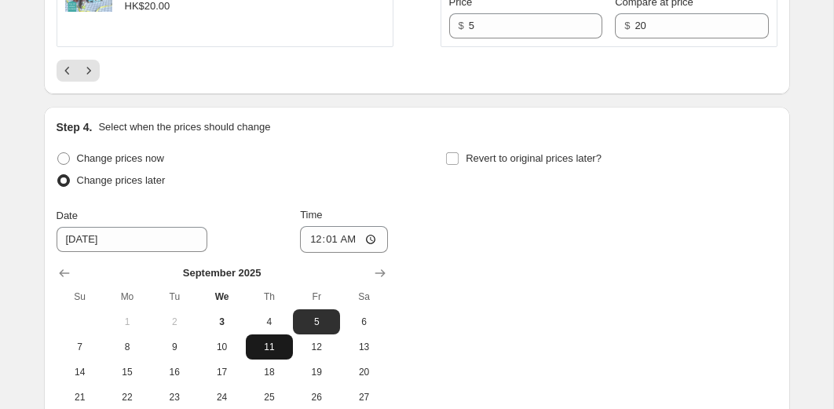
scroll to position [3017, 0]
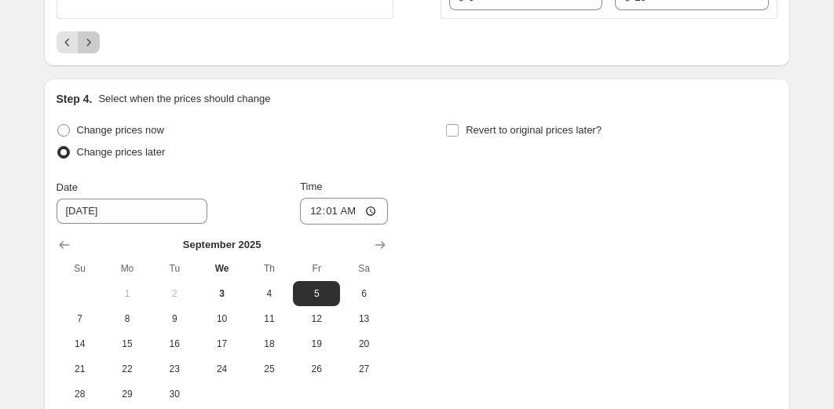
click at [92, 50] on icon "Next" at bounding box center [89, 43] width 16 height 16
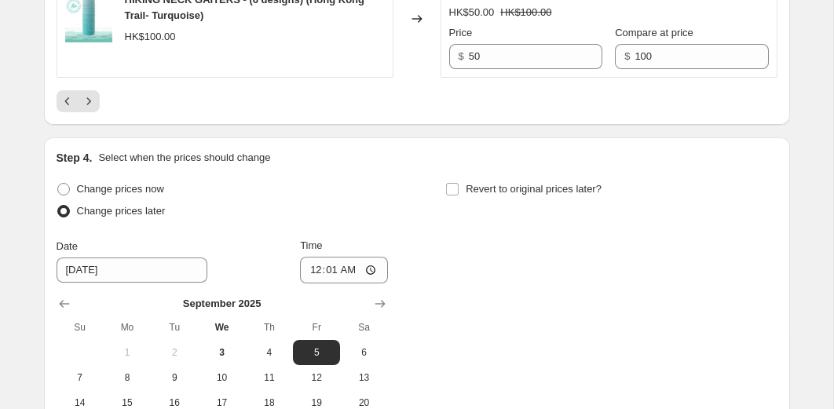
scroll to position [3212, 0]
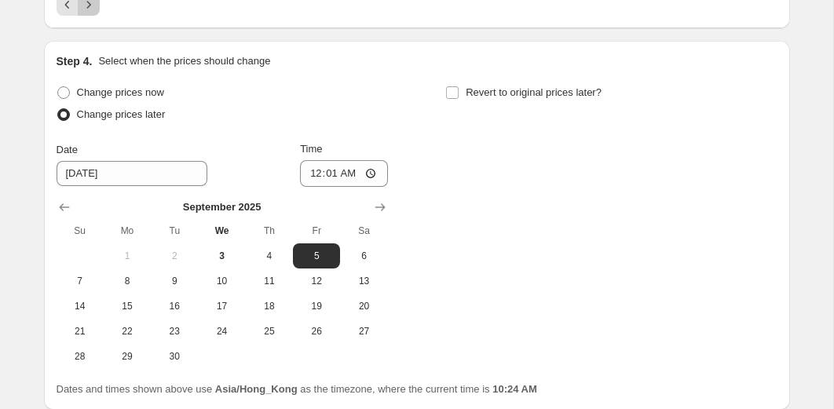
click at [87, 13] on icon "Next" at bounding box center [89, 5] width 16 height 16
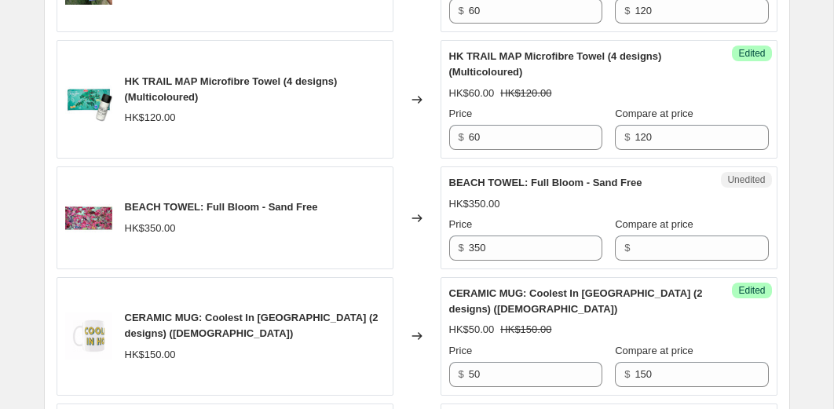
scroll to position [1833, 0]
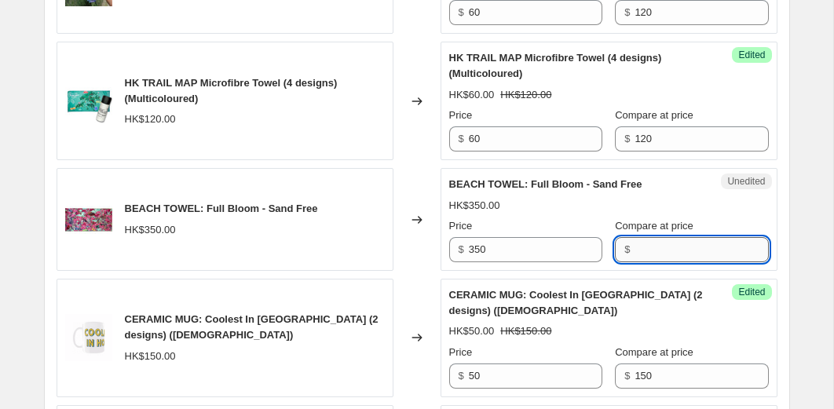
click at [635, 249] on input "Compare at price" at bounding box center [701, 249] width 133 height 25
type input "350"
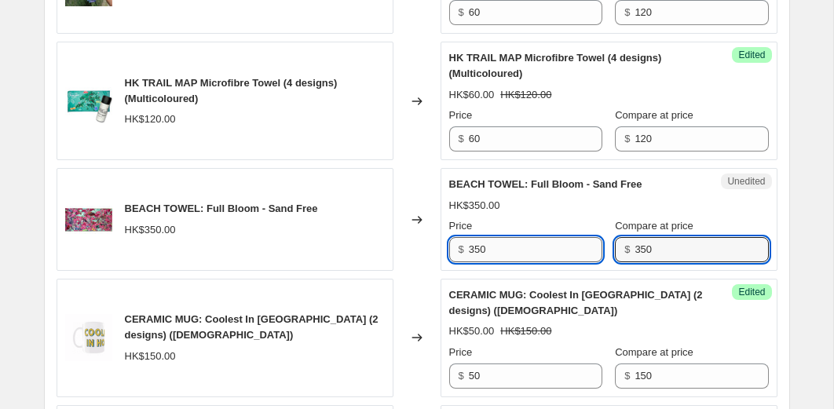
click at [532, 254] on input "350" at bounding box center [535, 249] width 133 height 25
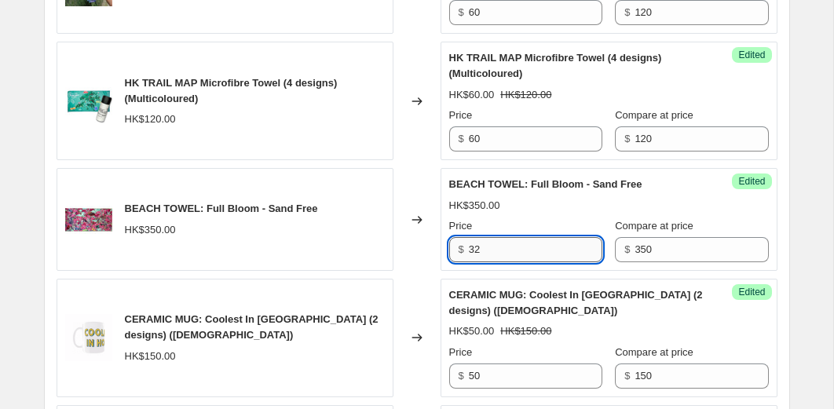
type input "3"
type input "250"
click at [390, 258] on div "BEACH TOWEL: Full Bloom - Sand Free HK$350.00" at bounding box center [225, 219] width 337 height 103
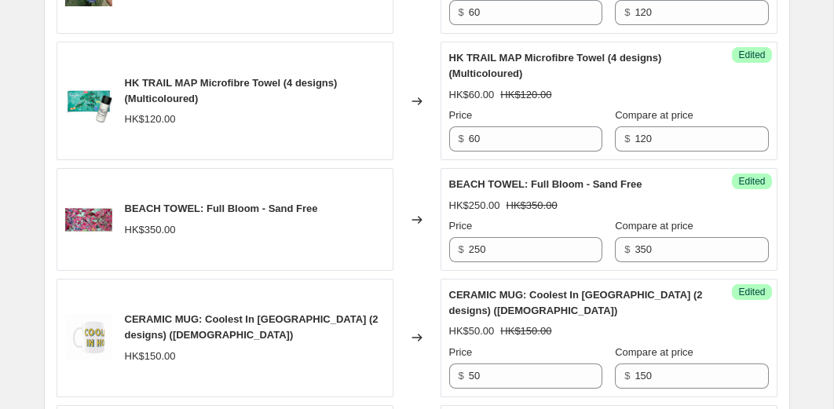
click at [35, 163] on div "Prices will begin changing on [DATE] 12:01 AM. Change prices now Step 1. Option…" at bounding box center [410, 34] width 759 height 3641
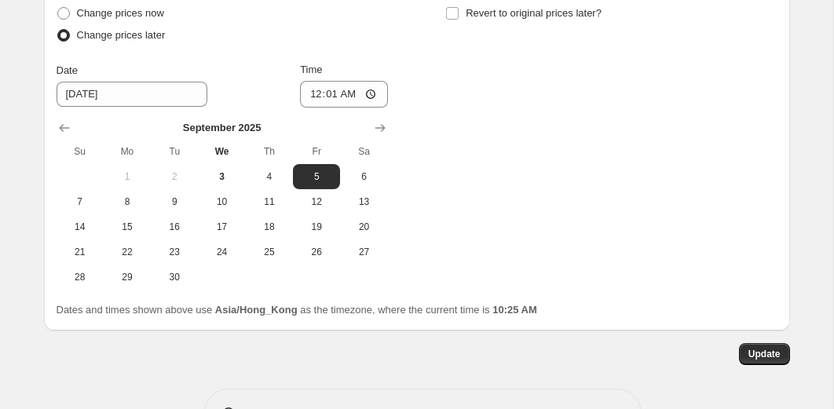
scroll to position [3390, 0]
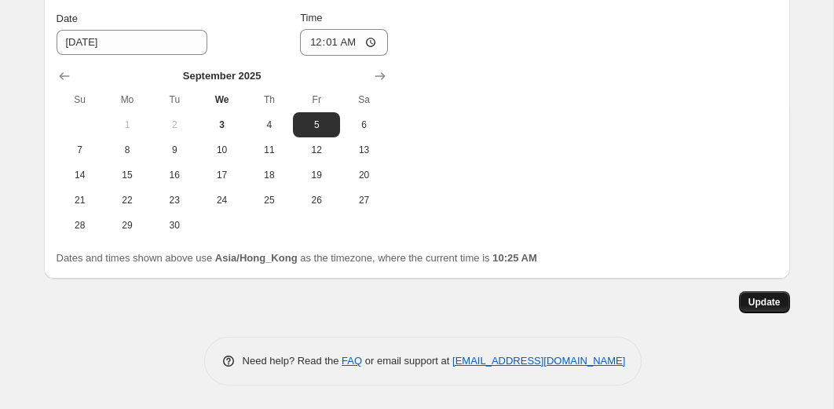
click at [764, 312] on button "Update" at bounding box center [764, 302] width 51 height 22
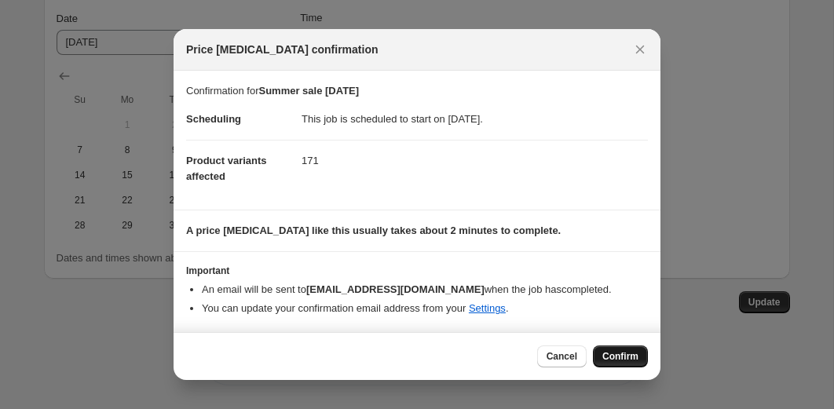
click at [620, 361] on span "Confirm" at bounding box center [620, 356] width 36 height 13
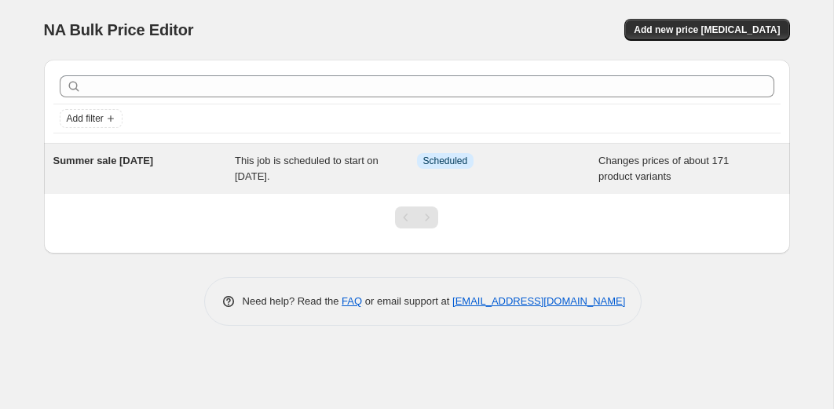
click at [291, 174] on span "This job is scheduled to start on [DATE]." at bounding box center [307, 168] width 144 height 27
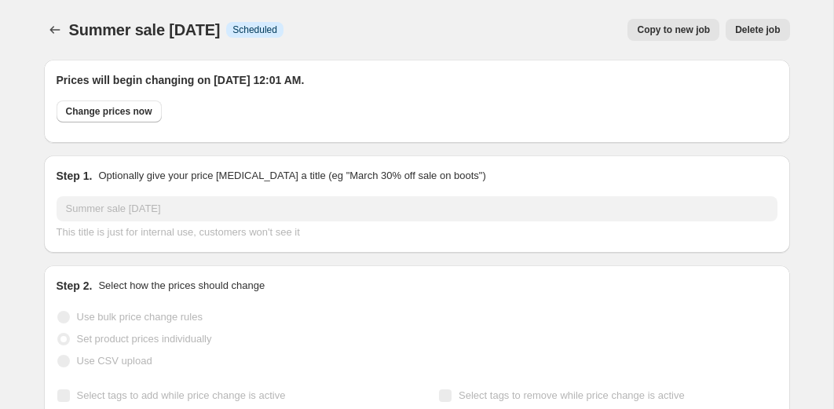
select select "collection"
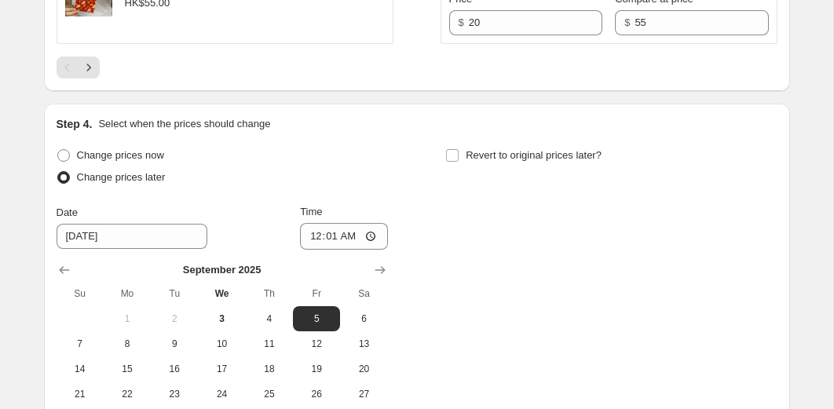
scroll to position [3100, 0]
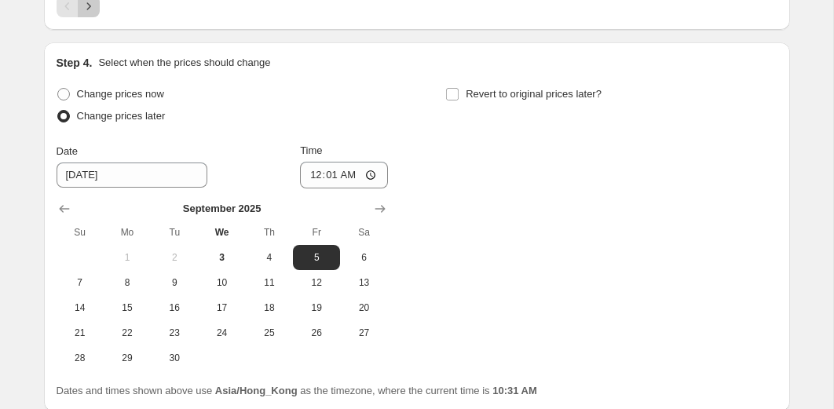
click at [90, 14] on icon "Next" at bounding box center [89, 6] width 16 height 16
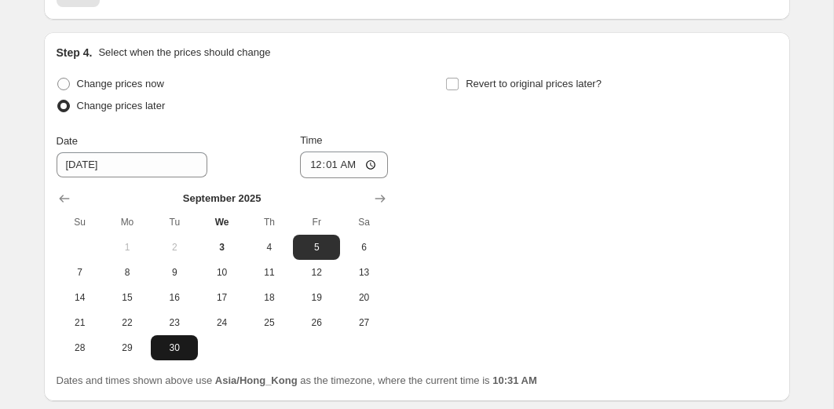
scroll to position [3125, 0]
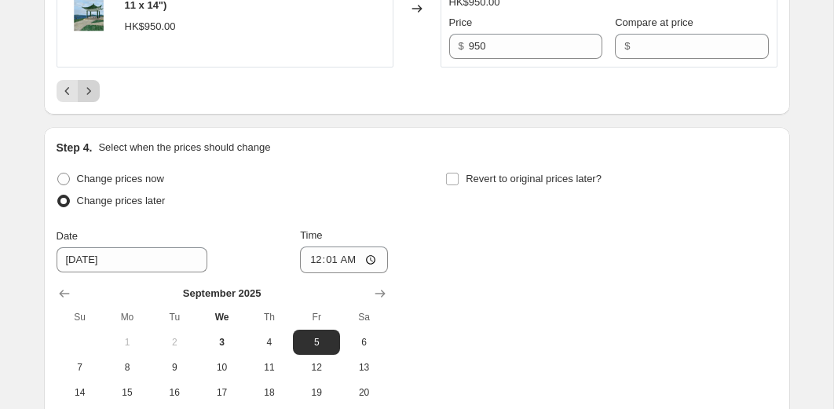
click at [86, 99] on icon "Next" at bounding box center [89, 91] width 16 height 16
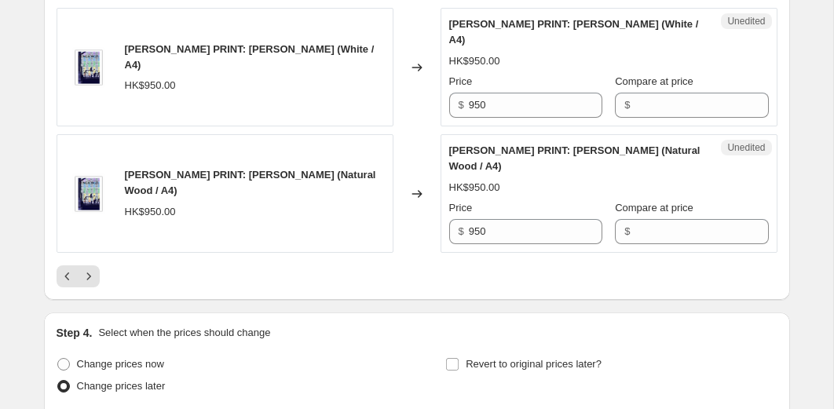
scroll to position [3045, 0]
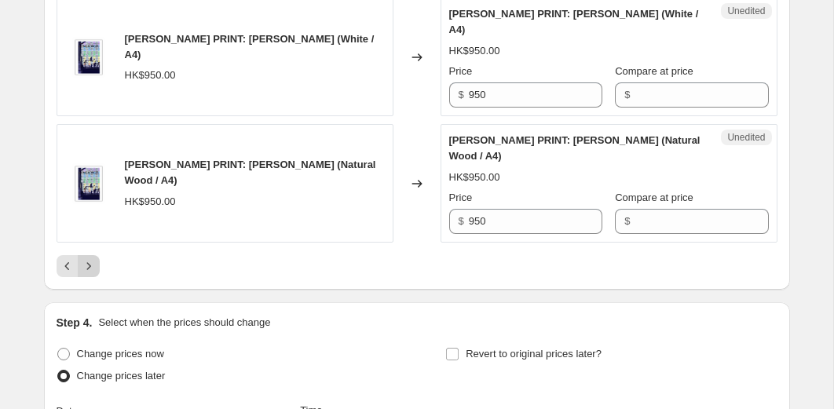
click at [93, 274] on icon "Next" at bounding box center [89, 266] width 16 height 16
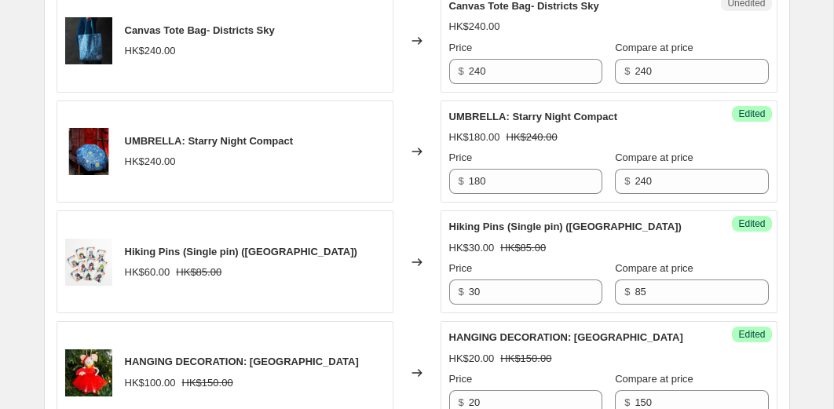
scroll to position [2588, 0]
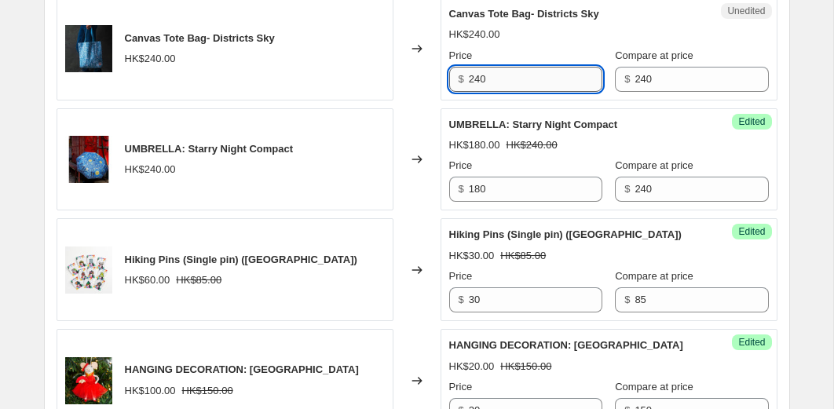
click at [509, 92] on input "240" at bounding box center [535, 79] width 133 height 25
type input "180"
click at [420, 101] on div "Changed to" at bounding box center [416, 49] width 47 height 103
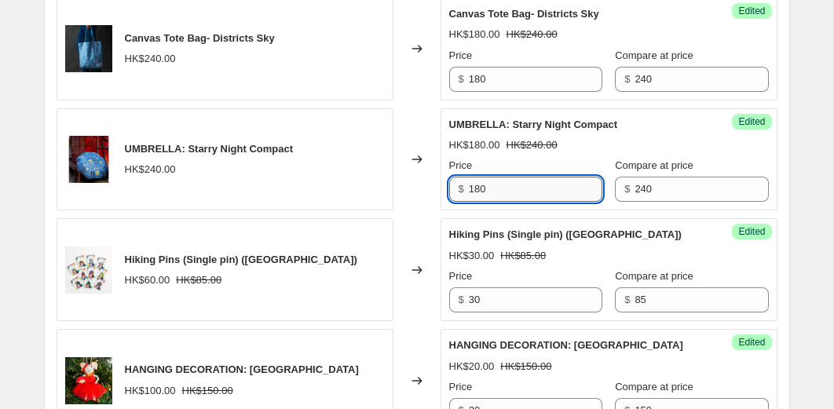
click at [506, 202] on input "180" at bounding box center [535, 189] width 133 height 25
type input "150"
click at [511, 92] on input "180" at bounding box center [535, 79] width 133 height 25
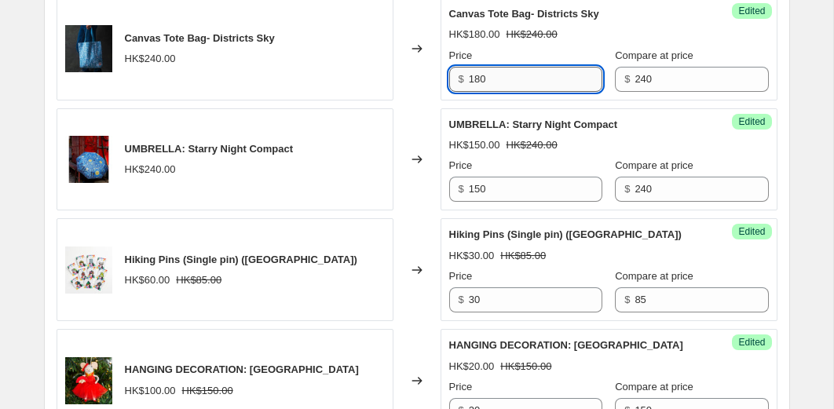
click at [511, 92] on input "180" at bounding box center [535, 79] width 133 height 25
type input "150"
click at [419, 178] on div "Changed to" at bounding box center [416, 159] width 47 height 103
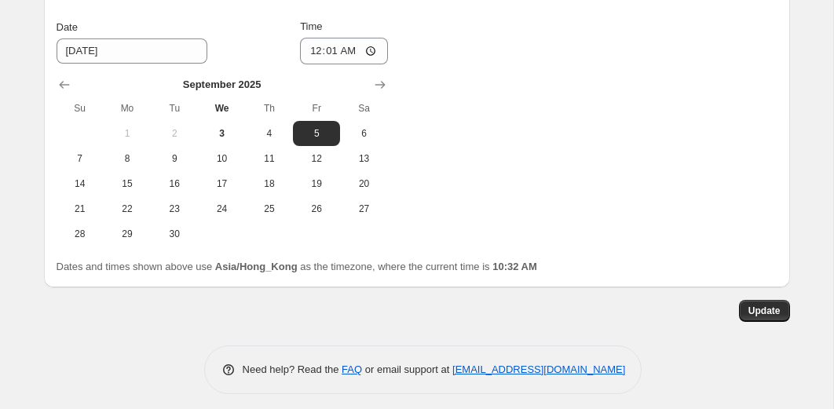
scroll to position [3217, 0]
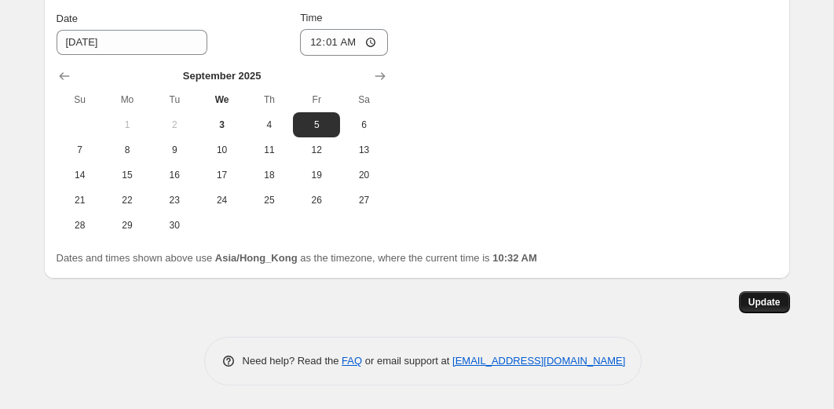
click at [750, 298] on span "Update" at bounding box center [764, 302] width 32 height 13
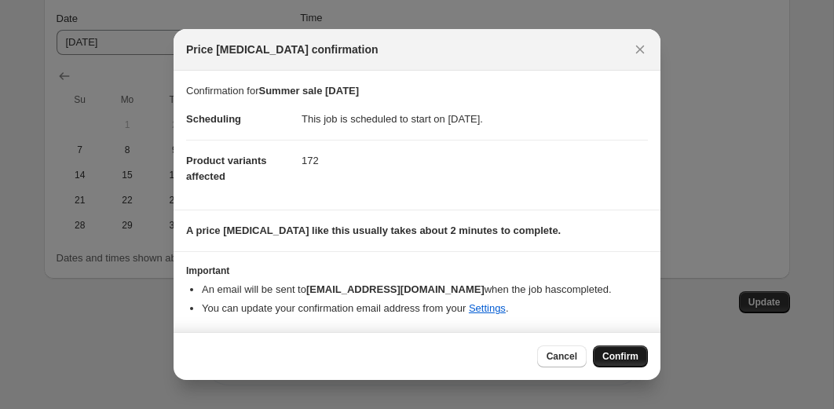
click at [607, 363] on button "Confirm" at bounding box center [620, 357] width 55 height 22
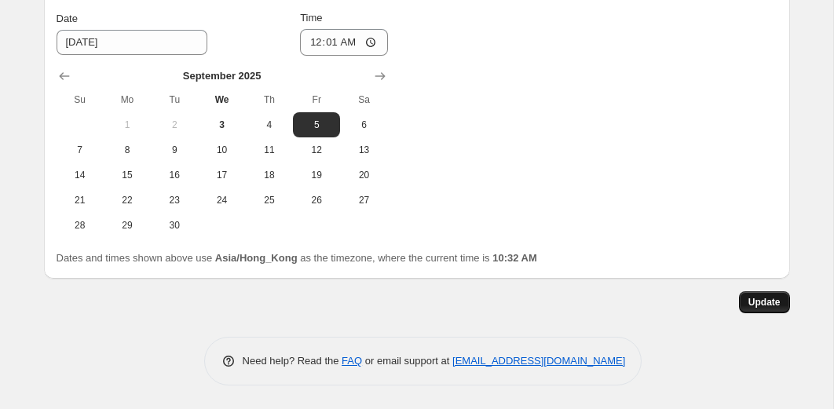
click at [781, 304] on button "Update" at bounding box center [764, 302] width 51 height 22
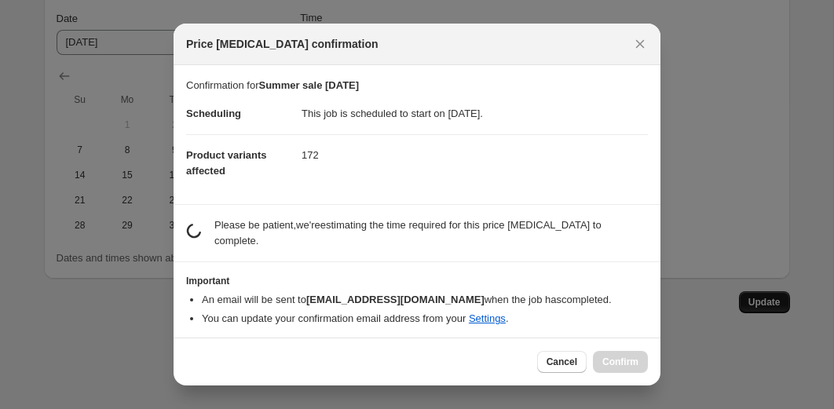
scroll to position [0, 0]
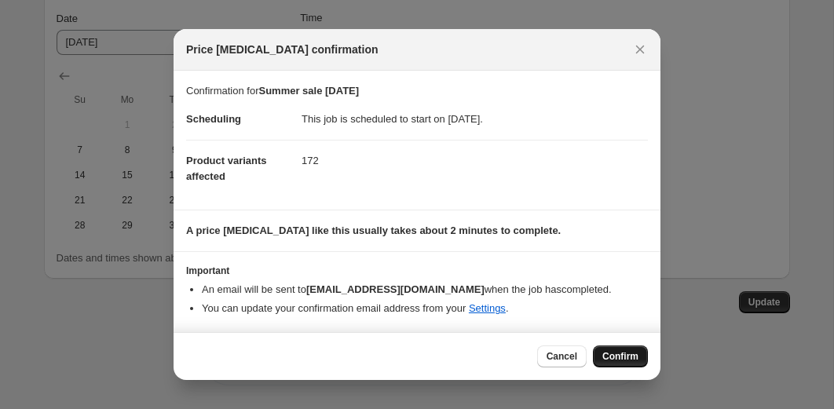
click at [609, 357] on span "Confirm" at bounding box center [620, 356] width 36 height 13
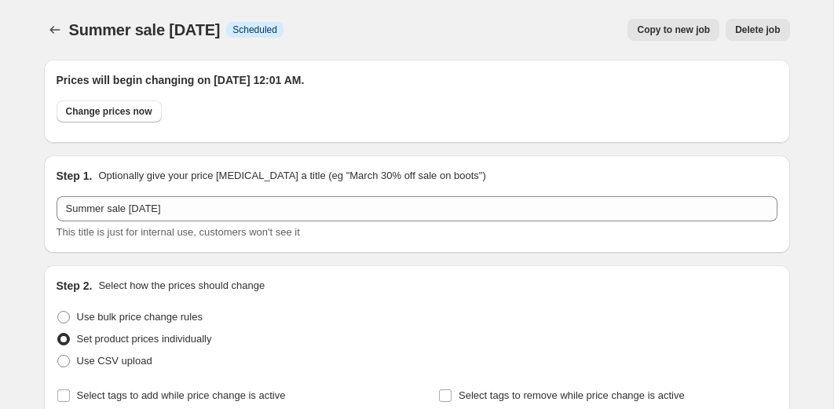
scroll to position [3217, 0]
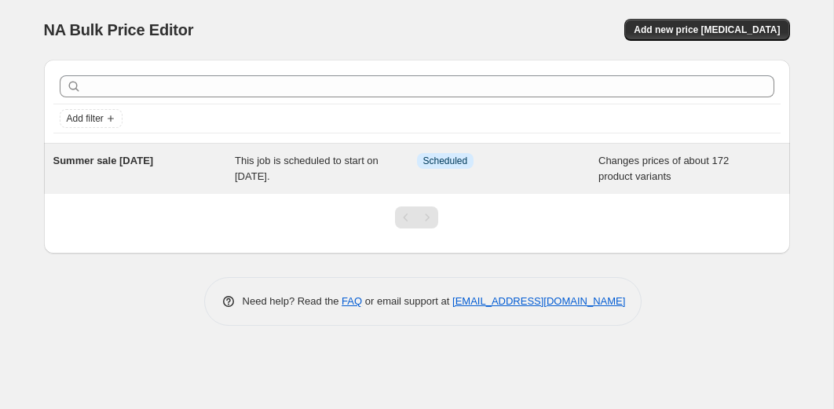
click at [294, 180] on span "This job is scheduled to start on [DATE]." at bounding box center [307, 168] width 144 height 27
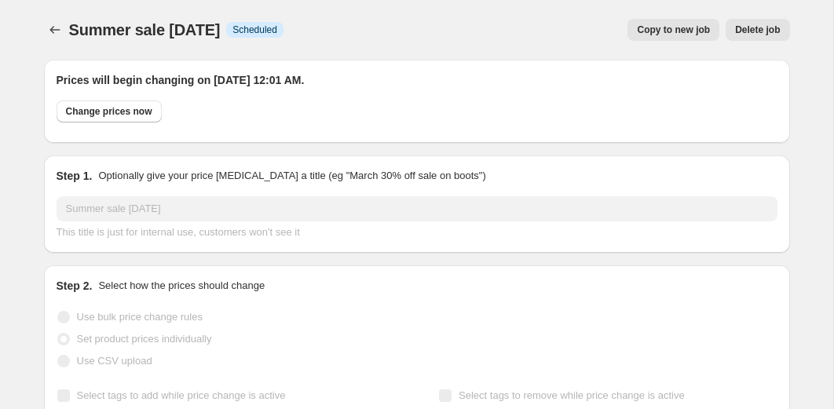
select select "collection"
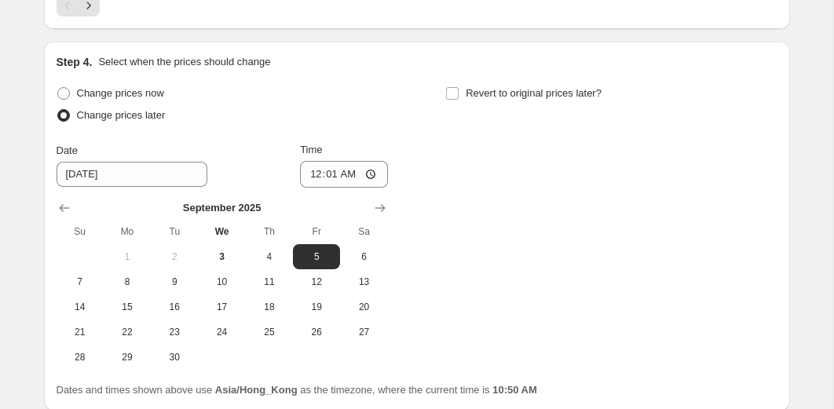
scroll to position [3139, 0]
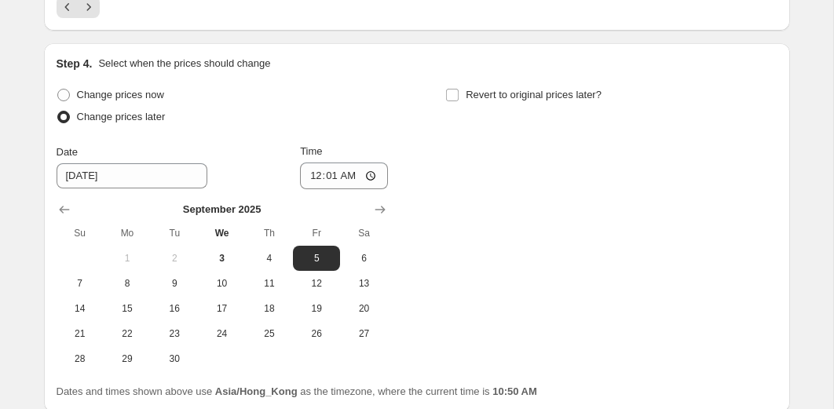
scroll to position [3272, 0]
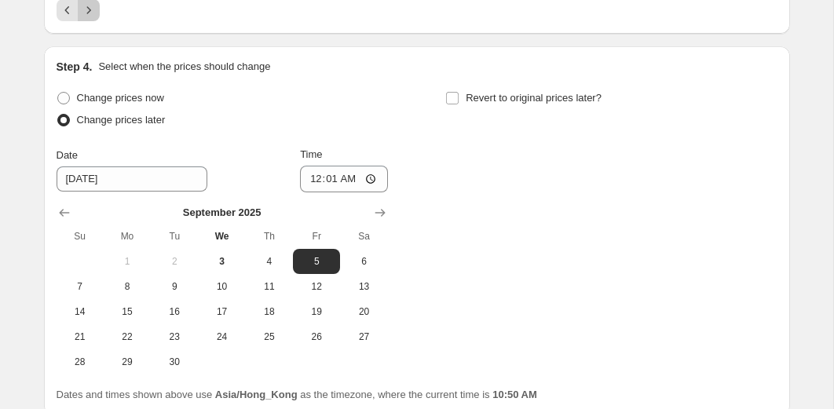
click at [91, 18] on icon "Next" at bounding box center [89, 10] width 16 height 16
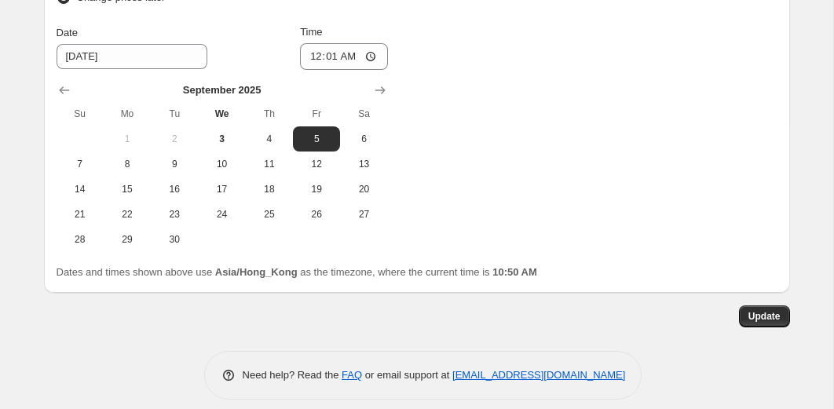
scroll to position [3264, 0]
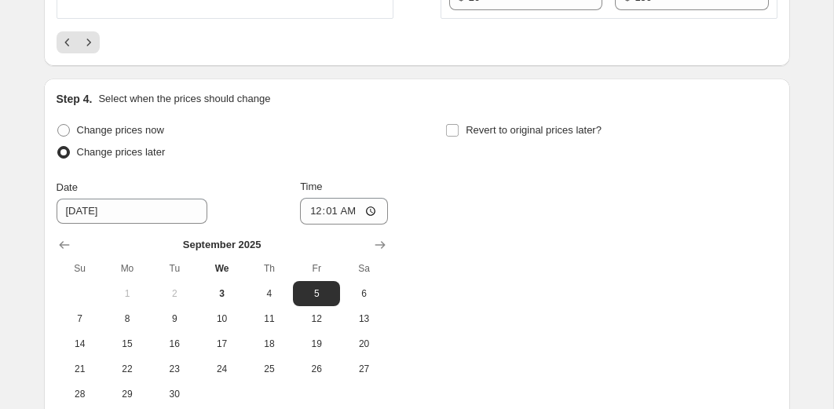
scroll to position [2992, 0]
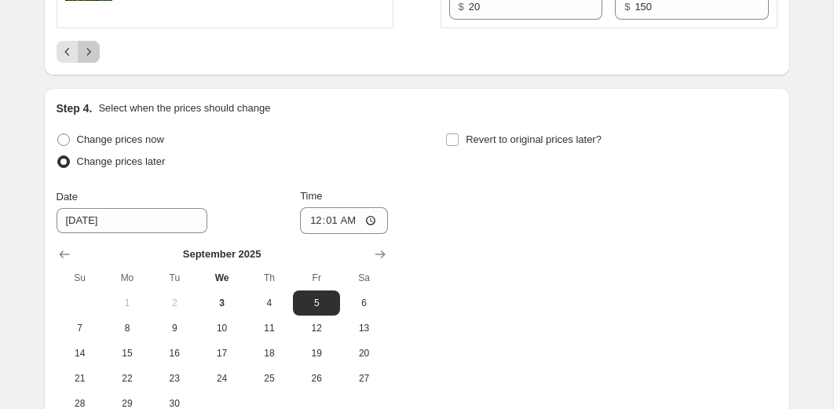
click at [96, 63] on button "Next" at bounding box center [89, 52] width 22 height 22
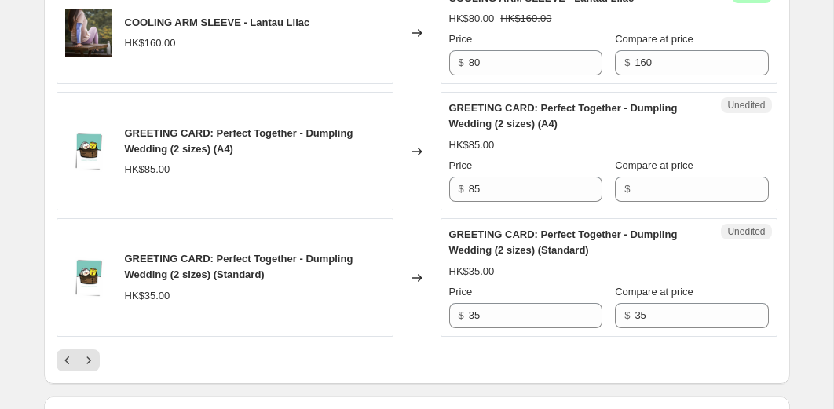
scroll to position [2889, 0]
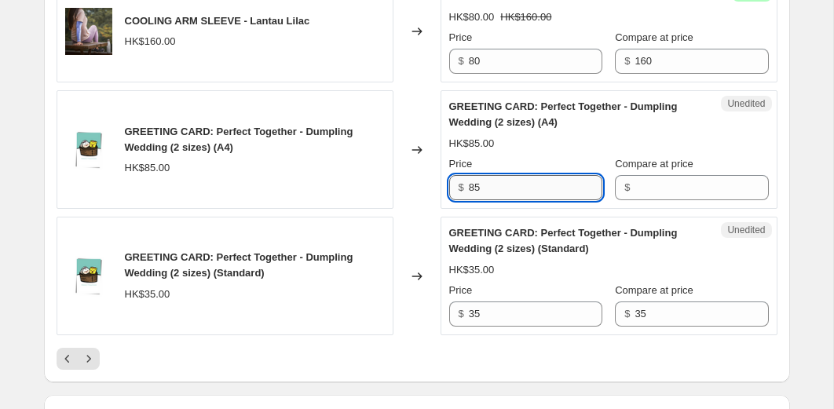
click at [505, 195] on input "85" at bounding box center [535, 187] width 133 height 25
type input "20"
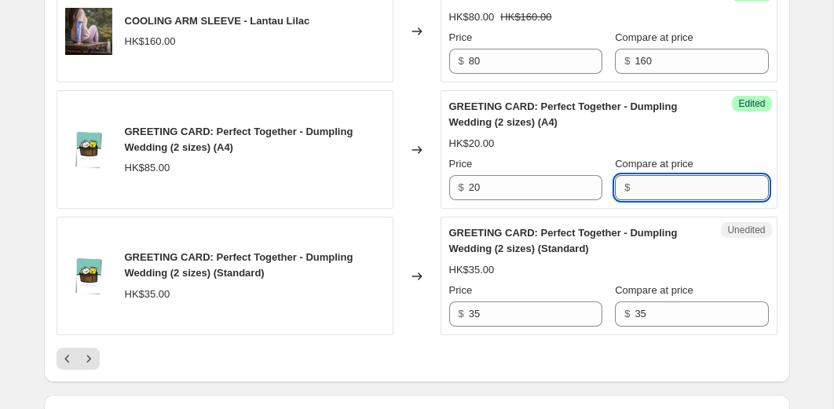
click at [641, 188] on input "Compare at price" at bounding box center [701, 187] width 133 height 25
type input "85"
click at [418, 182] on div "Changed to" at bounding box center [416, 149] width 47 height 119
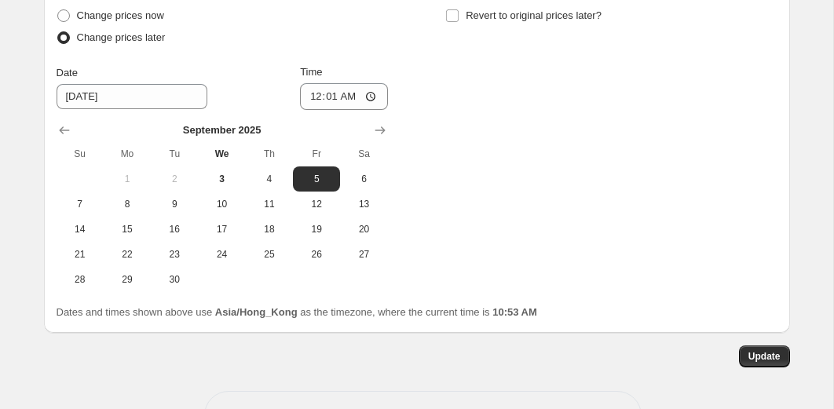
scroll to position [3374, 0]
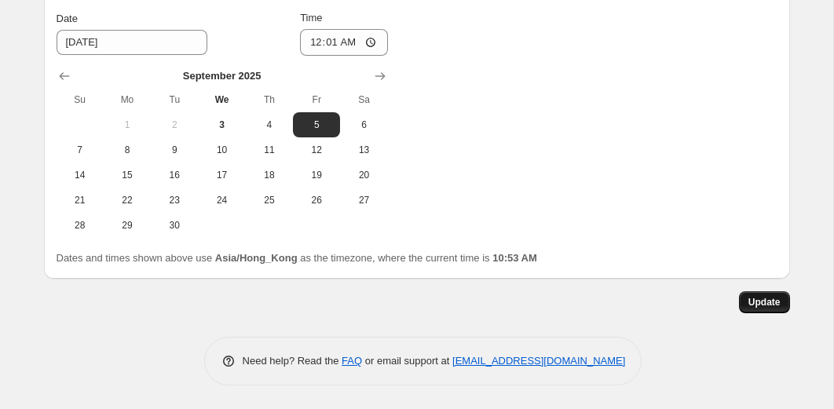
click at [762, 309] on button "Update" at bounding box center [764, 302] width 51 height 22
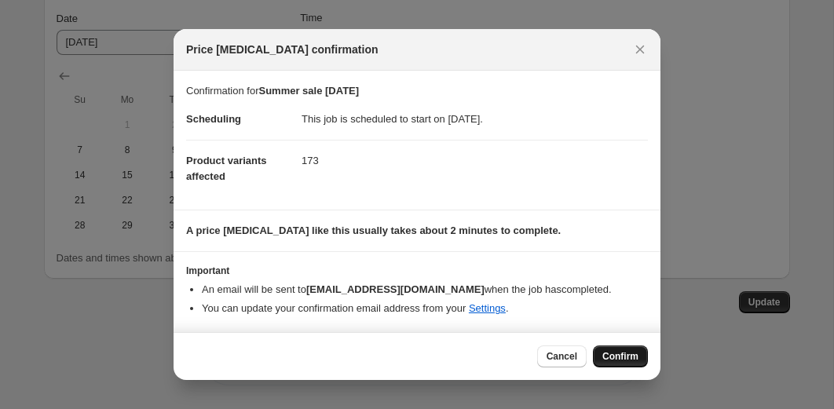
click at [623, 351] on span "Confirm" at bounding box center [620, 356] width 36 height 13
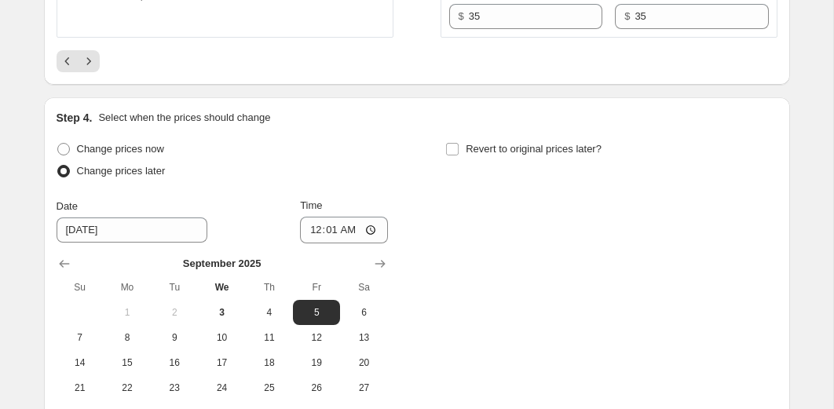
scroll to position [3179, 0]
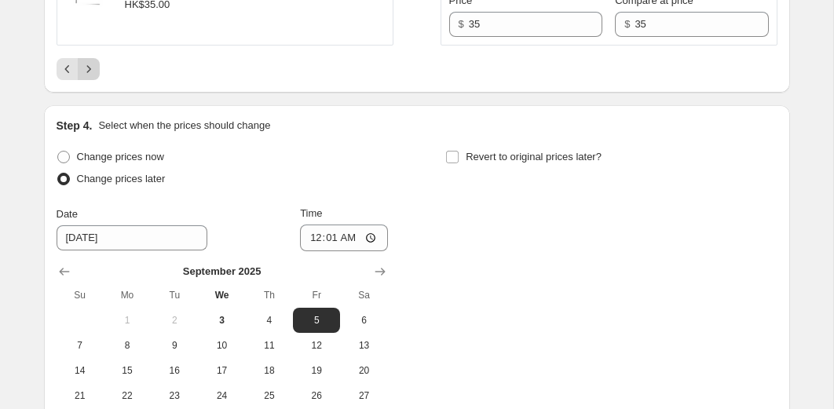
click at [94, 71] on icon "Next" at bounding box center [89, 69] width 16 height 16
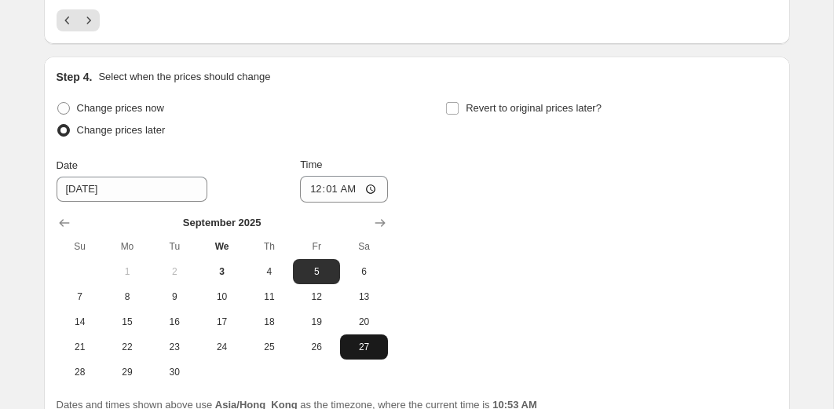
scroll to position [3390, 0]
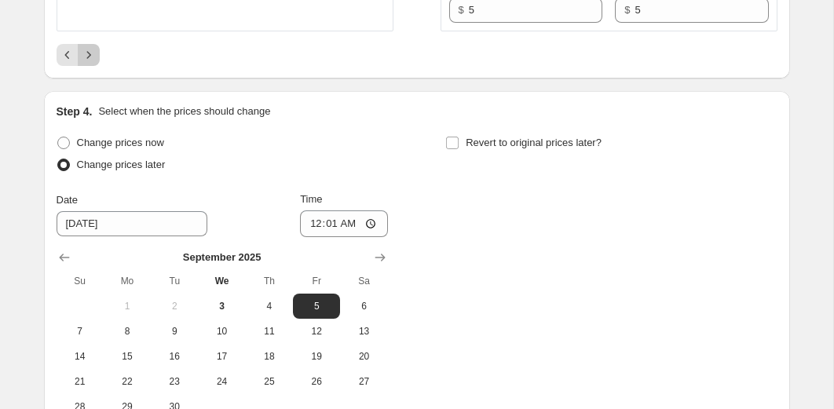
click at [97, 66] on button "Next" at bounding box center [89, 55] width 22 height 22
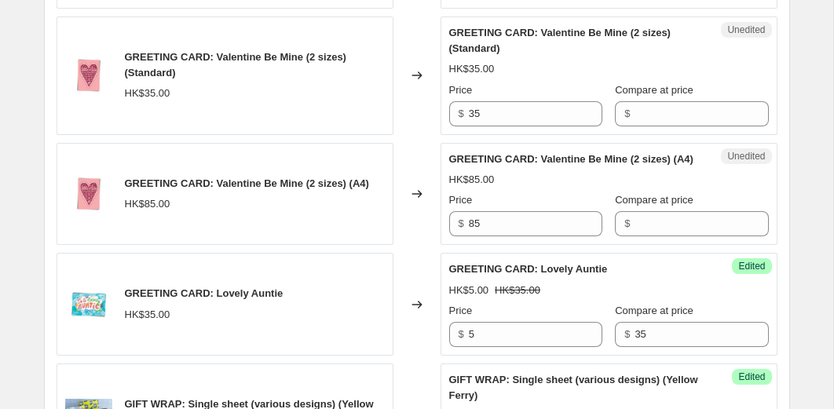
scroll to position [1155, 0]
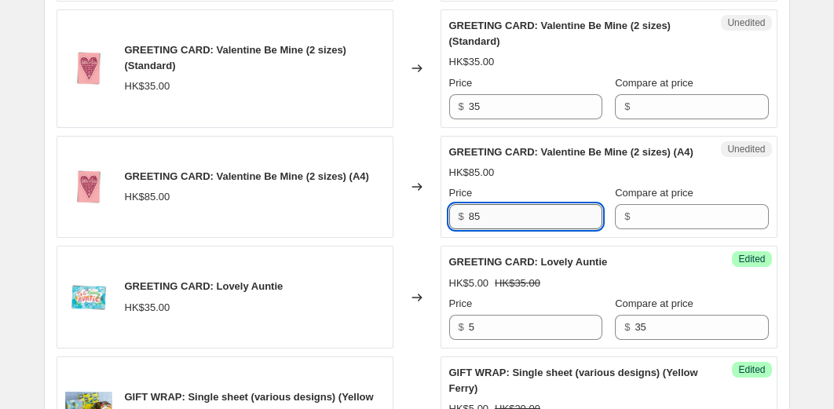
click at [499, 229] on input "85" at bounding box center [535, 216] width 133 height 25
type input "20"
click at [708, 229] on input "Compare at price" at bounding box center [701, 216] width 133 height 25
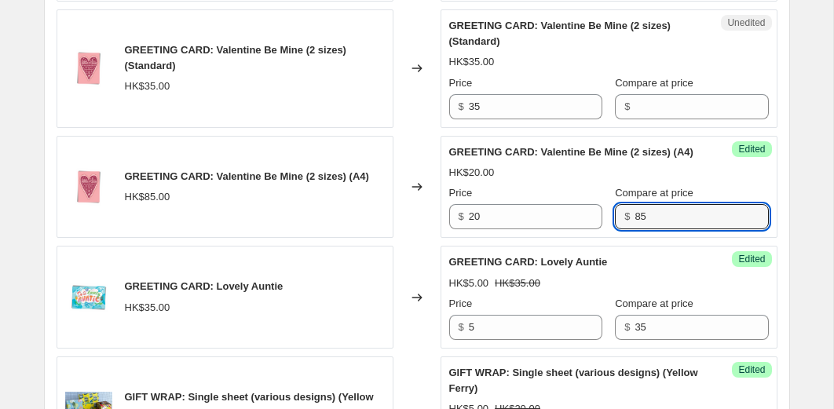
type input "85"
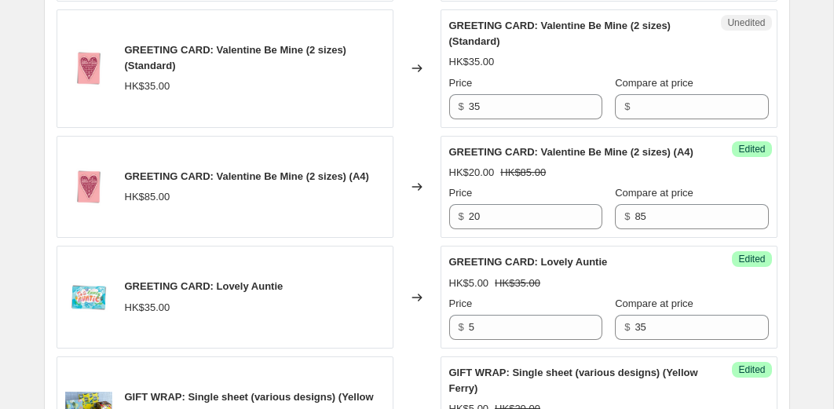
click at [426, 239] on div "Changed to" at bounding box center [416, 187] width 47 height 103
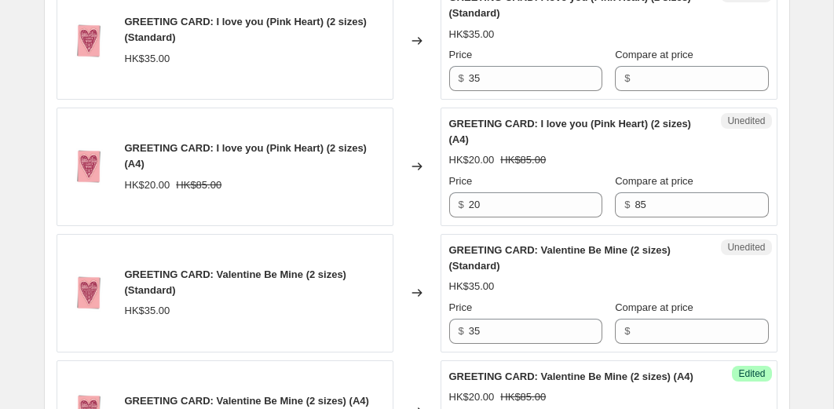
scroll to position [929, 0]
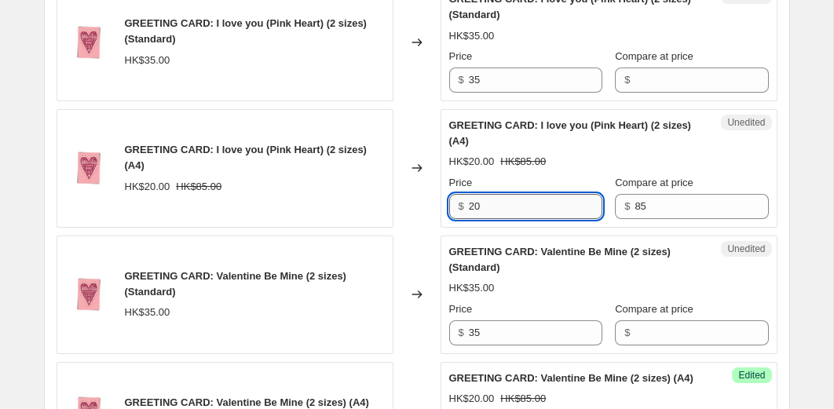
click at [523, 217] on input "20" at bounding box center [535, 206] width 133 height 25
click at [403, 225] on div "Changed to" at bounding box center [416, 168] width 47 height 119
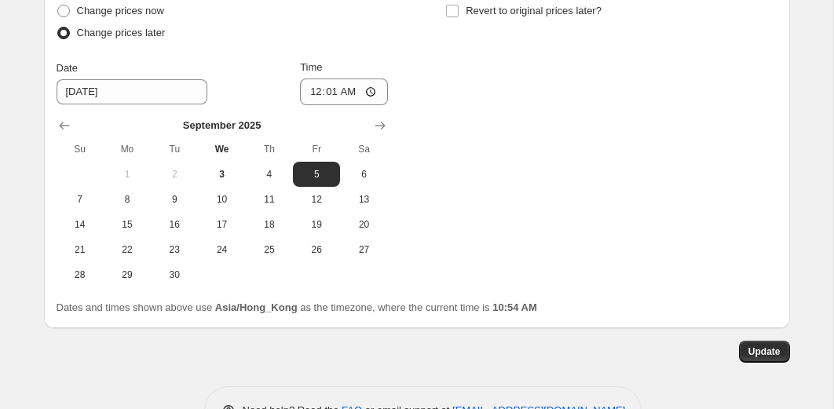
scroll to position [3296, 0]
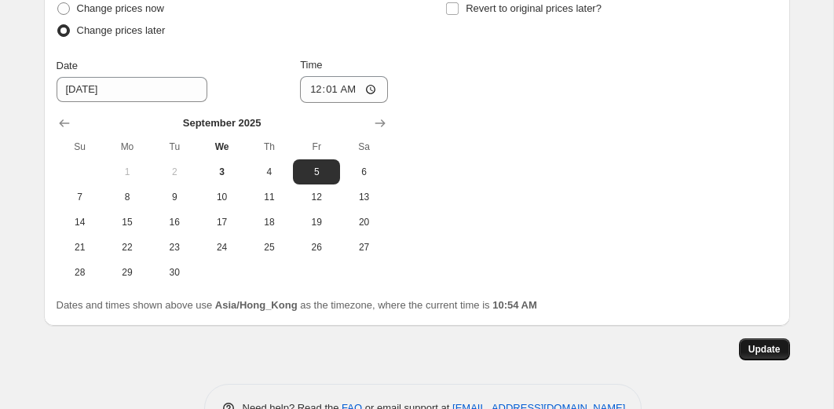
click at [750, 356] on span "Update" at bounding box center [764, 349] width 32 height 13
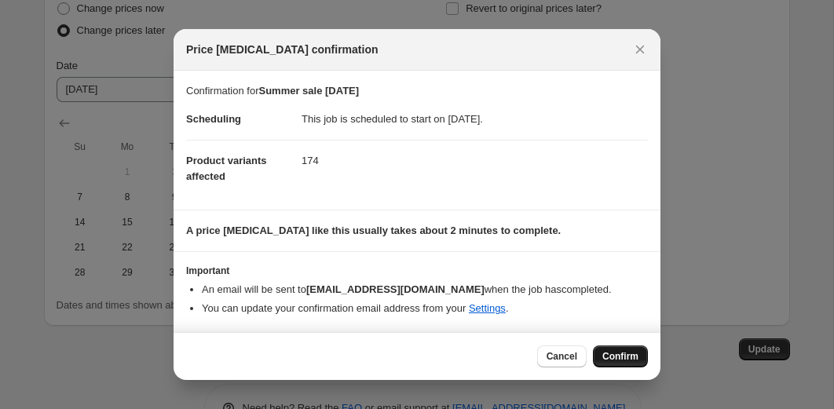
click at [619, 349] on button "Confirm" at bounding box center [620, 357] width 55 height 22
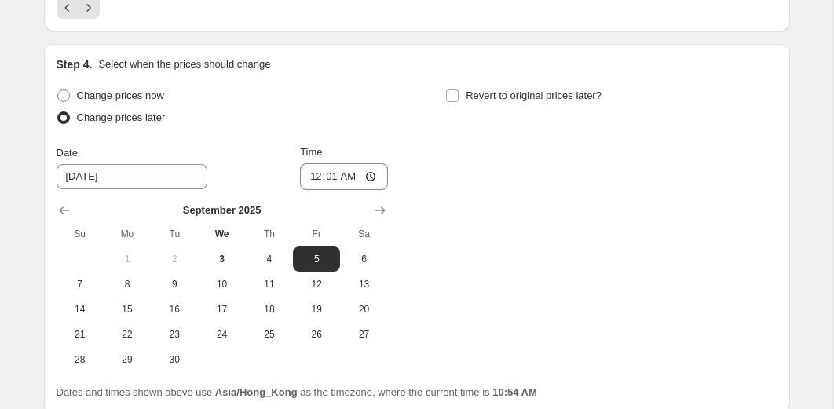
scroll to position [3113, 0]
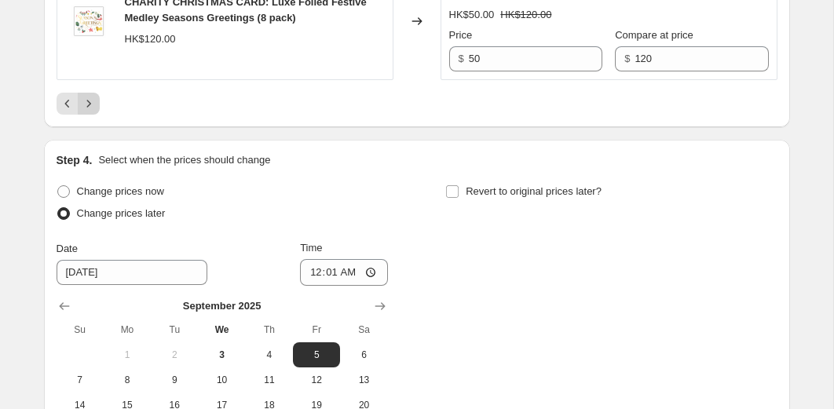
click at [89, 112] on icon "Next" at bounding box center [89, 104] width 16 height 16
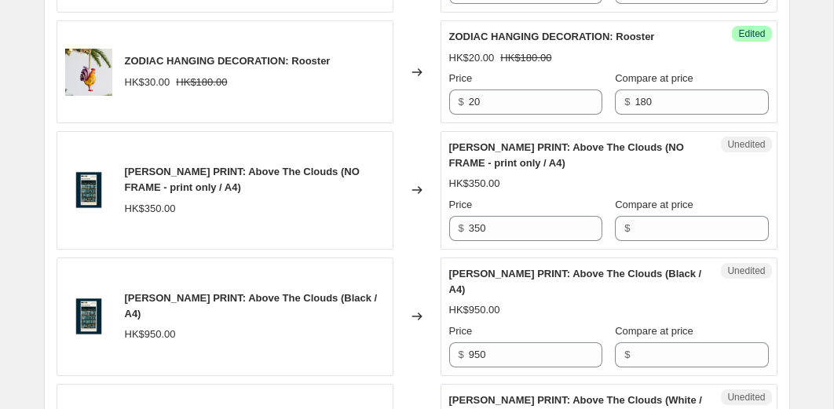
scroll to position [2048, 0]
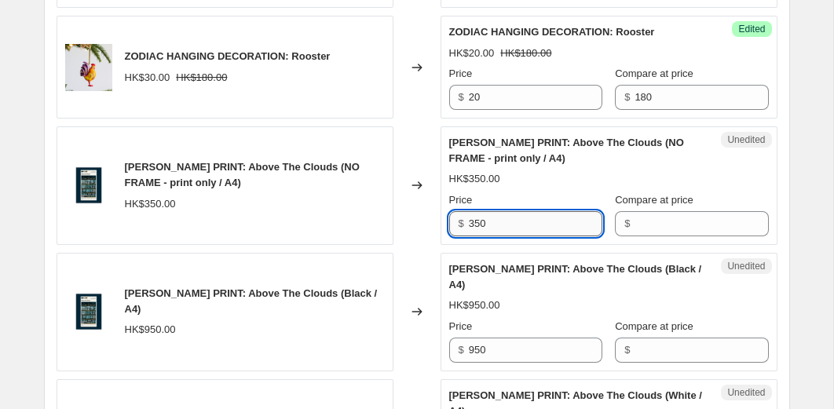
click at [503, 223] on input "350" at bounding box center [535, 223] width 133 height 25
type input "175"
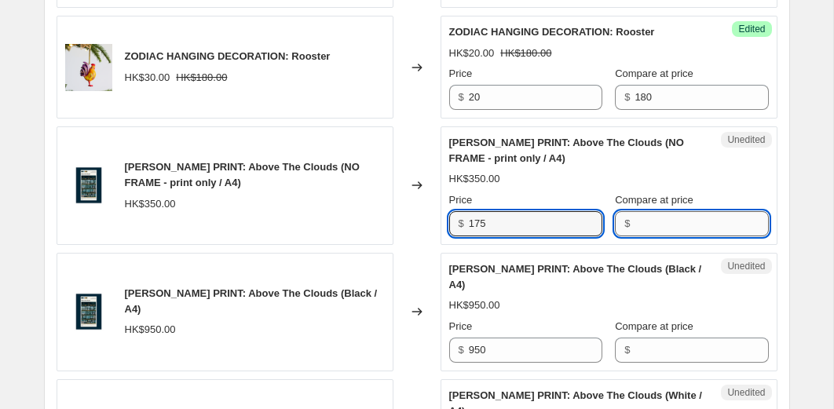
click at [651, 223] on input "Compare at price" at bounding box center [701, 223] width 133 height 25
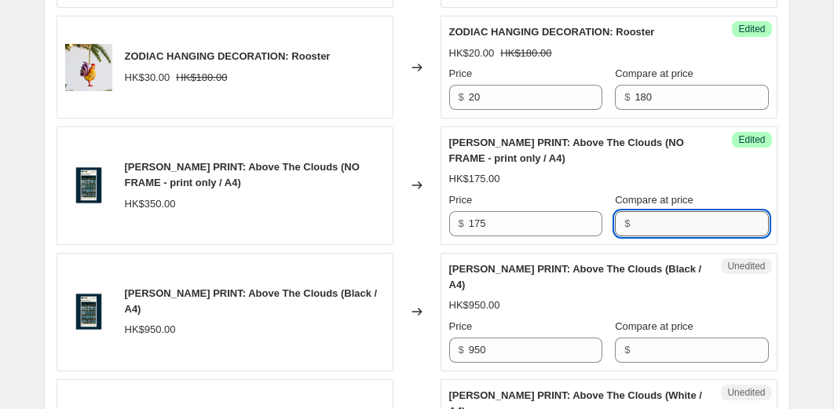
type input "2"
type input "350"
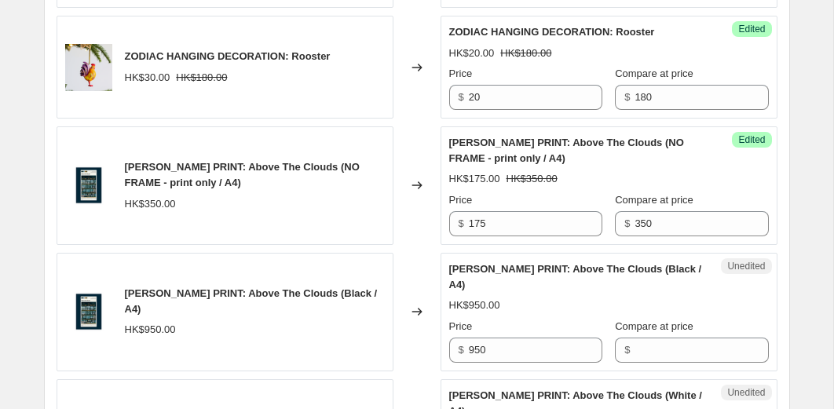
click at [410, 130] on div "Changed to" at bounding box center [416, 185] width 47 height 119
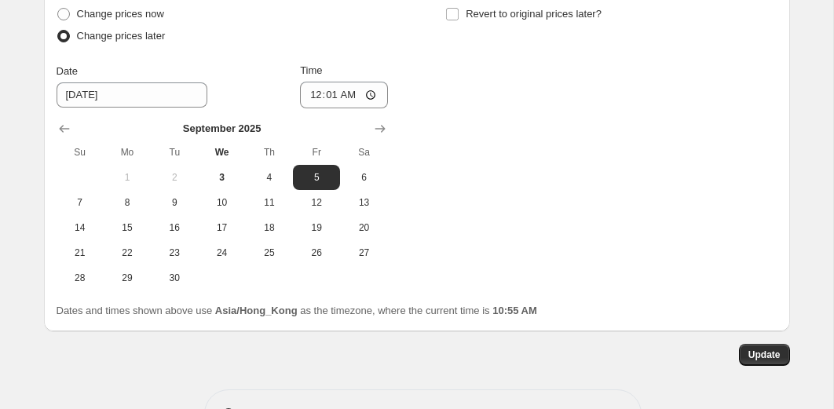
scroll to position [3368, 0]
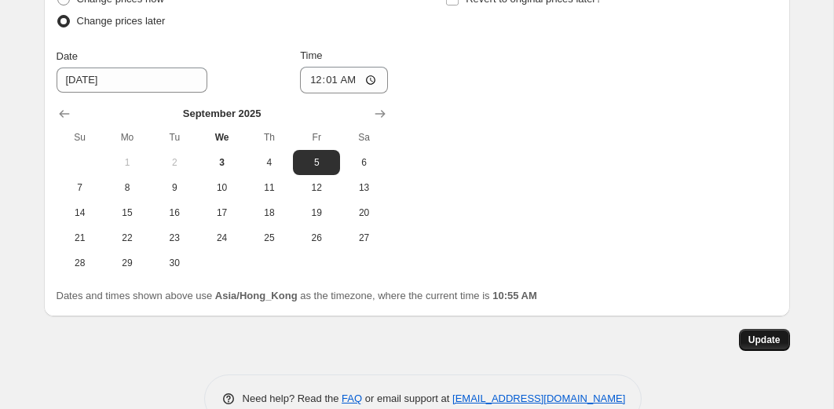
click at [763, 340] on span "Update" at bounding box center [764, 340] width 32 height 13
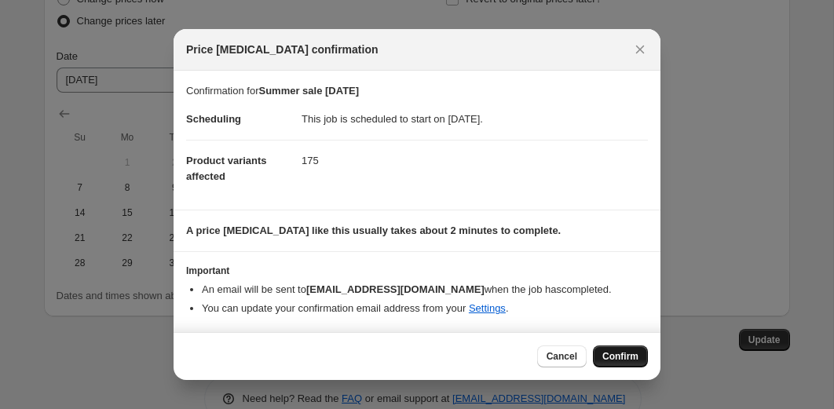
click at [626, 359] on span "Confirm" at bounding box center [620, 356] width 36 height 13
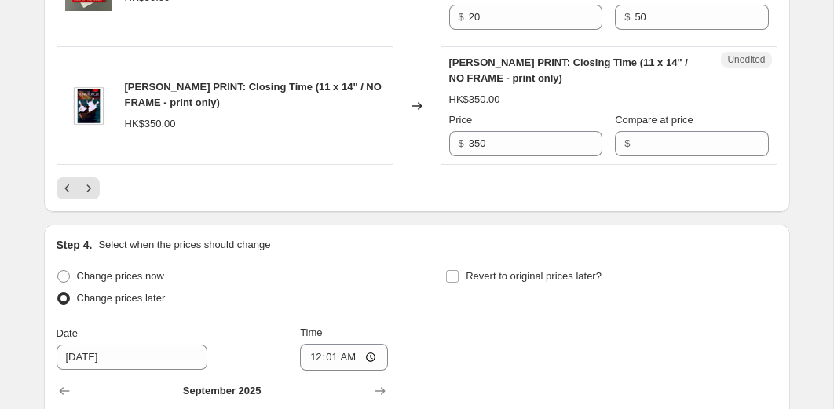
scroll to position [3133, 0]
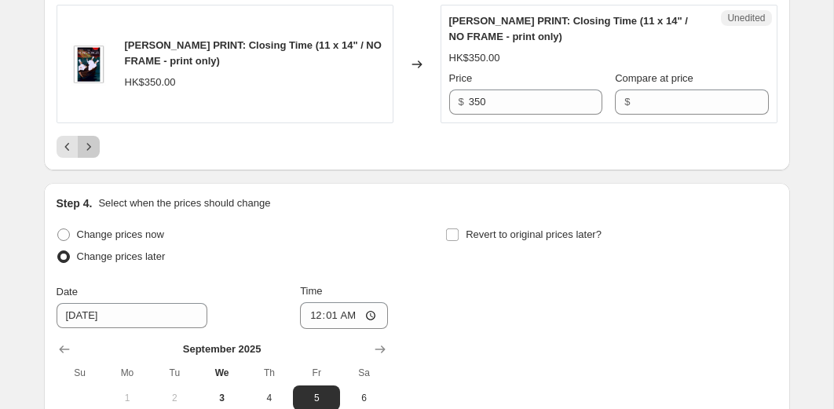
click at [87, 146] on icon "Next" at bounding box center [89, 147] width 16 height 16
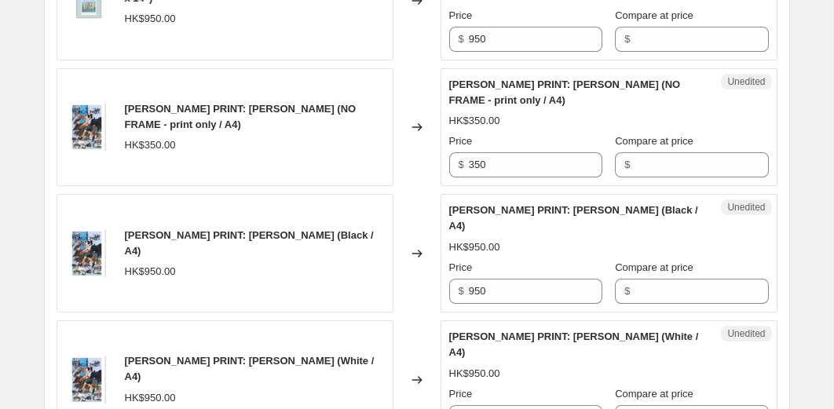
scroll to position [2339, 0]
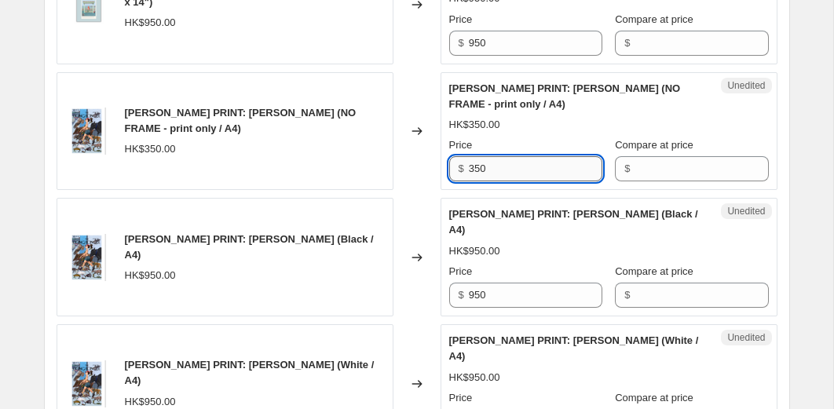
click at [510, 181] on input "350" at bounding box center [535, 168] width 133 height 25
type input "175"
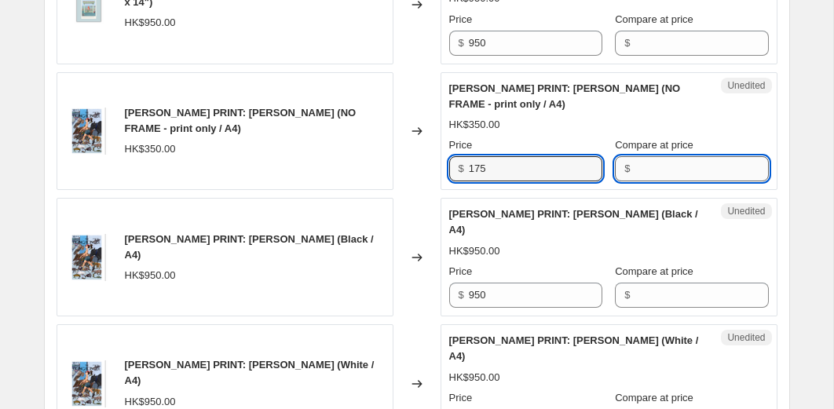
click at [659, 181] on input "Compare at price" at bounding box center [701, 168] width 133 height 25
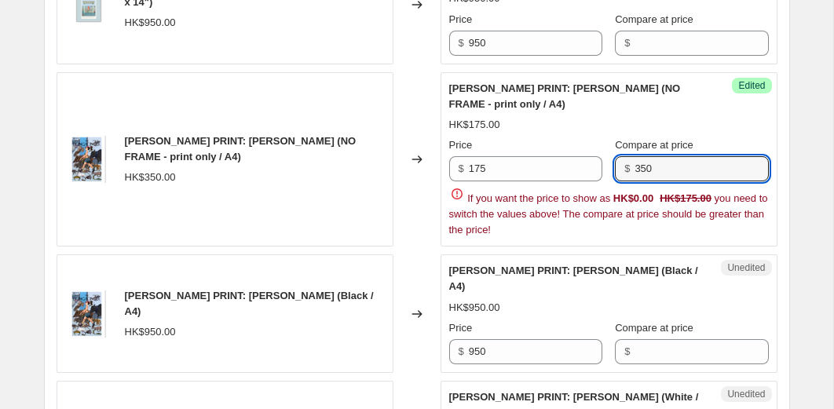
type input "350"
click at [416, 220] on div "Changed to" at bounding box center [416, 159] width 47 height 175
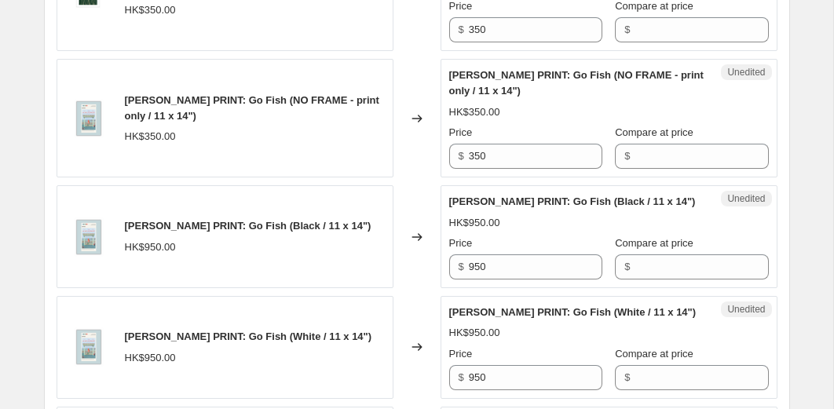
scroll to position [1877, 0]
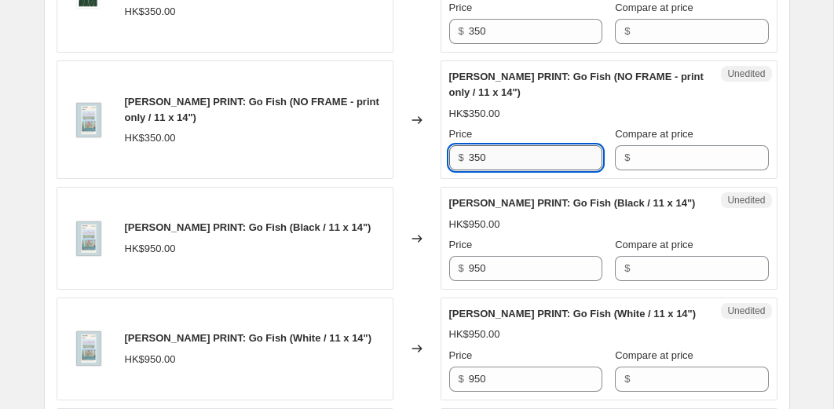
click at [496, 161] on input "350" at bounding box center [535, 157] width 133 height 25
type input "175"
click at [646, 158] on input "Compare at price" at bounding box center [701, 157] width 133 height 25
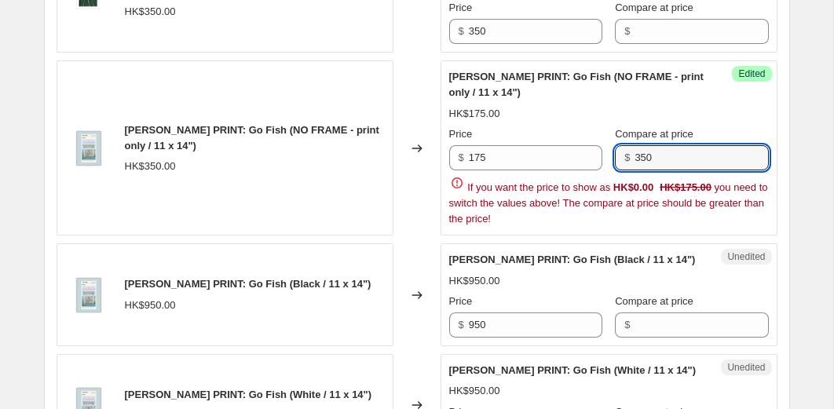
type input "350"
click at [415, 206] on div "SOPHIA HOTUNG PRINT: Closing Time (11 x 14" / Black) HK$950.00 Changed to Unedi…" at bounding box center [417, 179] width 721 height 2511
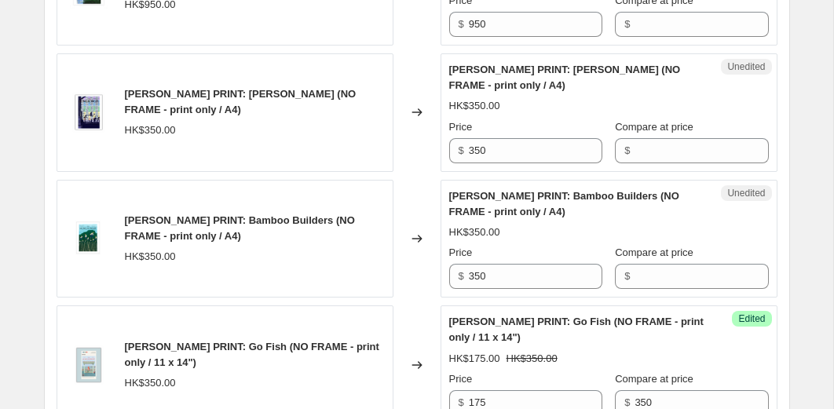
scroll to position [1626, 0]
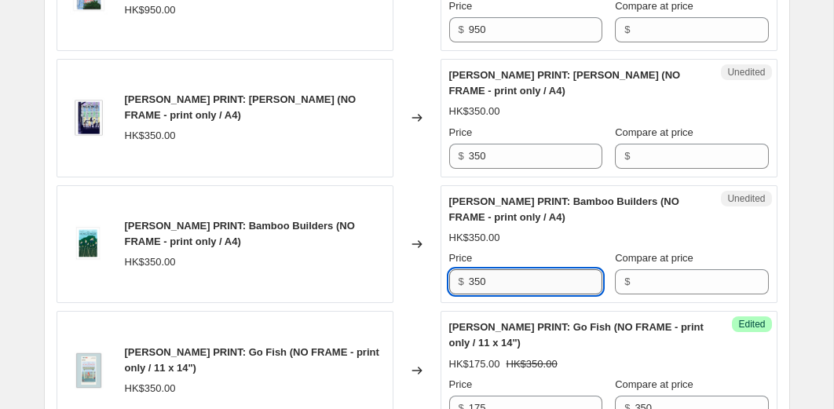
click at [507, 280] on input "350" at bounding box center [535, 281] width 133 height 25
type input "175"
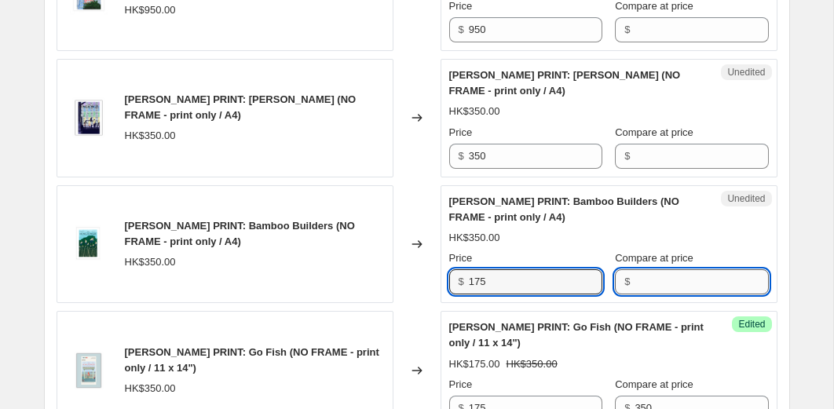
click at [711, 286] on input "Compare at price" at bounding box center [701, 281] width 133 height 25
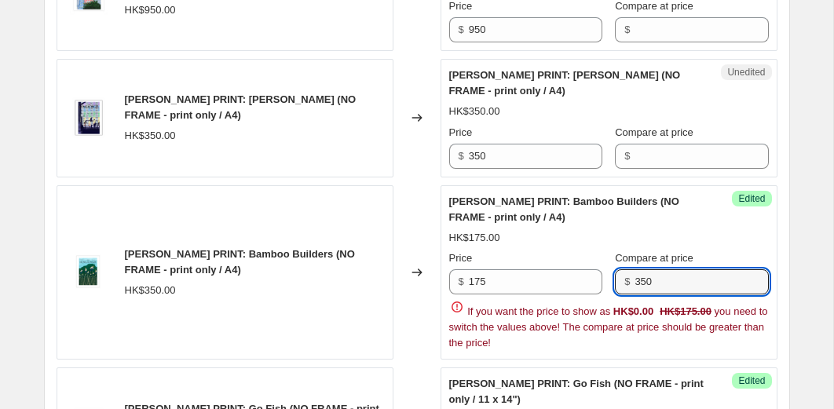
type input "350"
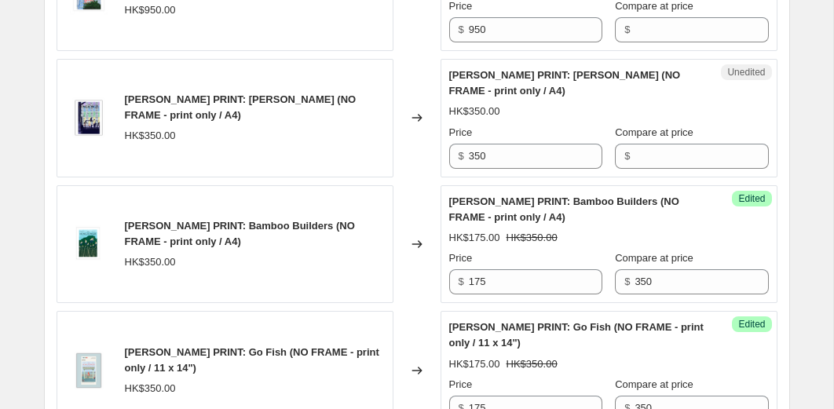
click at [392, 288] on div "SOPHIA HOTUNG PRINT: Bamboo Builders (NO FRAME - print only / A4) HK$350.00" at bounding box center [225, 244] width 337 height 119
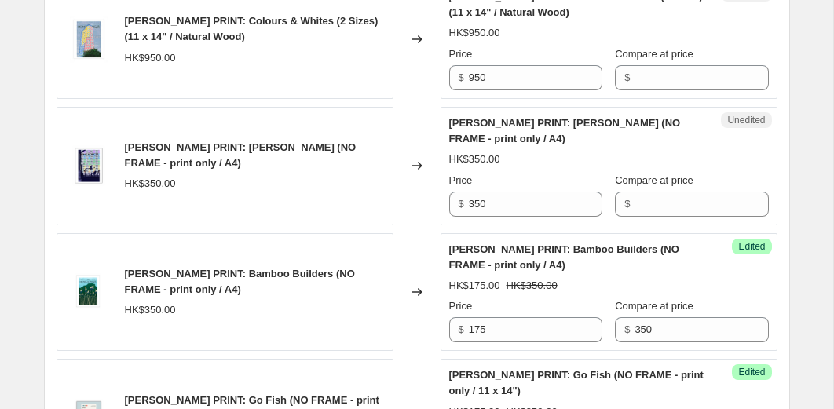
scroll to position [1567, 0]
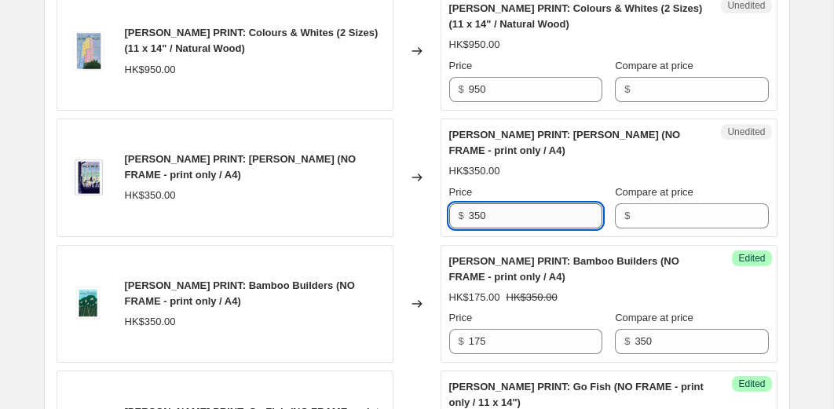
click at [510, 221] on input "350" at bounding box center [535, 215] width 133 height 25
type input "175"
click at [664, 222] on input "Compare at price" at bounding box center [701, 215] width 133 height 25
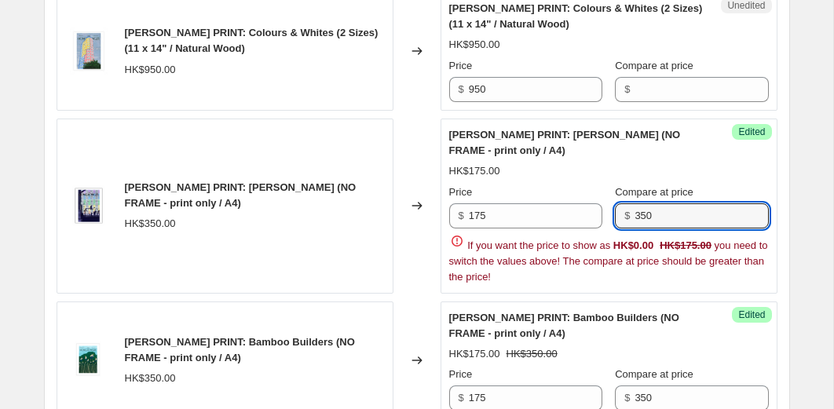
type input "350"
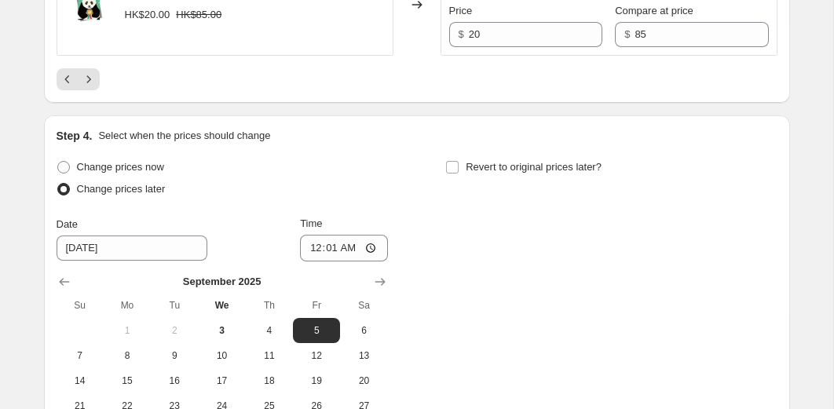
scroll to position [3453, 0]
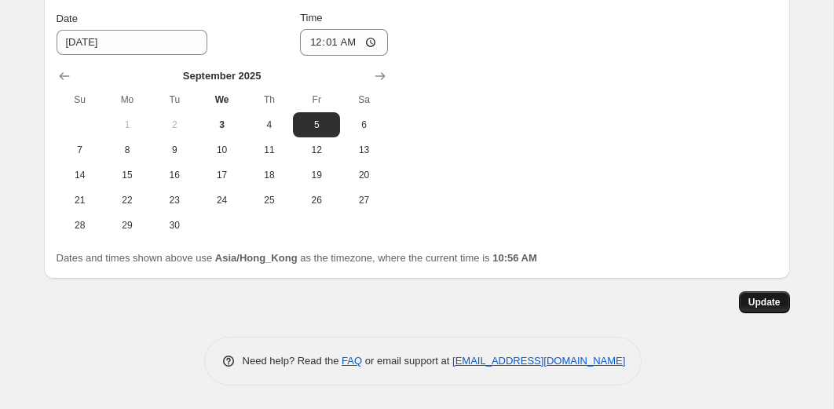
click at [749, 309] on button "Update" at bounding box center [764, 302] width 51 height 22
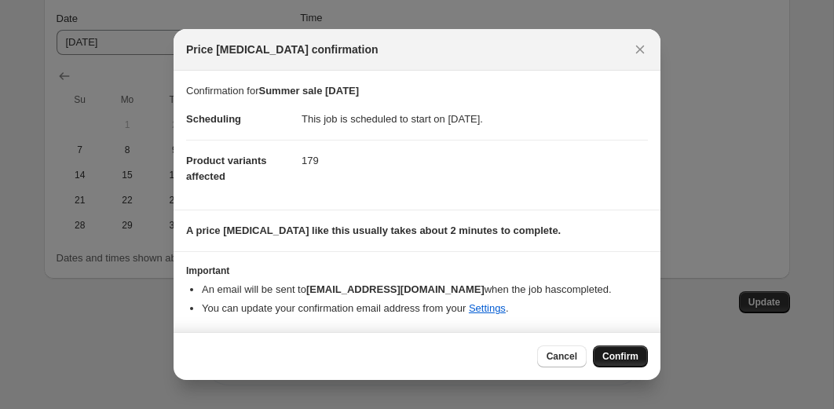
click at [621, 357] on span "Confirm" at bounding box center [620, 356] width 36 height 13
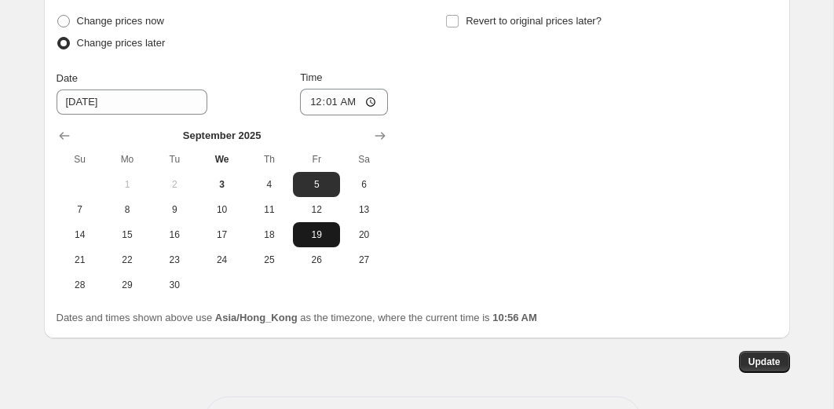
scroll to position [3264, 0]
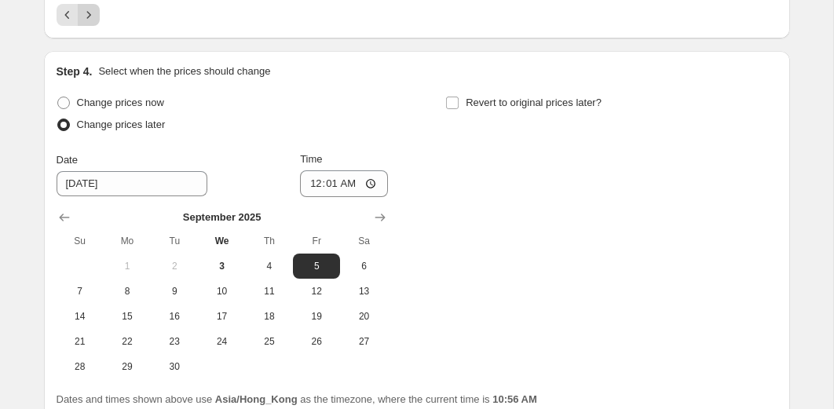
click at [94, 23] on icon "Next" at bounding box center [89, 15] width 16 height 16
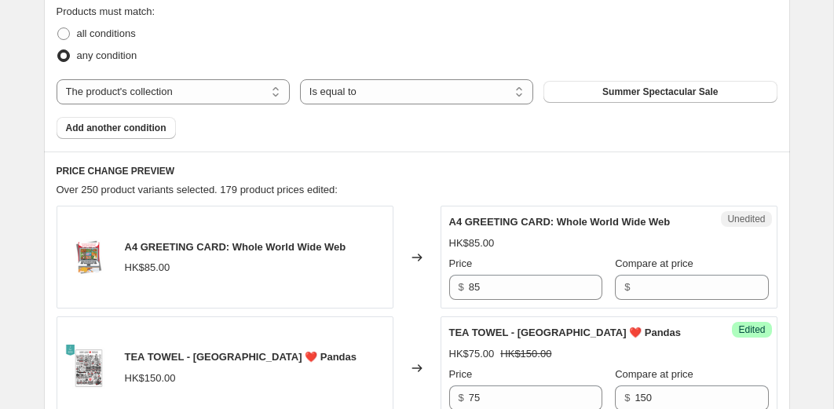
scroll to position [598, 0]
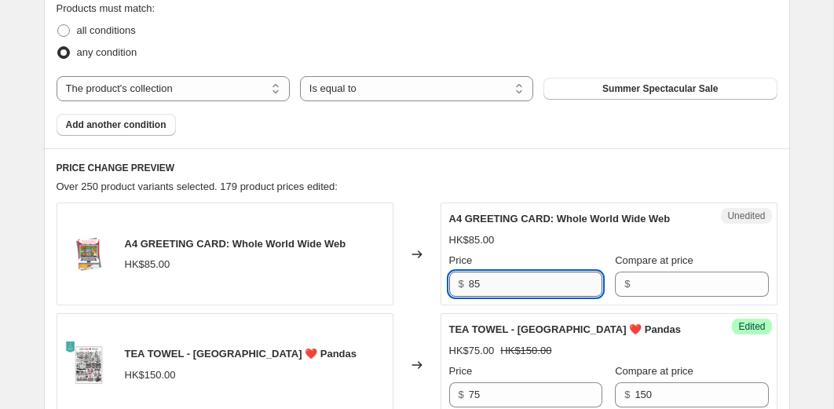
click at [555, 291] on input "85" at bounding box center [535, 284] width 133 height 25
type input "20"
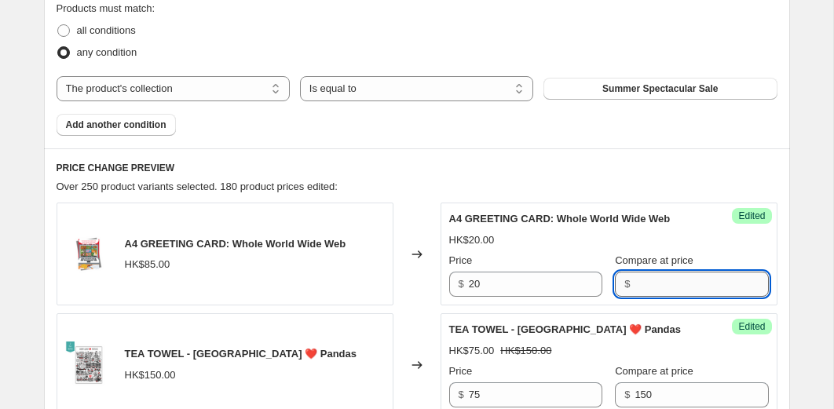
click at [659, 291] on input "Compare at price" at bounding box center [701, 284] width 133 height 25
type input "85"
click at [411, 288] on div "Changed to" at bounding box center [416, 254] width 47 height 103
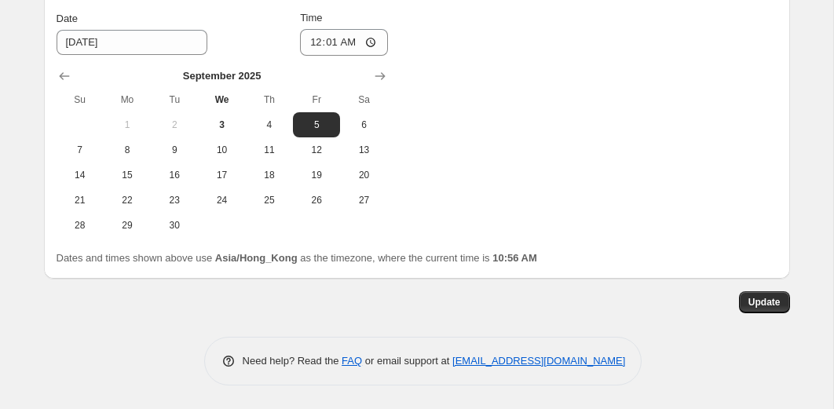
scroll to position [3358, 0]
click at [761, 297] on span "Update" at bounding box center [764, 302] width 32 height 13
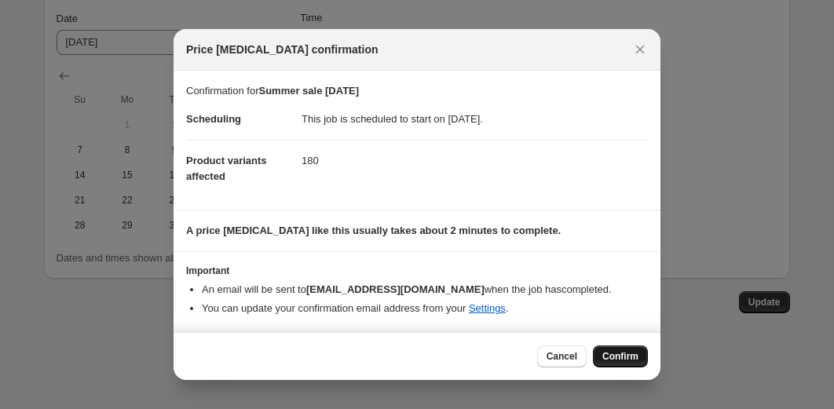
click at [622, 358] on span "Confirm" at bounding box center [620, 356] width 36 height 13
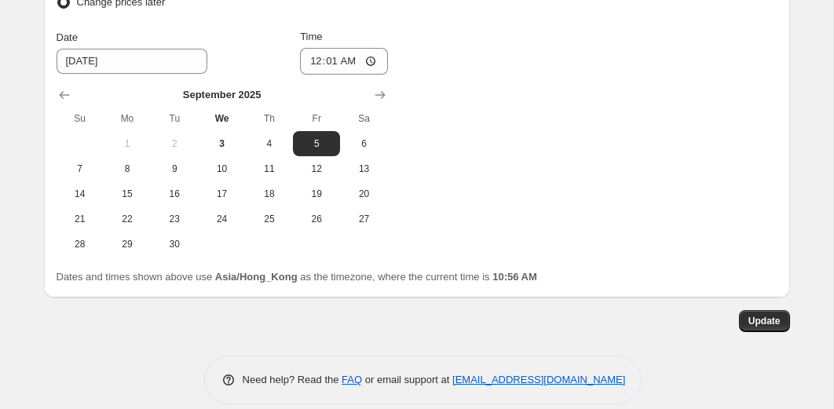
scroll to position [3183, 0]
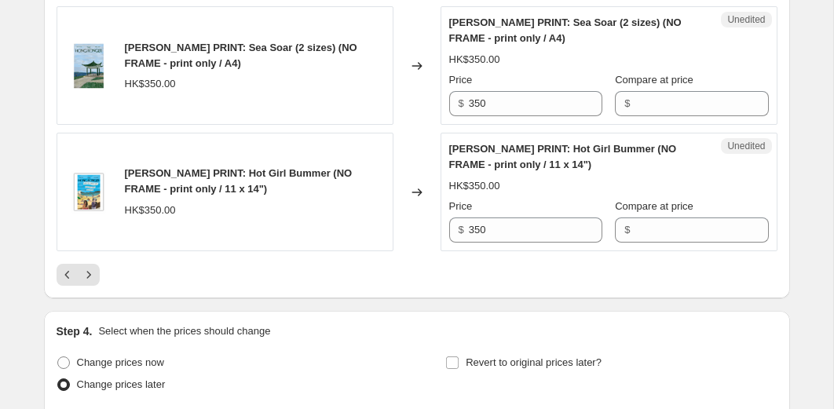
scroll to position [2860, 0]
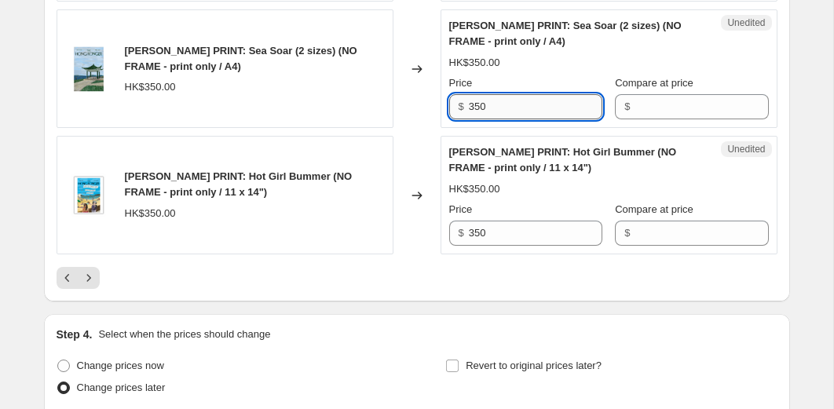
click at [495, 119] on input "350" at bounding box center [535, 106] width 133 height 25
type input "175"
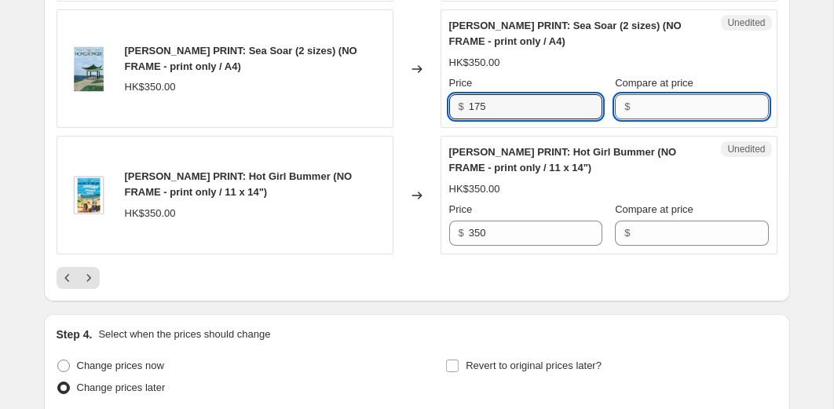
click at [644, 119] on input "Compare at price" at bounding box center [701, 106] width 133 height 25
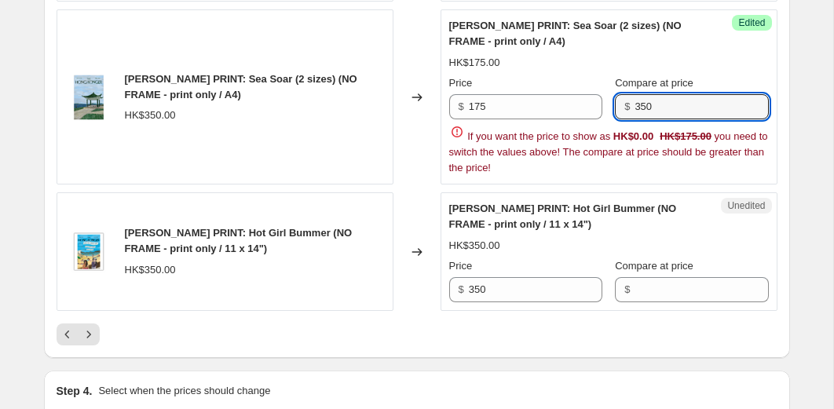
type input "350"
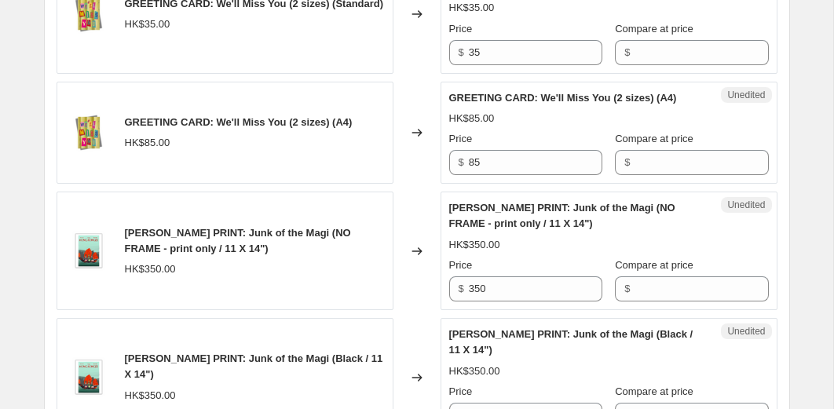
scroll to position [2171, 0]
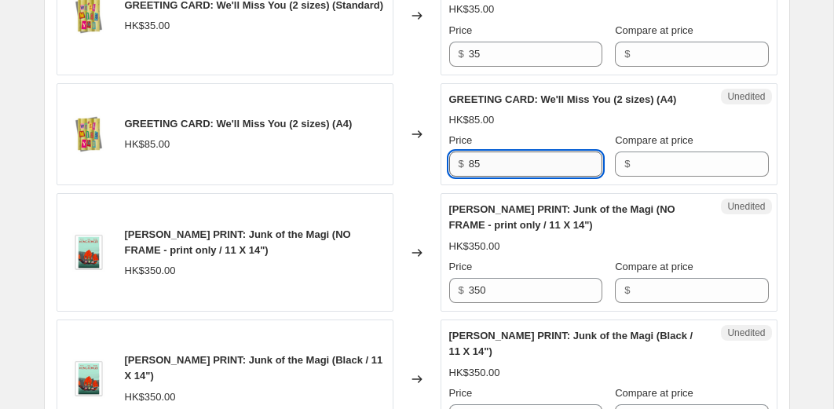
click at [506, 177] on input "85" at bounding box center [535, 164] width 133 height 25
type input "20"
click at [659, 177] on input "Compare at price" at bounding box center [701, 164] width 133 height 25
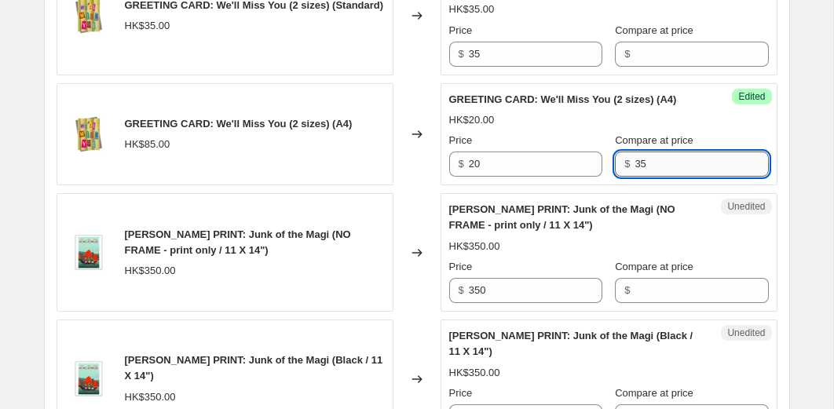
type input "3"
type input "85"
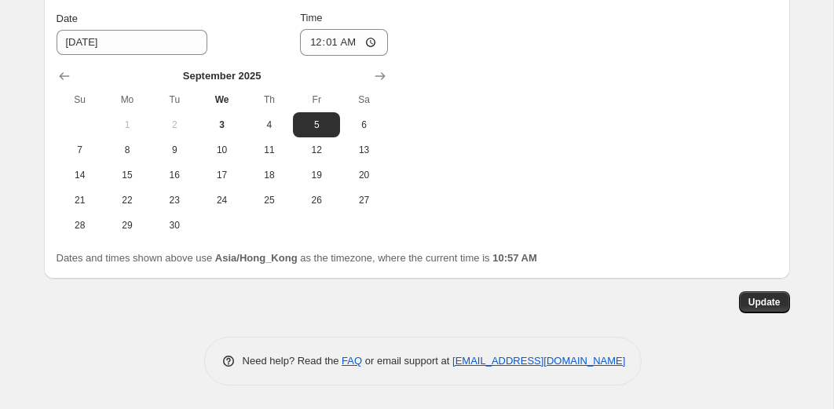
scroll to position [3343, 0]
click at [770, 296] on button "Update" at bounding box center [764, 302] width 51 height 22
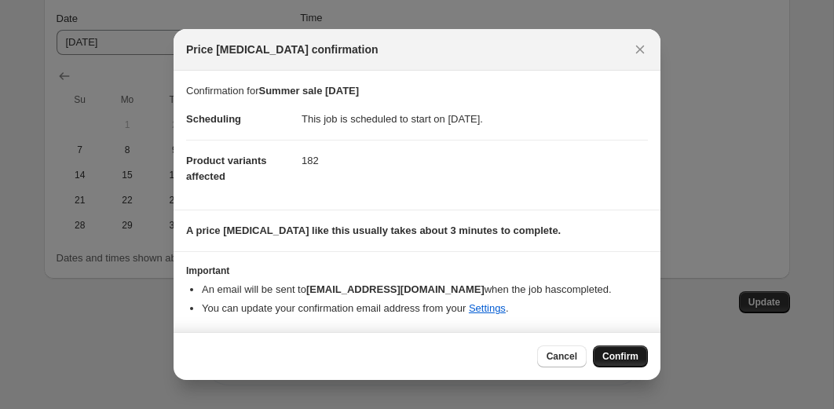
click at [642, 365] on button "Confirm" at bounding box center [620, 357] width 55 height 22
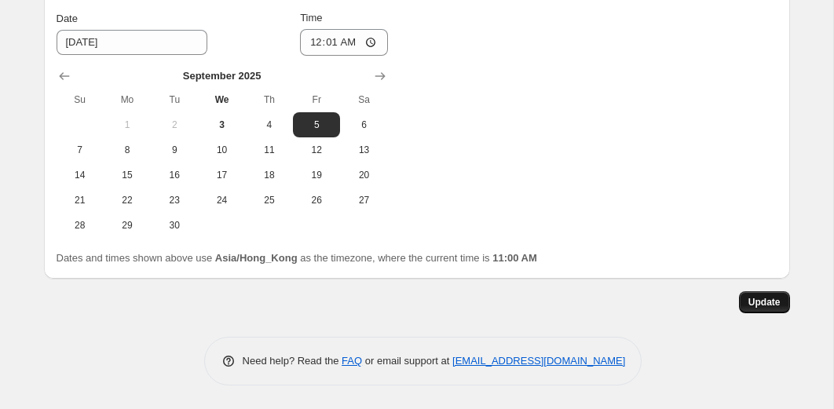
click at [763, 303] on span "Update" at bounding box center [764, 302] width 32 height 13
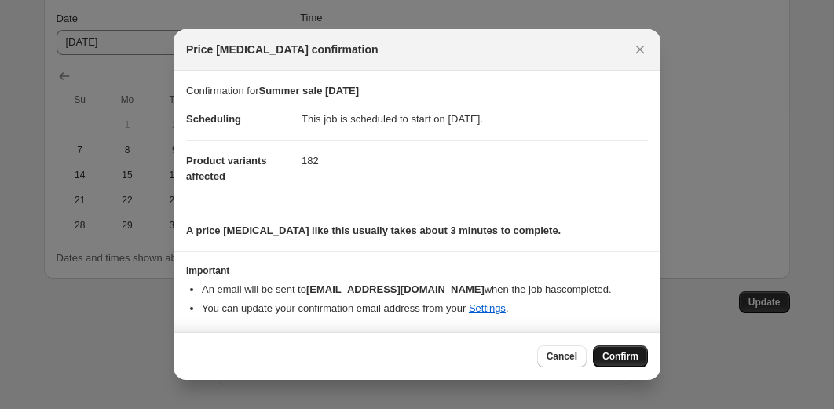
click at [631, 356] on span "Confirm" at bounding box center [620, 356] width 36 height 13
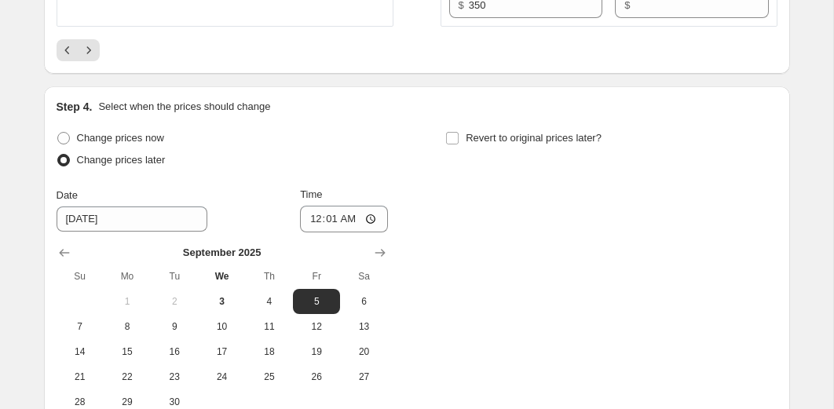
scroll to position [3036, 0]
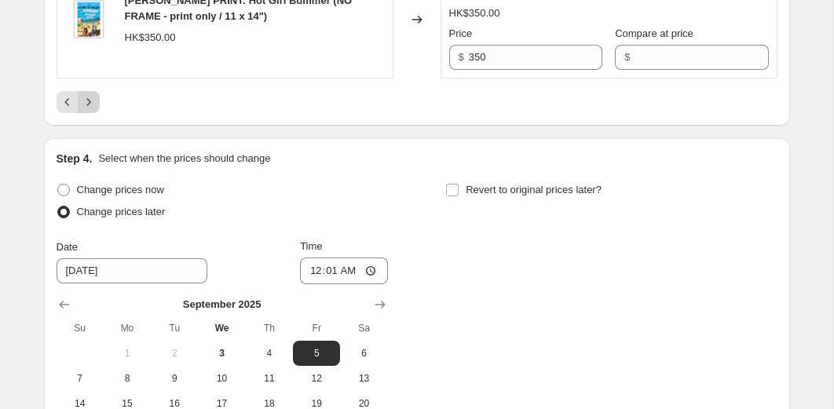
click at [93, 110] on icon "Next" at bounding box center [89, 102] width 16 height 16
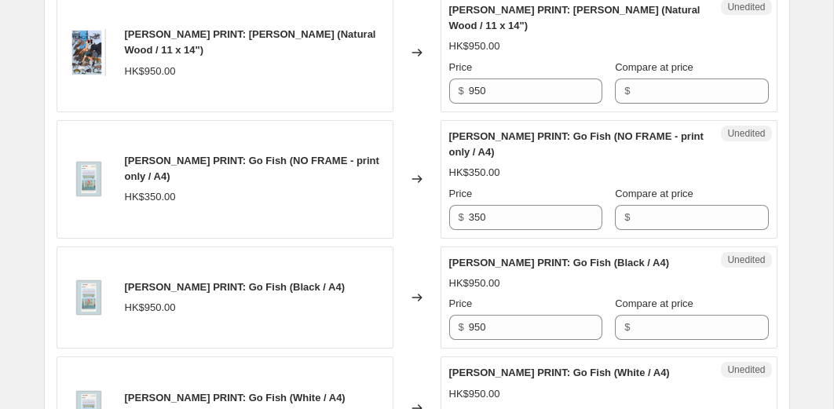
scroll to position [1563, 0]
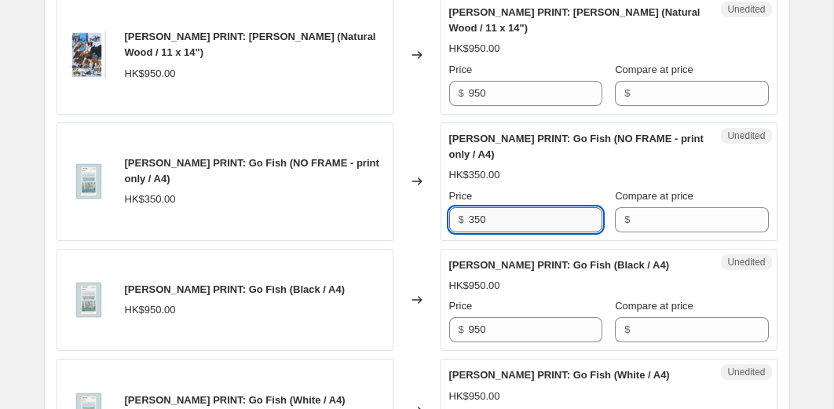
click at [493, 224] on input "350" at bounding box center [535, 219] width 133 height 25
type input "175"
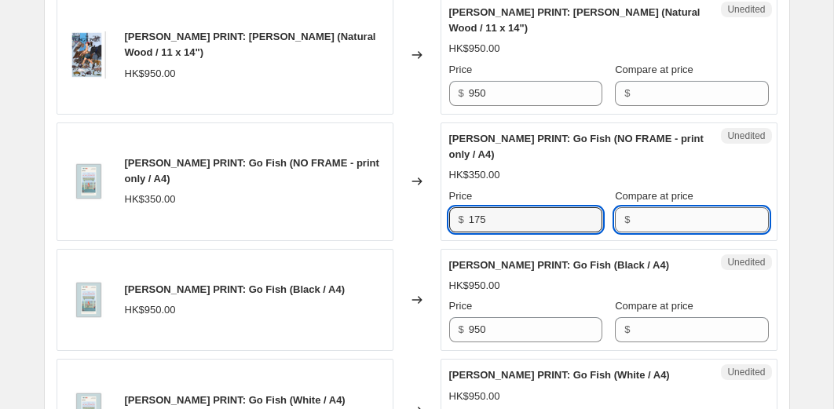
click at [684, 223] on input "Compare at price" at bounding box center [701, 219] width 133 height 25
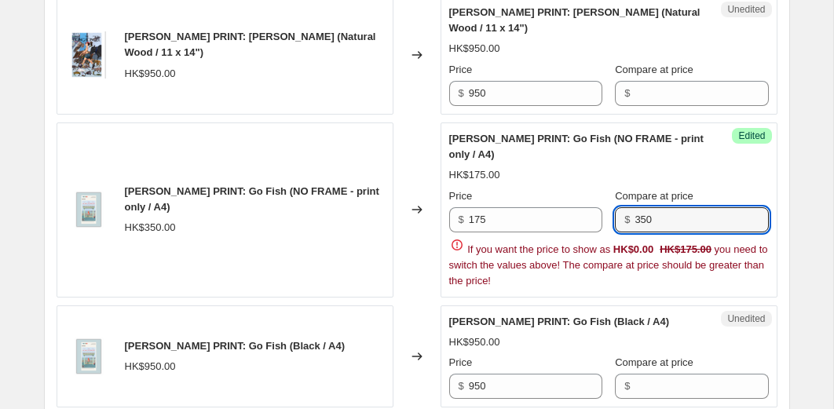
type input "350"
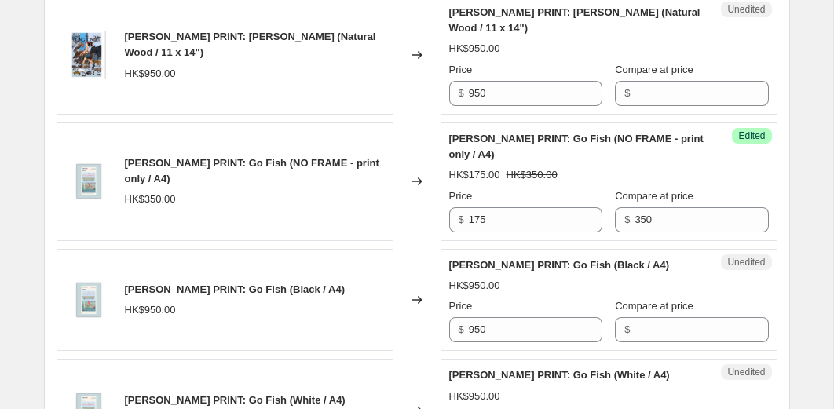
click at [419, 153] on div "Changed to" at bounding box center [416, 182] width 47 height 119
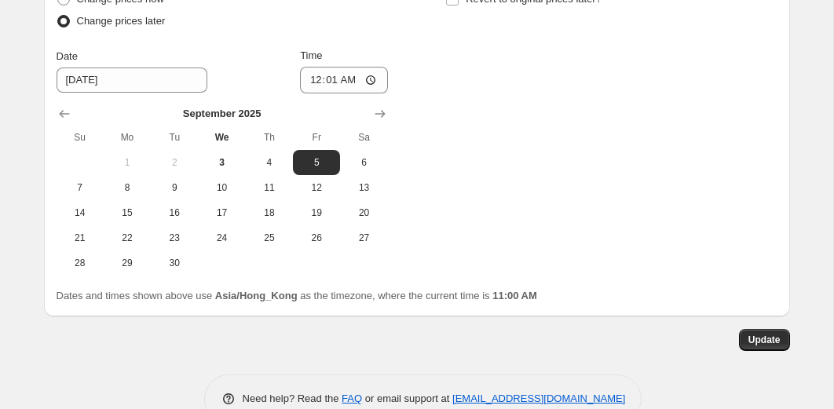
scroll to position [3469, 0]
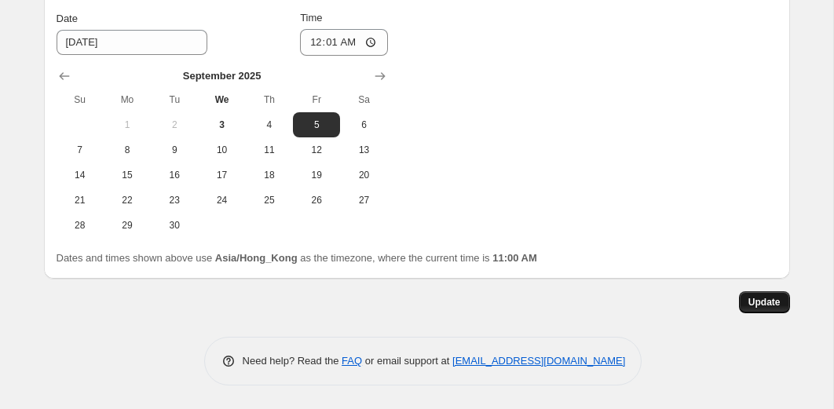
click at [750, 291] on button "Update" at bounding box center [764, 302] width 51 height 22
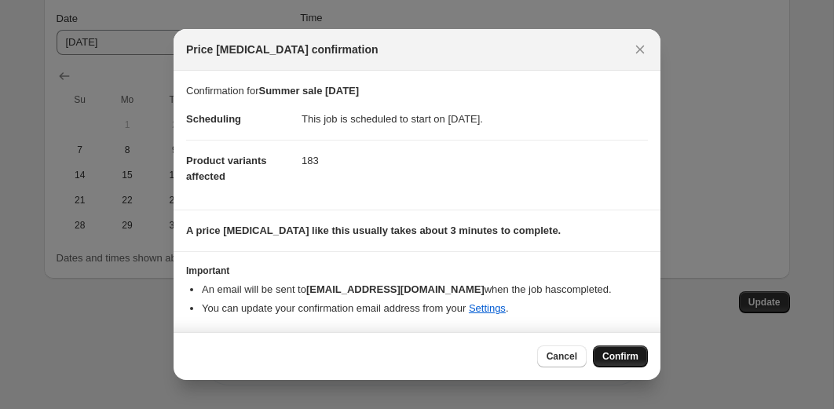
click at [630, 361] on span "Confirm" at bounding box center [620, 356] width 36 height 13
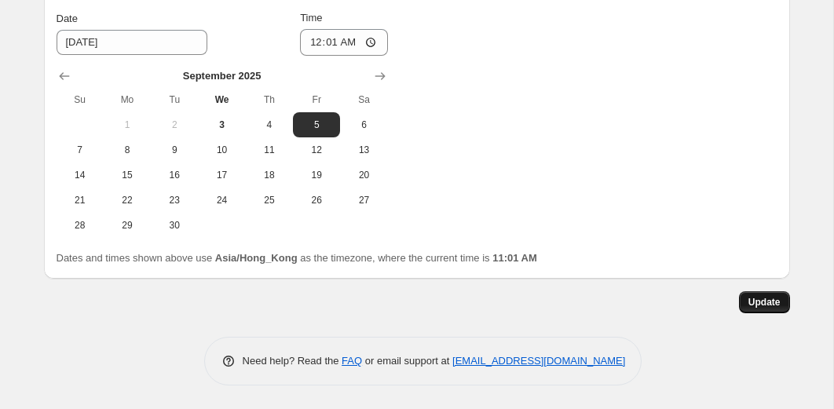
click at [743, 301] on button "Update" at bounding box center [764, 302] width 51 height 22
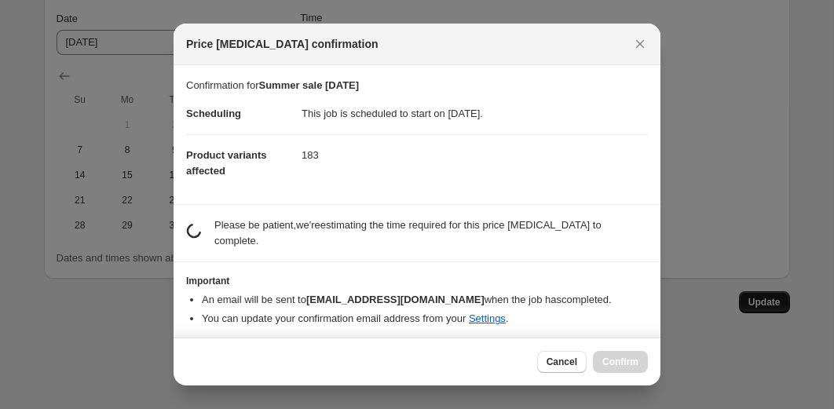
scroll to position [0, 0]
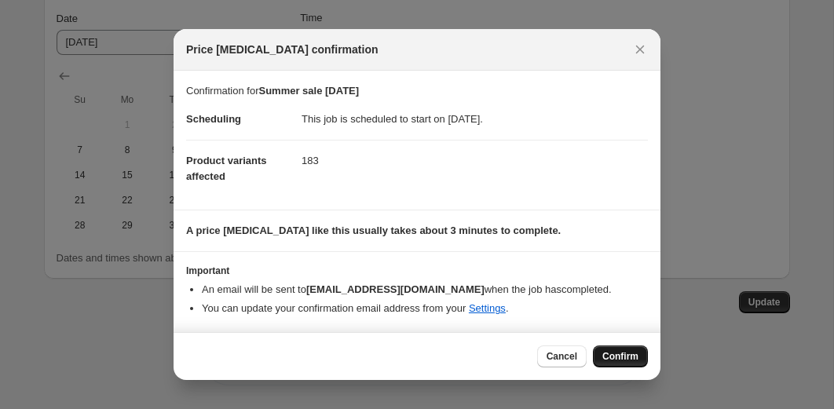
click at [607, 355] on span "Confirm" at bounding box center [620, 356] width 36 height 13
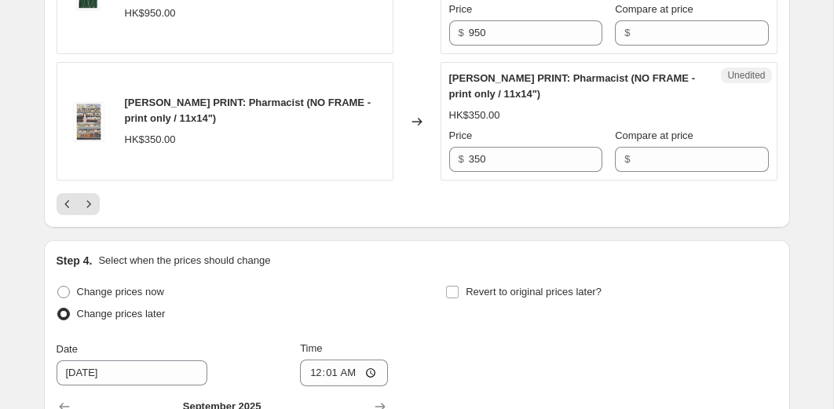
scroll to position [3092, 0]
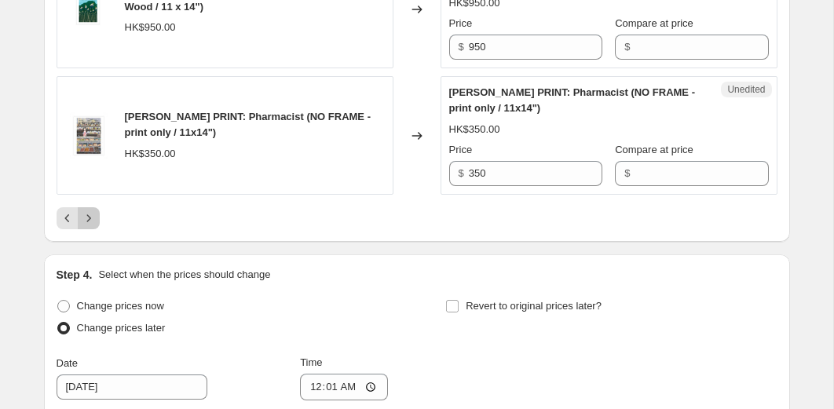
click at [84, 226] on icon "Next" at bounding box center [89, 218] width 16 height 16
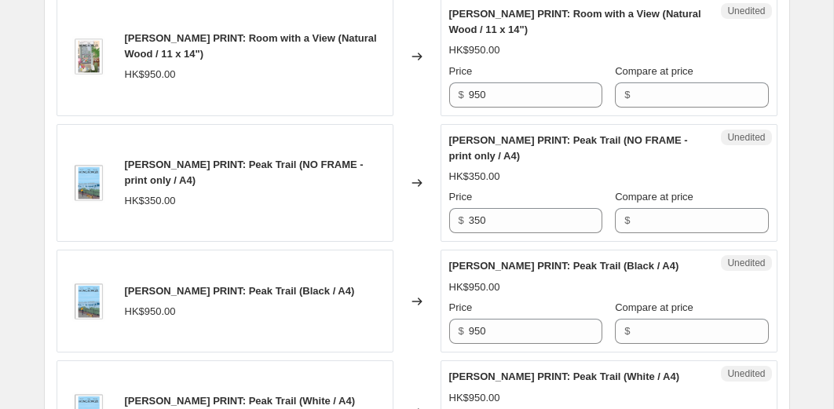
scroll to position [2681, 0]
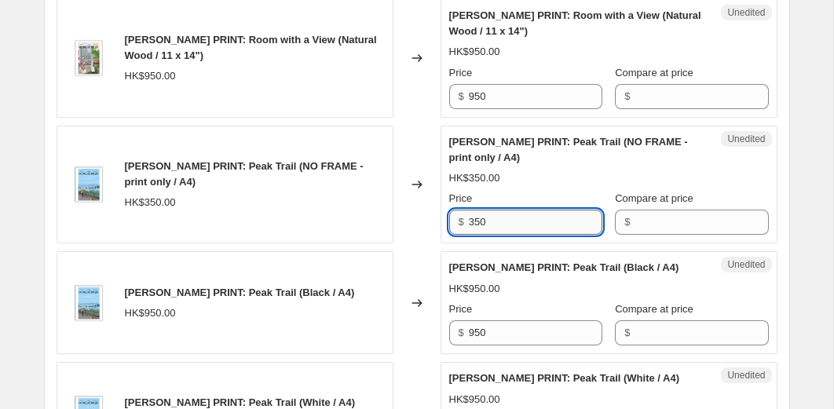
click at [494, 235] on input "350" at bounding box center [535, 222] width 133 height 25
type input "175"
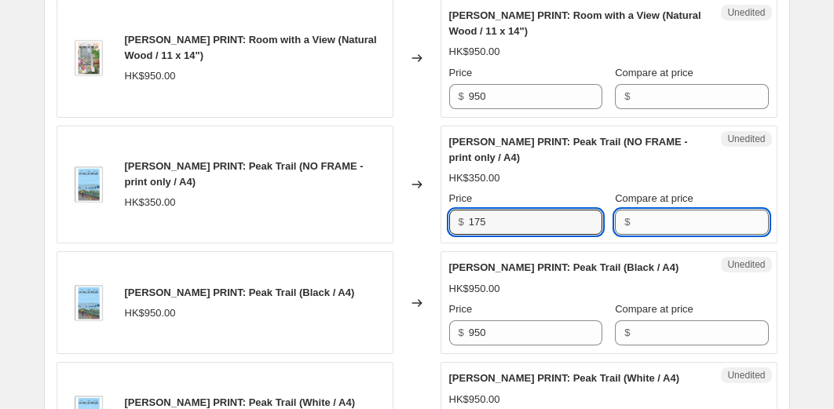
click at [674, 235] on input "Compare at price" at bounding box center [701, 222] width 133 height 25
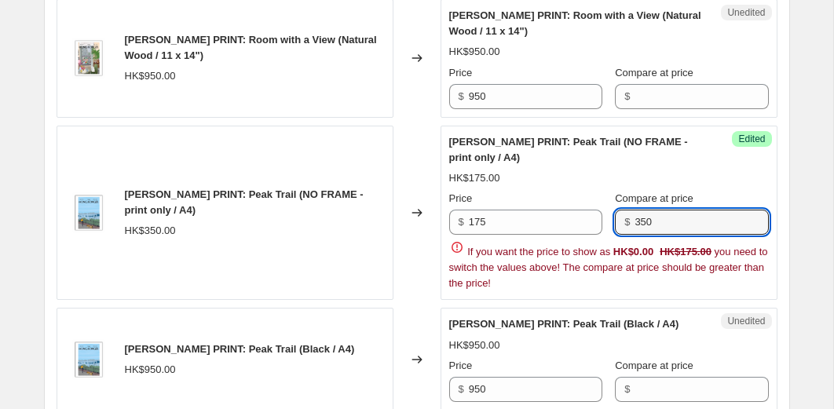
type input "350"
click at [419, 209] on div "Changed to" at bounding box center [416, 213] width 47 height 175
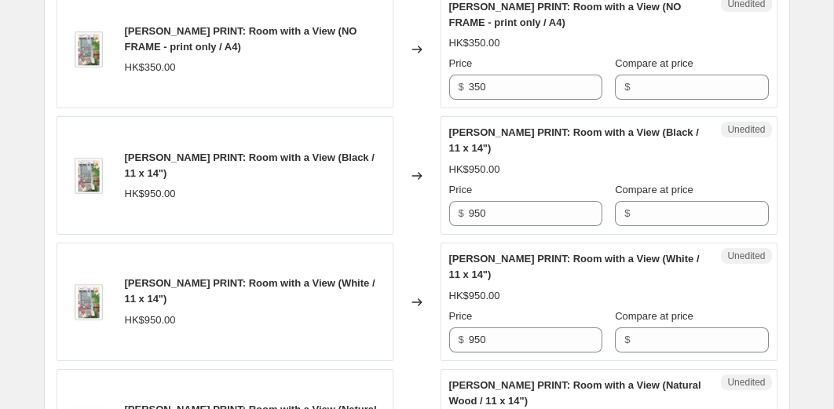
scroll to position [2296, 0]
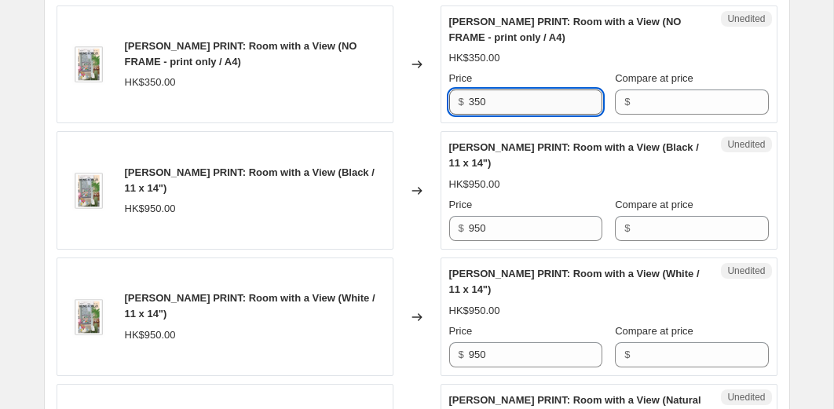
click at [490, 115] on input "350" at bounding box center [535, 102] width 133 height 25
type input "175"
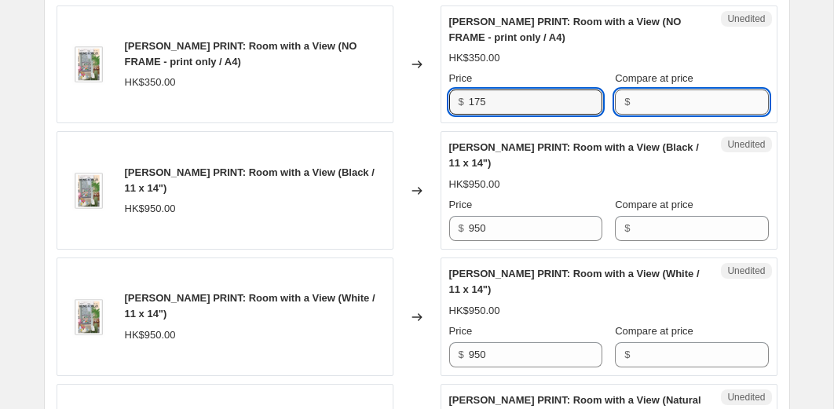
click at [672, 115] on input "Compare at price" at bounding box center [701, 102] width 133 height 25
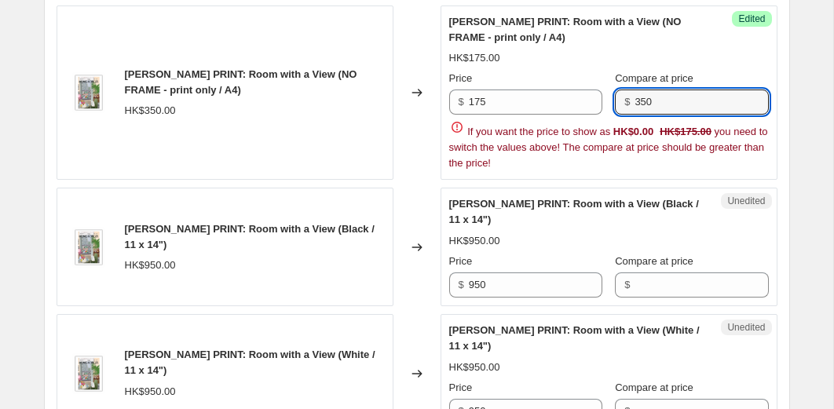
type input "350"
click at [421, 181] on div "Changed to" at bounding box center [416, 92] width 47 height 175
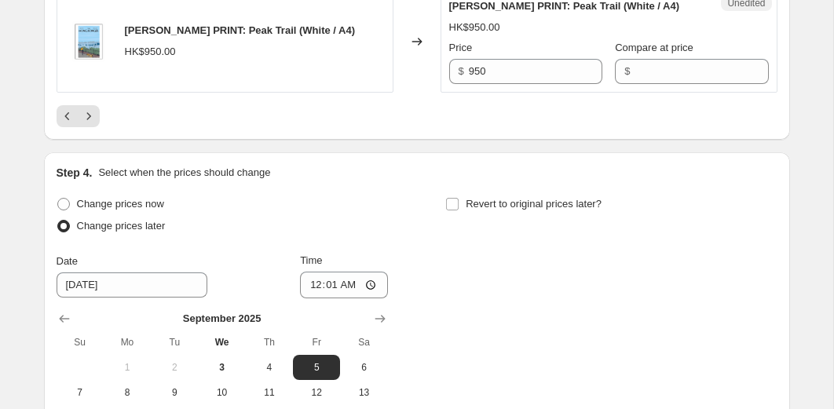
scroll to position [3390, 0]
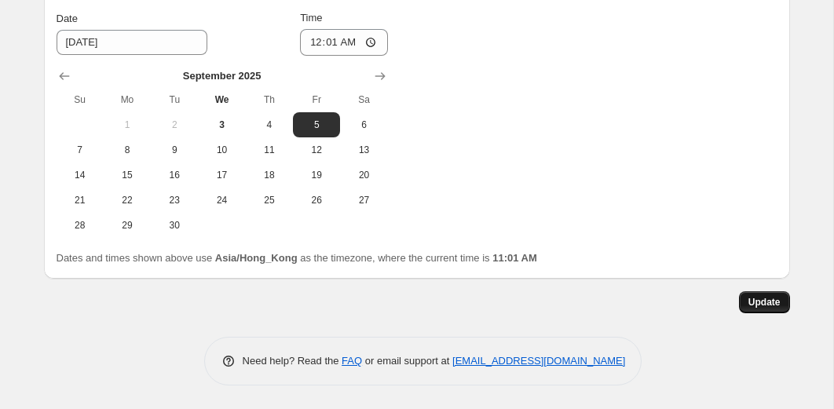
click at [750, 298] on span "Update" at bounding box center [764, 302] width 32 height 13
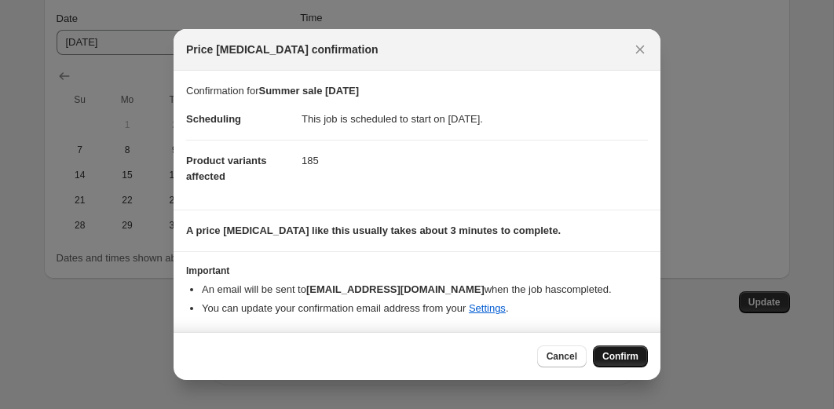
click at [602, 364] on button "Confirm" at bounding box center [620, 357] width 55 height 22
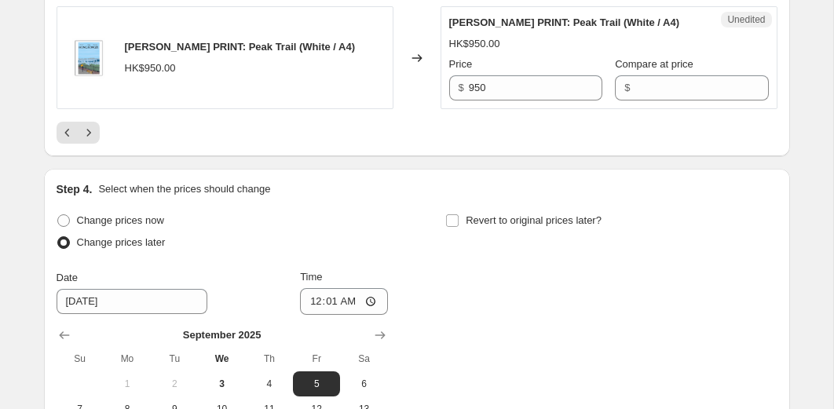
scroll to position [3027, 0]
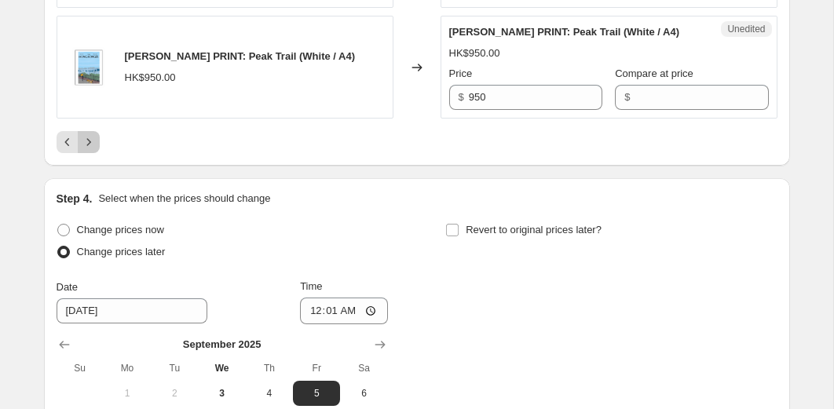
click at [91, 150] on icon "Next" at bounding box center [89, 142] width 16 height 16
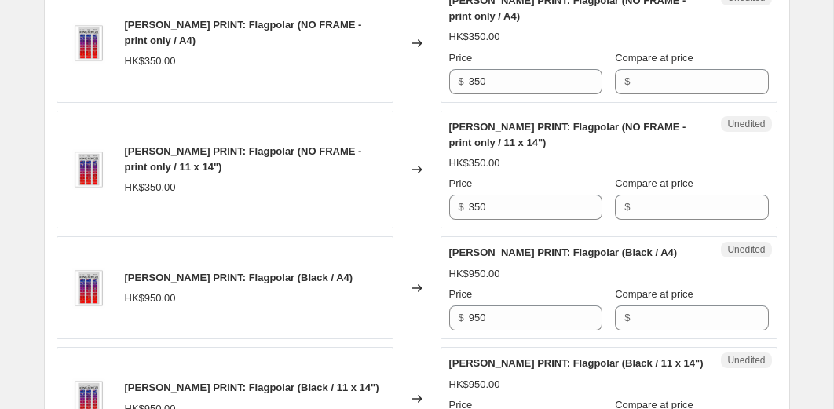
scroll to position [2638, 0]
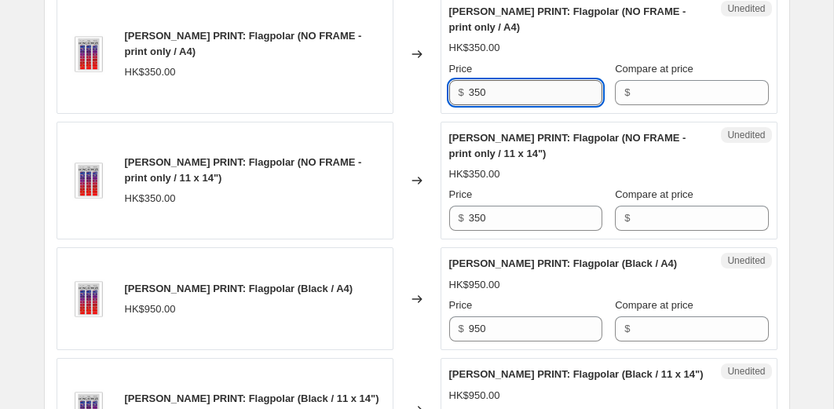
click at [496, 105] on input "350" at bounding box center [535, 92] width 133 height 25
type input "175"
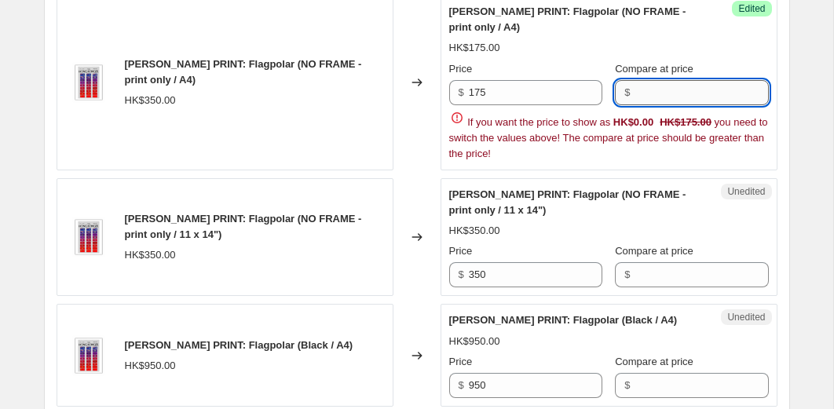
click at [682, 105] on input "Compare at price" at bounding box center [701, 92] width 133 height 25
type input "350"
click at [395, 112] on div "Changed to" at bounding box center [416, 82] width 47 height 175
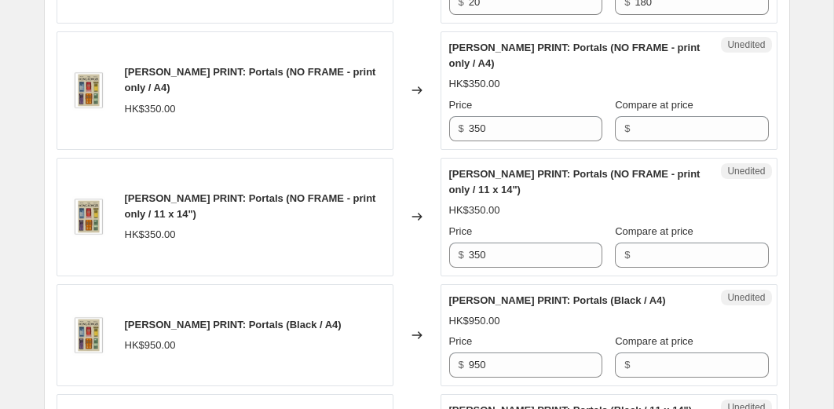
scroll to position [990, 0]
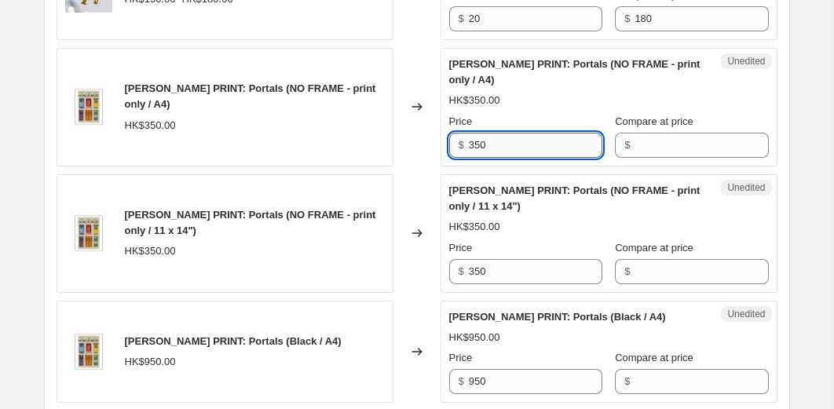
click at [495, 143] on input "350" at bounding box center [535, 145] width 133 height 25
type input "175"
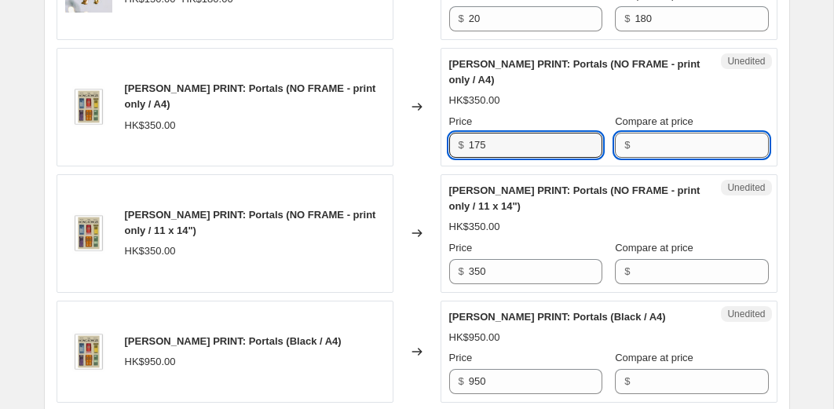
click at [651, 151] on input "Compare at price" at bounding box center [701, 145] width 133 height 25
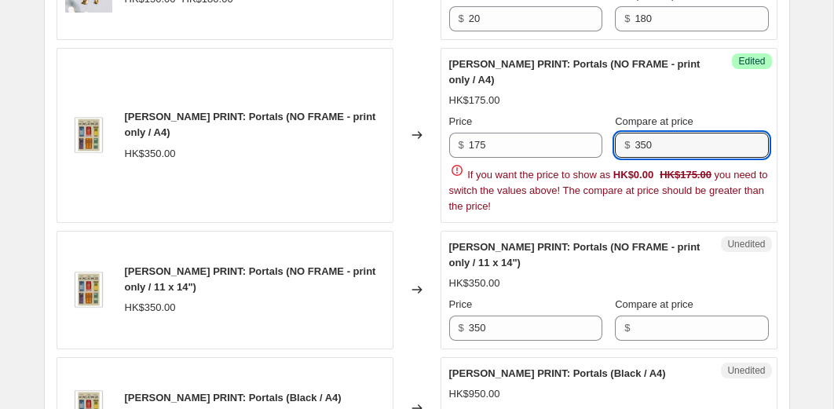
type input "350"
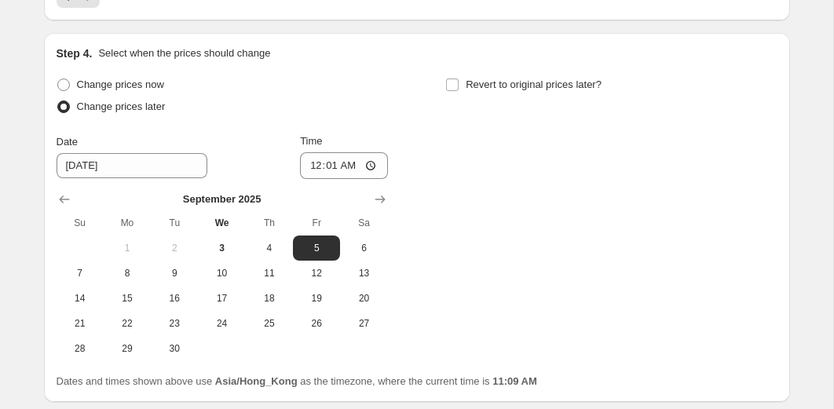
scroll to position [3374, 0]
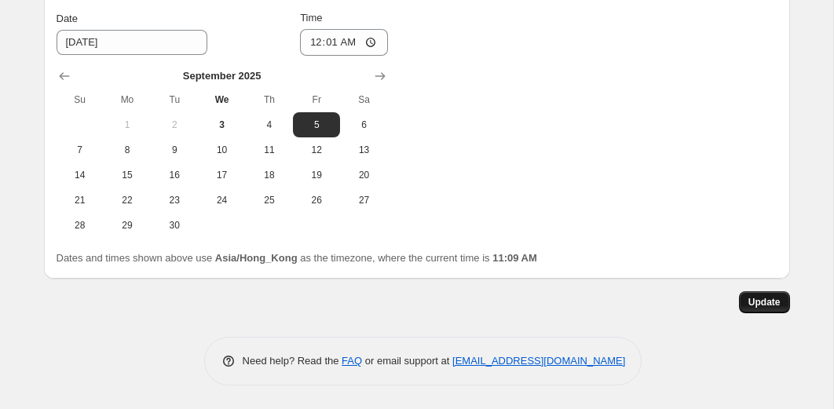
click at [766, 307] on span "Update" at bounding box center [764, 302] width 32 height 13
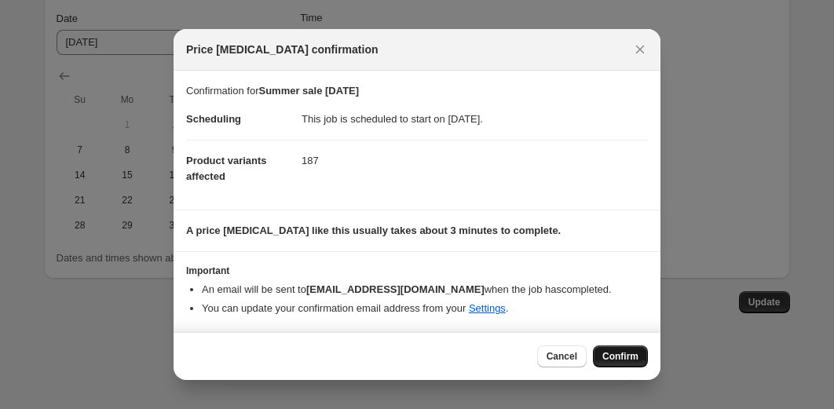
click at [628, 361] on span "Confirm" at bounding box center [620, 356] width 36 height 13
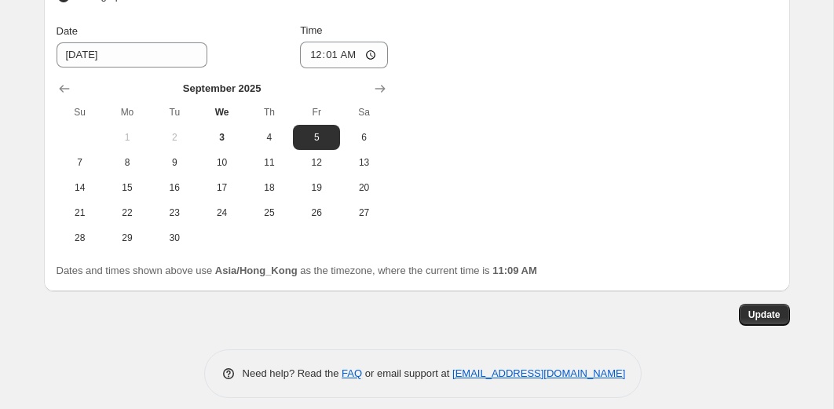
scroll to position [3149, 0]
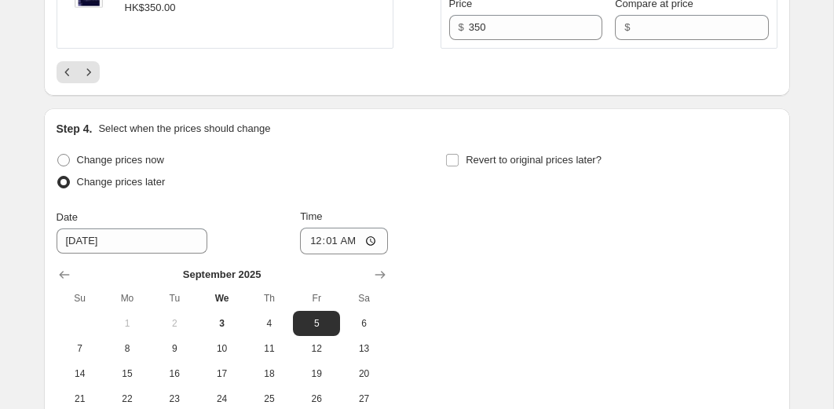
scroll to position [3114, 0]
click at [94, 79] on icon "Next" at bounding box center [89, 72] width 16 height 16
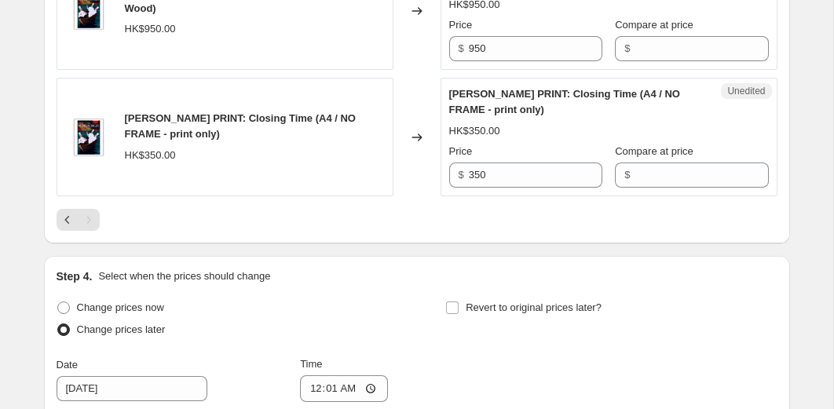
scroll to position [1322, 0]
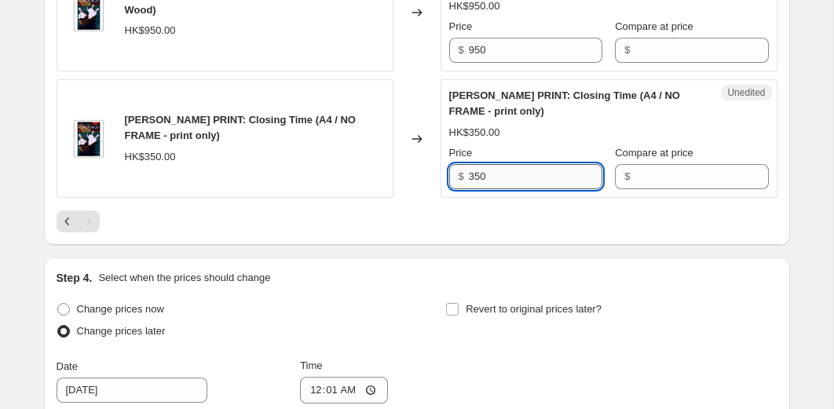
click at [496, 189] on input "350" at bounding box center [535, 176] width 133 height 25
type input "175"
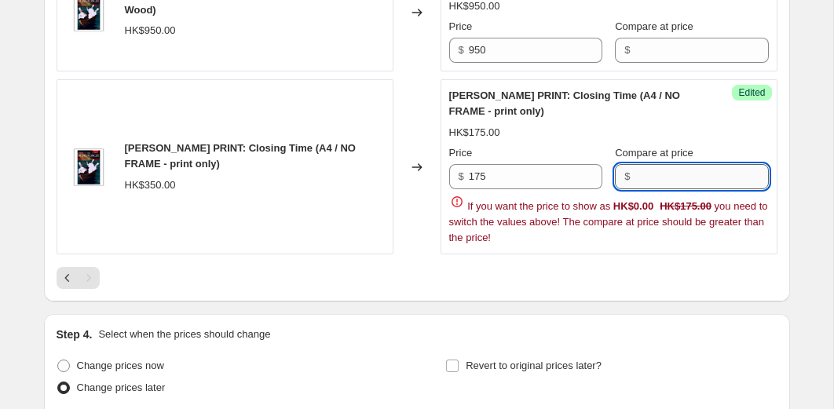
click at [649, 189] on input "Compare at price" at bounding box center [701, 176] width 133 height 25
type input "350"
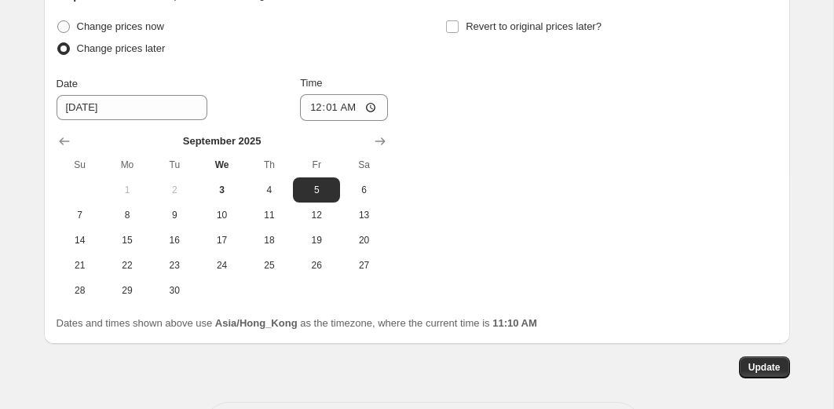
scroll to position [1701, 0]
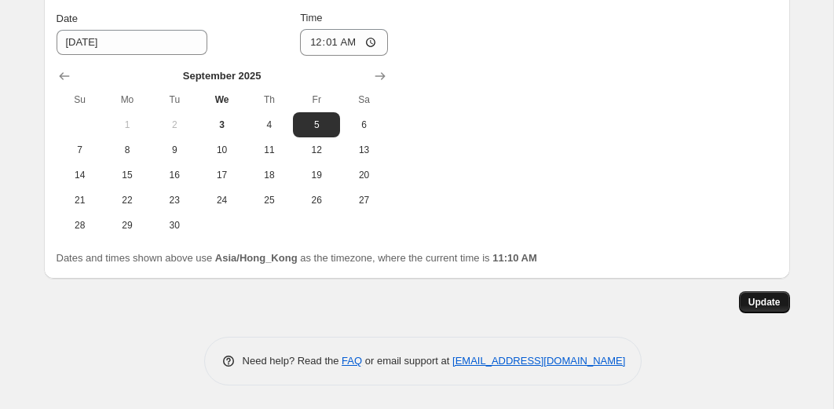
click at [769, 311] on button "Update" at bounding box center [764, 302] width 51 height 22
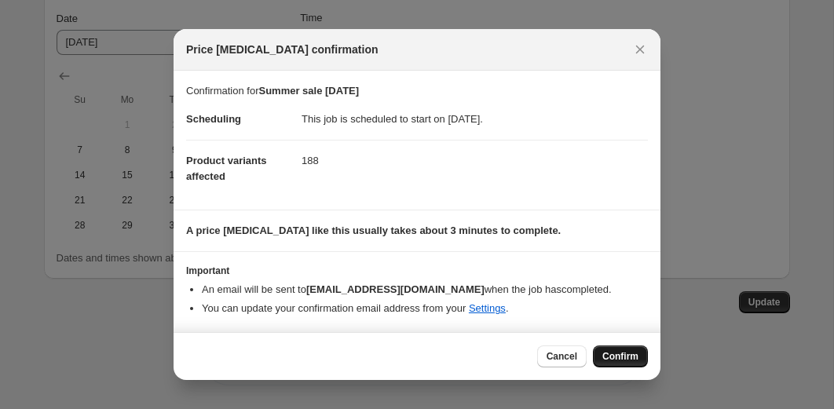
click at [612, 358] on span "Confirm" at bounding box center [620, 356] width 36 height 13
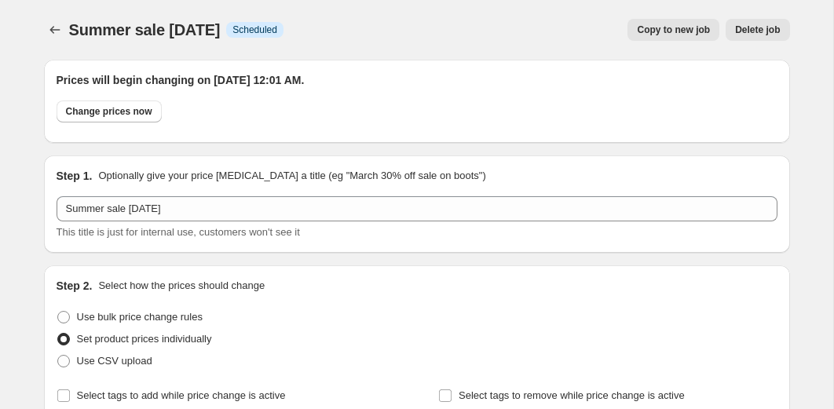
select select "collection"
